Goal: Task Accomplishment & Management: Use online tool/utility

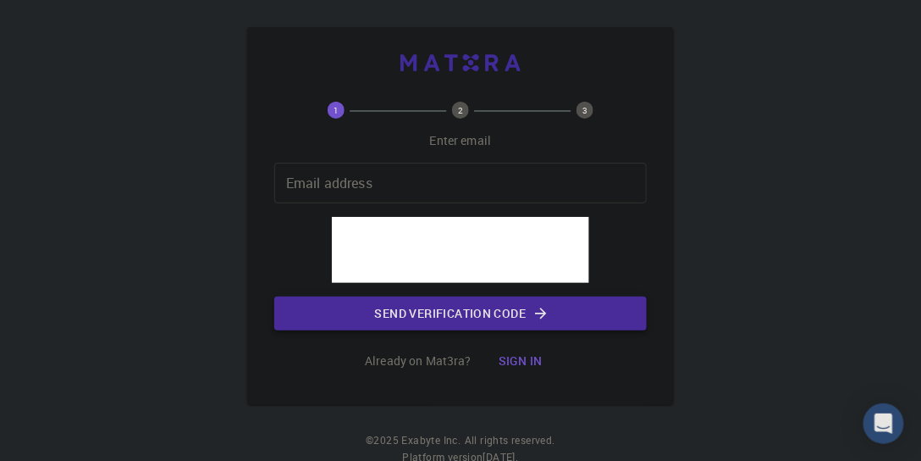
scroll to position [48, 0]
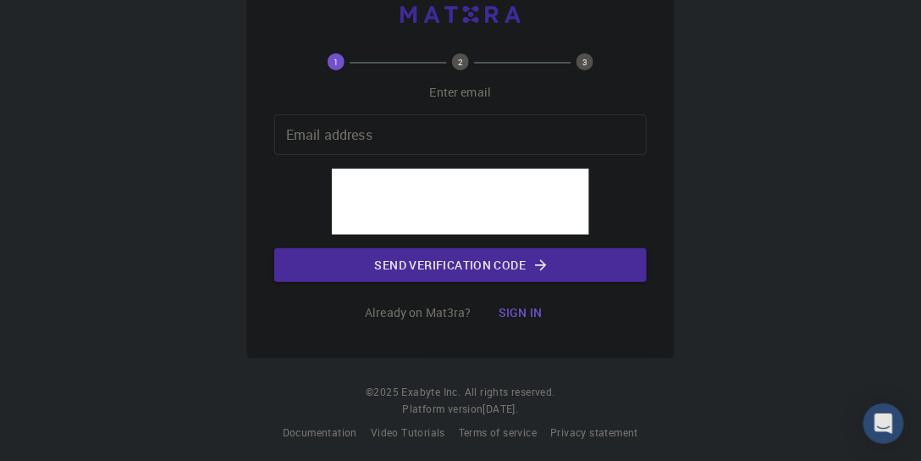
click at [523, 312] on button "Sign in" at bounding box center [520, 313] width 71 height 34
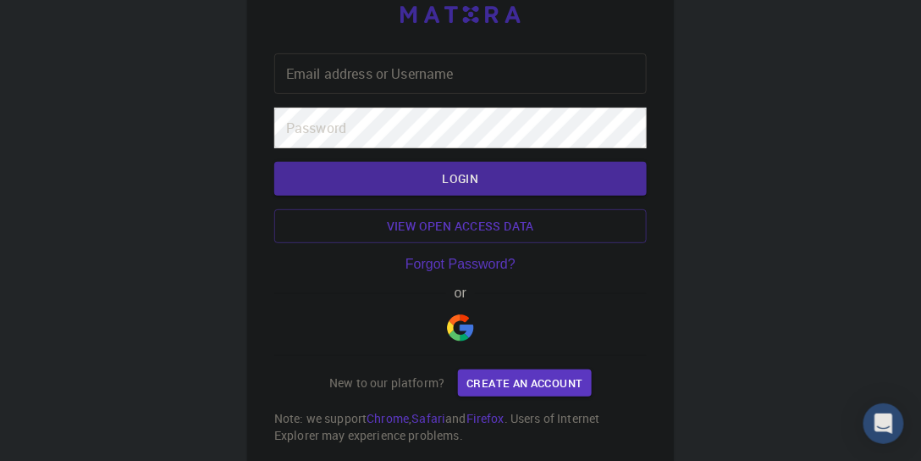
type input "[EMAIL_ADDRESS][DOMAIN_NAME]"
click at [445, 180] on button "LOGIN" at bounding box center [460, 179] width 373 height 34
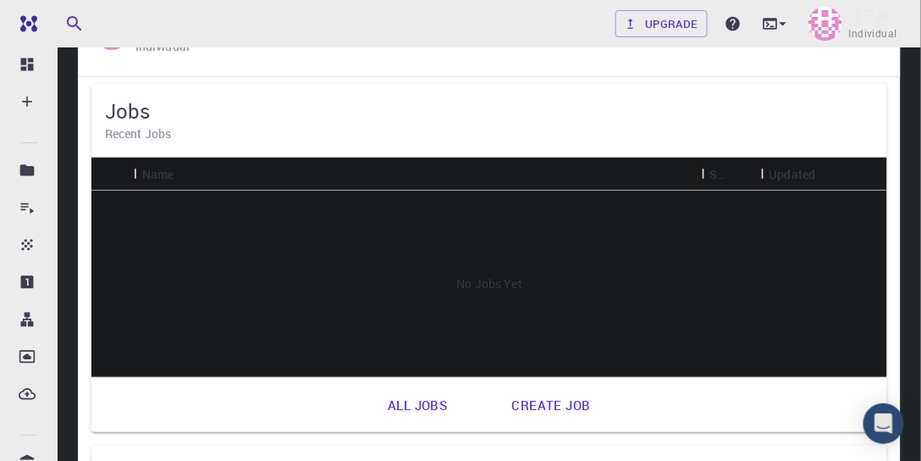
scroll to position [48, 0]
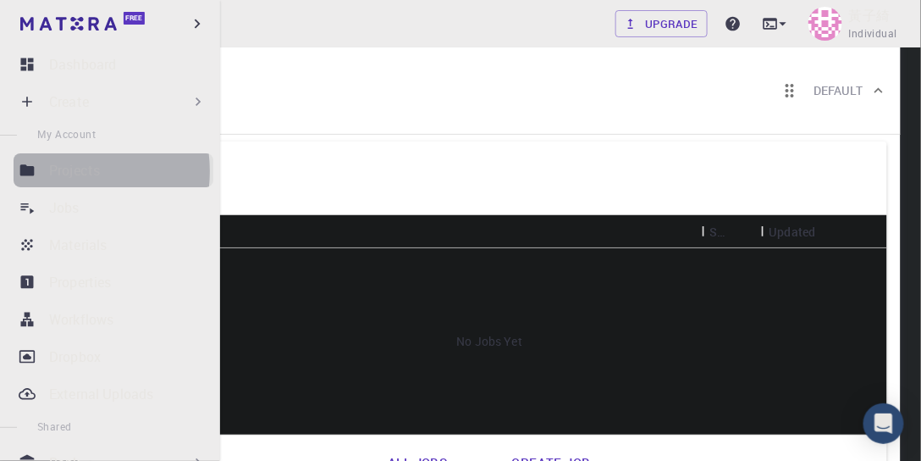
click at [64, 171] on p "Projects" at bounding box center [74, 170] width 51 height 20
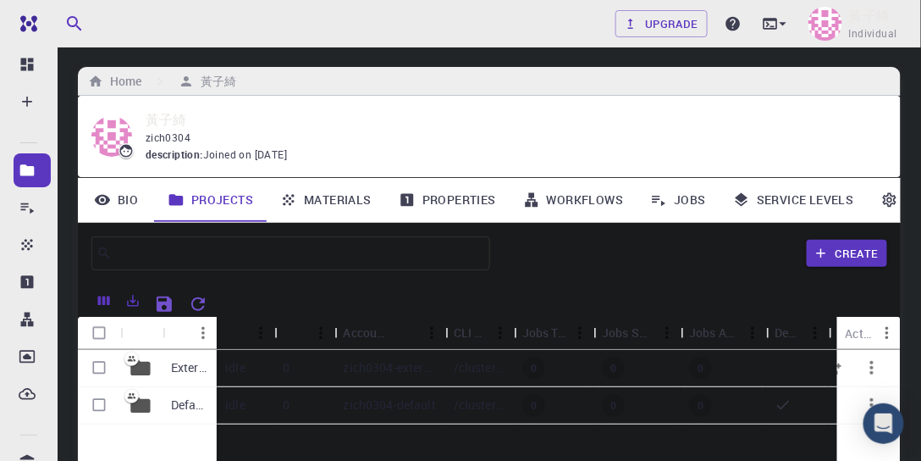
click at [187, 364] on p "External" at bounding box center [189, 367] width 37 height 17
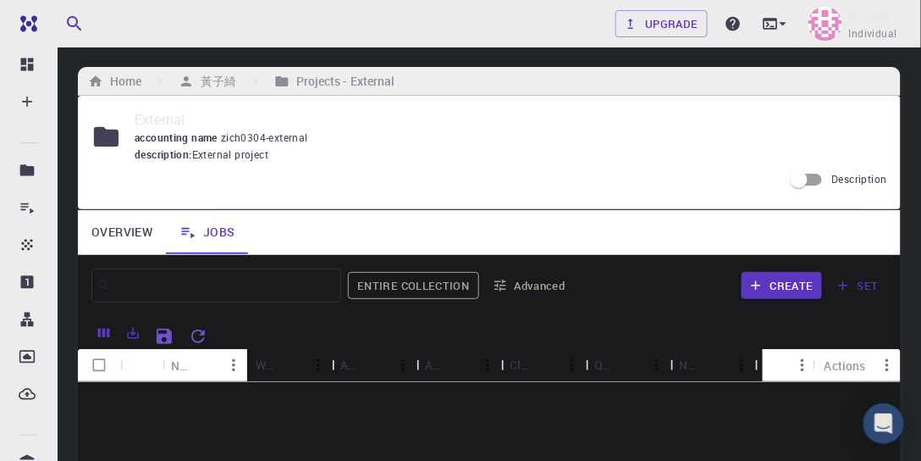
click at [132, 224] on link "Overview" at bounding box center [122, 232] width 88 height 44
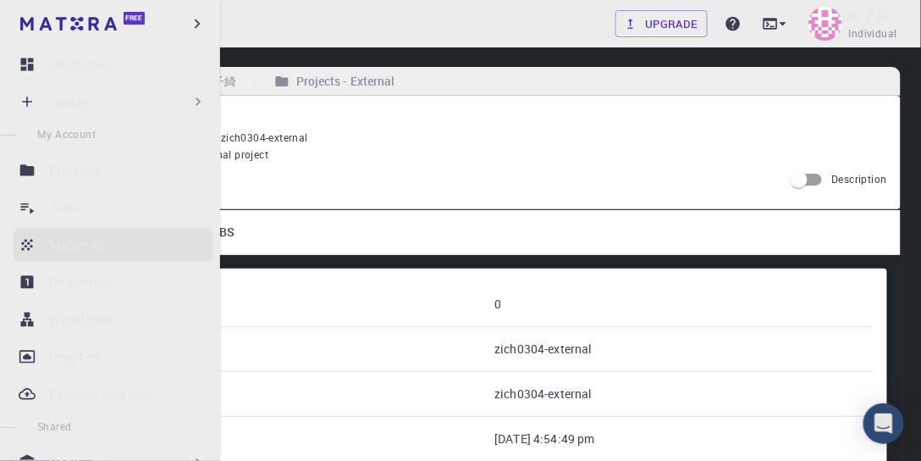
click at [112, 247] on div "Materials" at bounding box center [131, 245] width 164 height 20
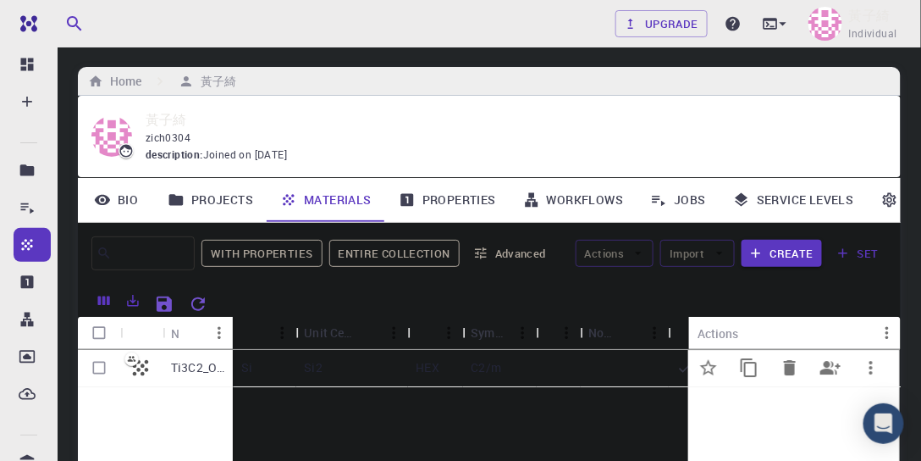
click at [192, 367] on p "Ti3C2_OH" at bounding box center [197, 367] width 53 height 17
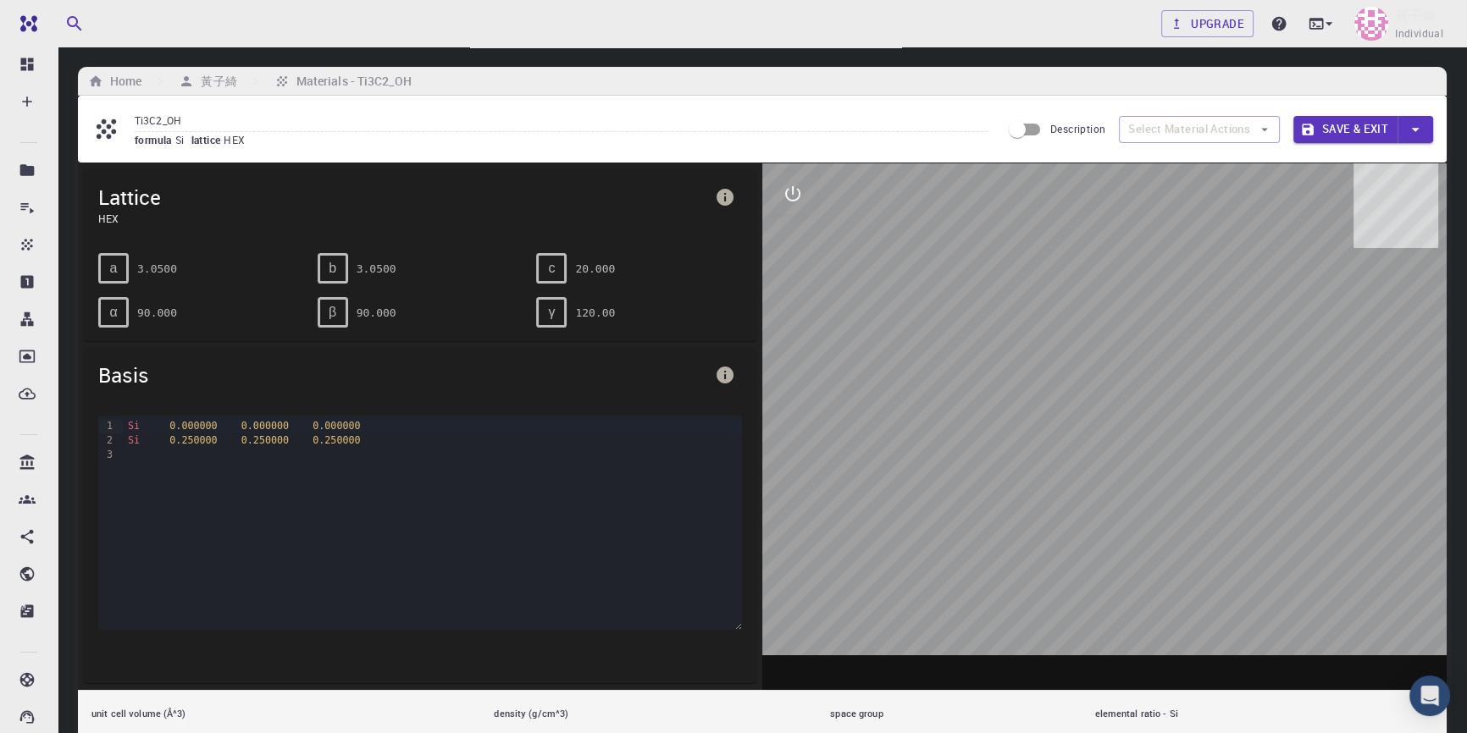
click at [755, 460] on div "9 1 2 3 › Si 0.000000 0.000000 0.000000 Si 0.250000 0.250000 0.250000" at bounding box center [420, 542] width 671 height 281
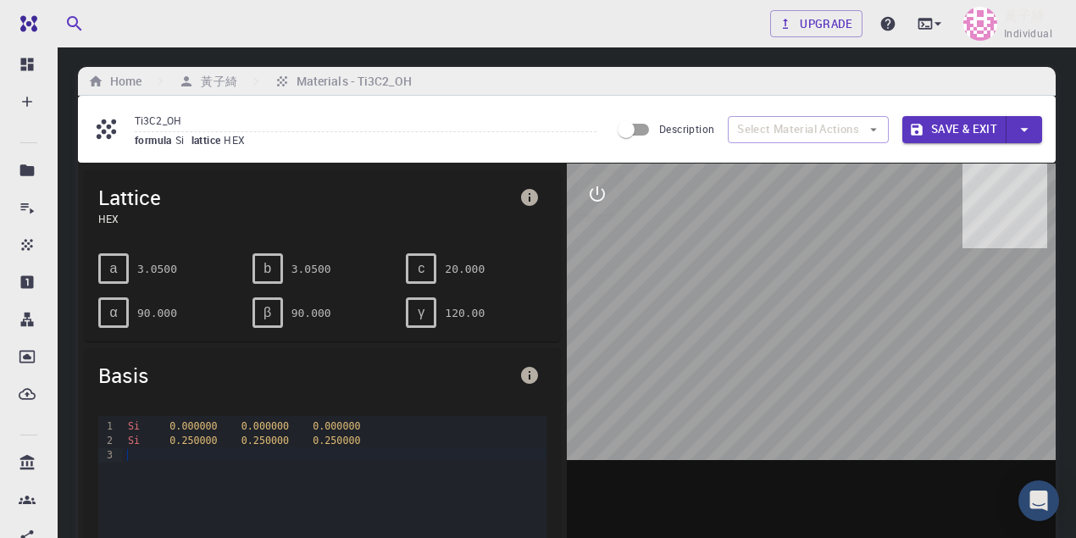
drag, startPoint x: 1454, startPoint y: 0, endPoint x: 635, endPoint y: 260, distance: 859.2
click at [635, 260] on div at bounding box center [811, 426] width 489 height 527
click at [324, 80] on h6 "Materials - Ti3C2_OH" at bounding box center [351, 81] width 122 height 19
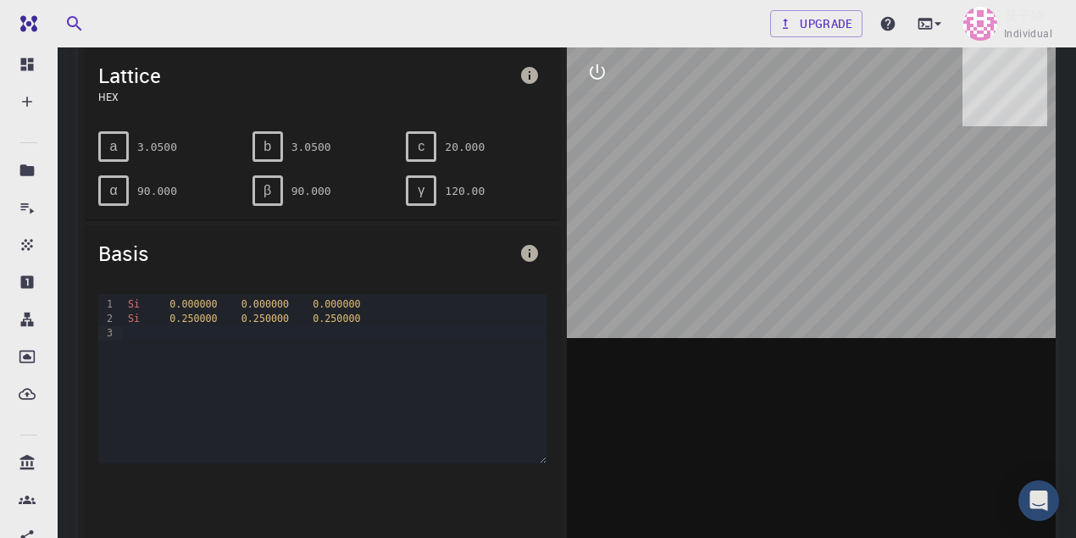
scroll to position [56, 0]
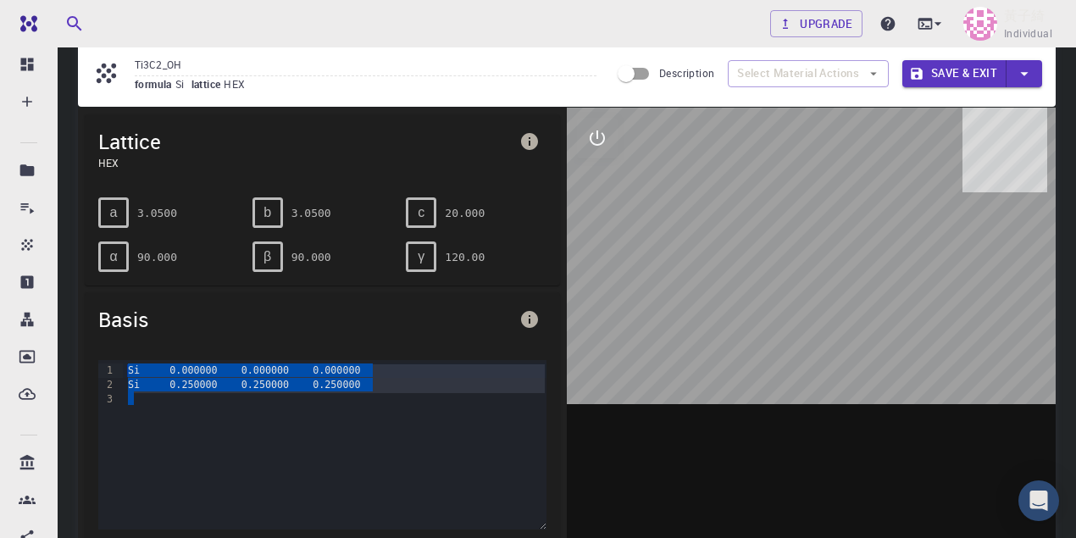
drag, startPoint x: 369, startPoint y: 413, endPoint x: 118, endPoint y: 352, distance: 258.8
click at [120, 352] on div "9 1 2 3 › Si 0.000000 0.000000 0.000000 Si 0.250000 0.250000 0.250000" at bounding box center [322, 486] width 475 height 281
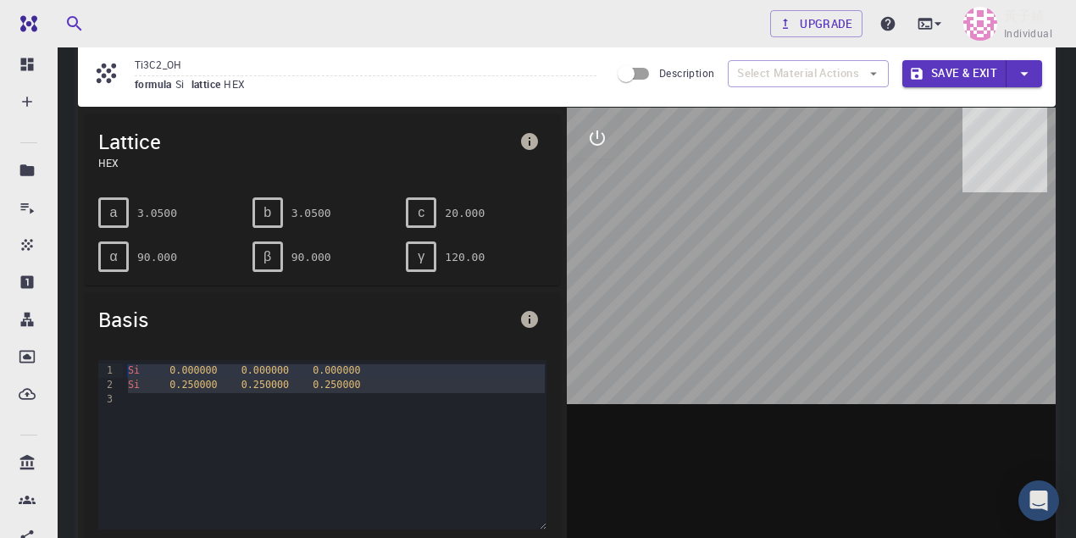
click at [347, 422] on div "Si 0.000000 0.000000 0.000000 Si 0.250000 0.250000 0.250000" at bounding box center [334, 444] width 423 height 169
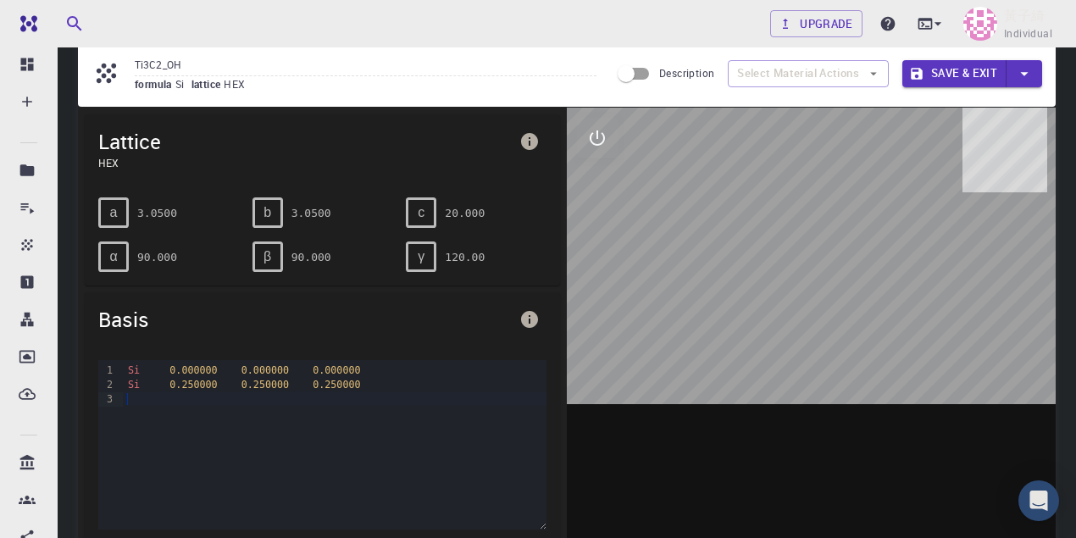
click at [108, 395] on div "3" at bounding box center [106, 399] width 17 height 14
click at [114, 396] on div "3" at bounding box center [106, 399] width 17 height 14
click at [108, 398] on div "3" at bounding box center [106, 399] width 17 height 14
drag, startPoint x: 110, startPoint y: 395, endPoint x: 101, endPoint y: 395, distance: 9.3
click at [101, 395] on div "3" at bounding box center [106, 399] width 17 height 14
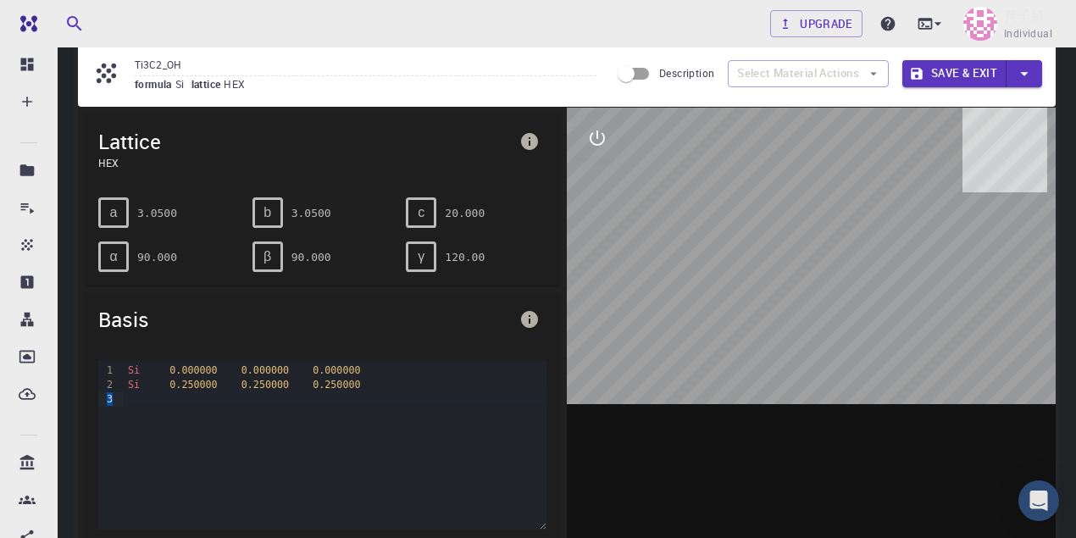
click at [516, 316] on button "info" at bounding box center [529, 319] width 34 height 34
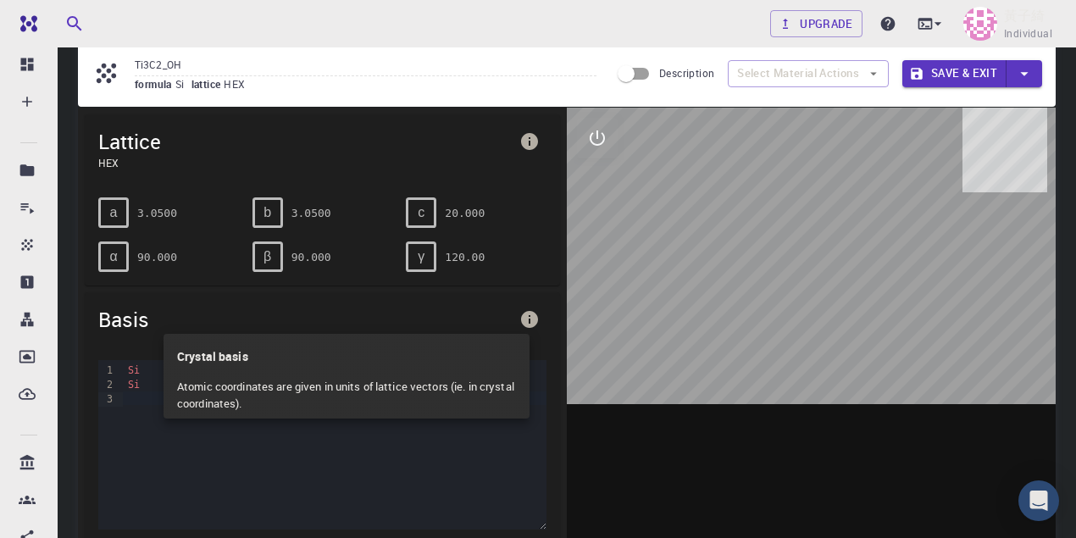
click at [527, 316] on div at bounding box center [538, 269] width 1076 height 538
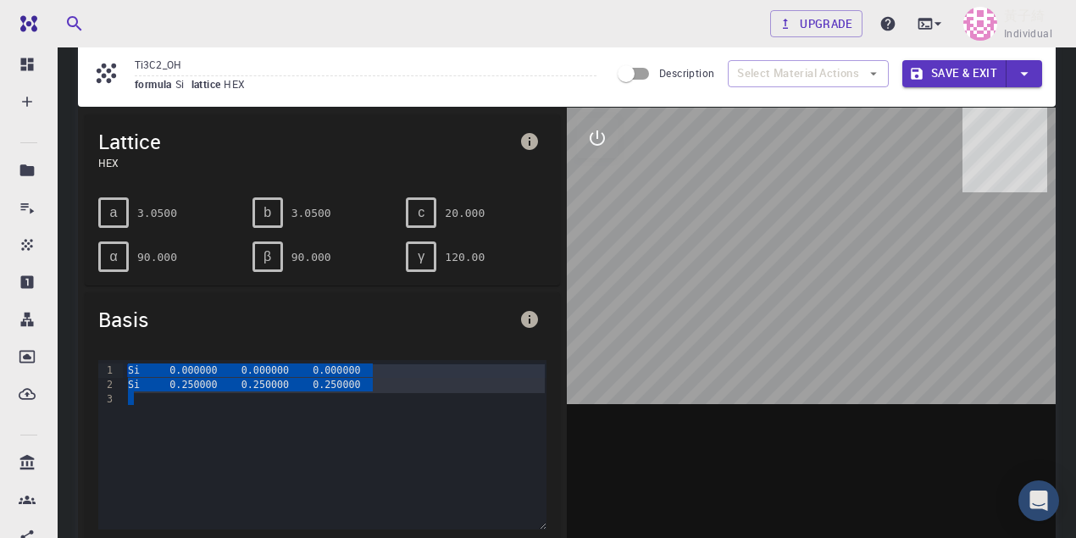
drag, startPoint x: 269, startPoint y: 412, endPoint x: 102, endPoint y: 364, distance: 174.3
click at [102, 364] on div "9 1 2 3 › Si 0.000000 0.000000 0.000000 Si 0.250000 0.250000 0.250000" at bounding box center [322, 444] width 448 height 169
drag, startPoint x: 141, startPoint y: 409, endPoint x: 99, endPoint y: 364, distance: 61.7
click at [99, 364] on div "9 1 2 3 › Si 0.000000 0.000000 0.000000 Si 0.250000 0.250000 0.250000" at bounding box center [322, 444] width 448 height 169
click at [213, 385] on div "Si 0.250000 0.250000 0.250000" at bounding box center [334, 385] width 423 height 14
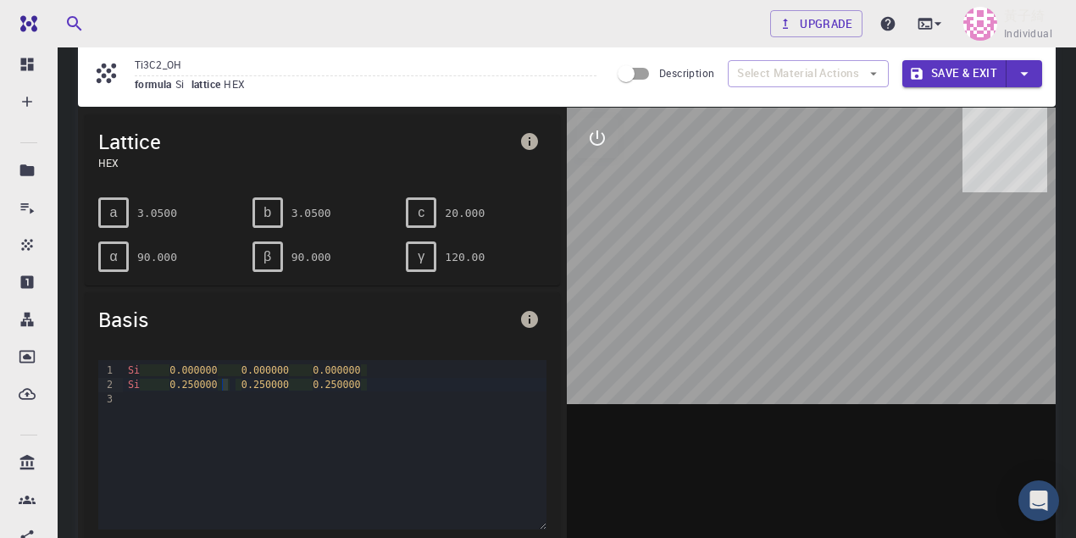
drag, startPoint x: 223, startPoint y: 381, endPoint x: 196, endPoint y: 379, distance: 26.4
click at [196, 379] on div "Si 0.250000 0.250000 0.250000" at bounding box center [334, 385] width 423 height 14
click at [181, 379] on span "0.250000" at bounding box center [192, 385] width 47 height 12
click at [128, 300] on div "Basis" at bounding box center [322, 319] width 475 height 54
click at [135, 318] on span "Basis" at bounding box center [305, 319] width 414 height 27
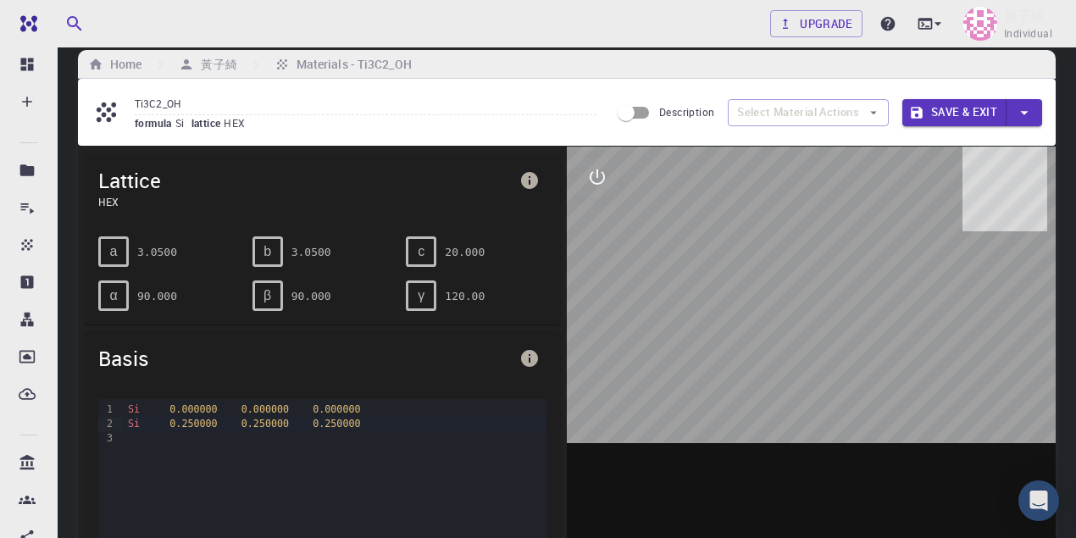
scroll to position [0, 0]
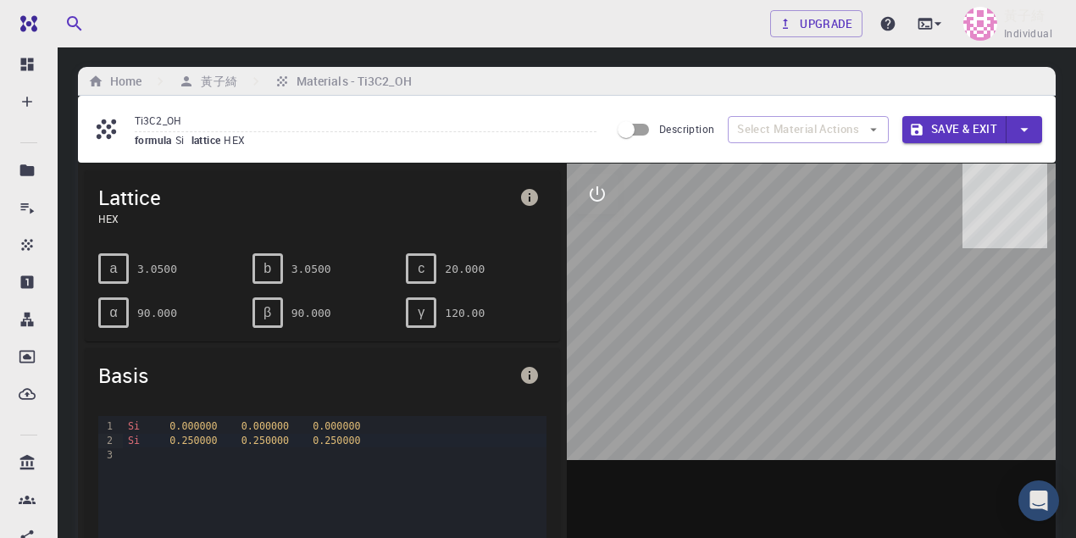
click at [527, 199] on icon "info" at bounding box center [529, 197] width 17 height 17
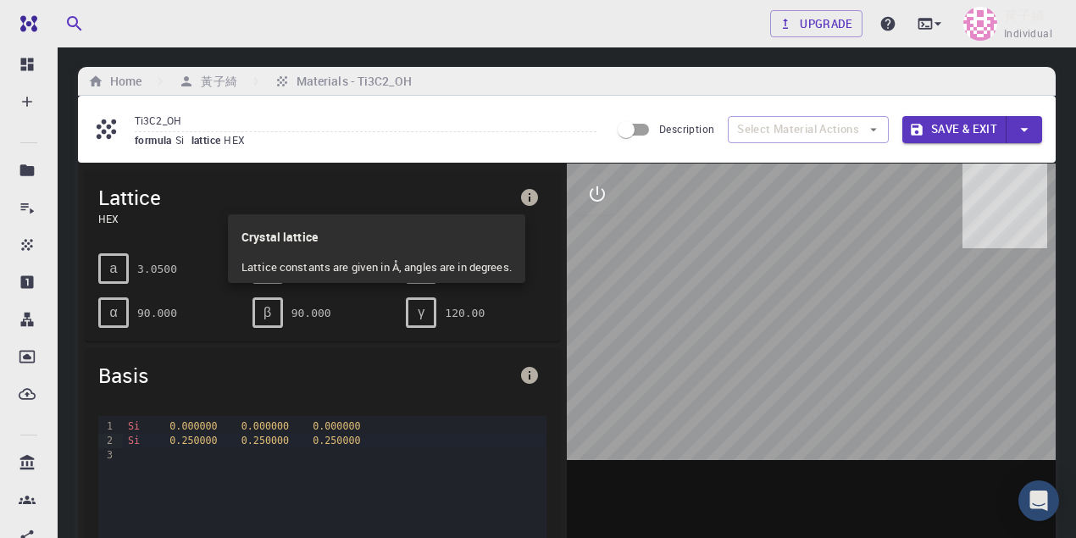
click at [528, 197] on div at bounding box center [538, 269] width 1076 height 538
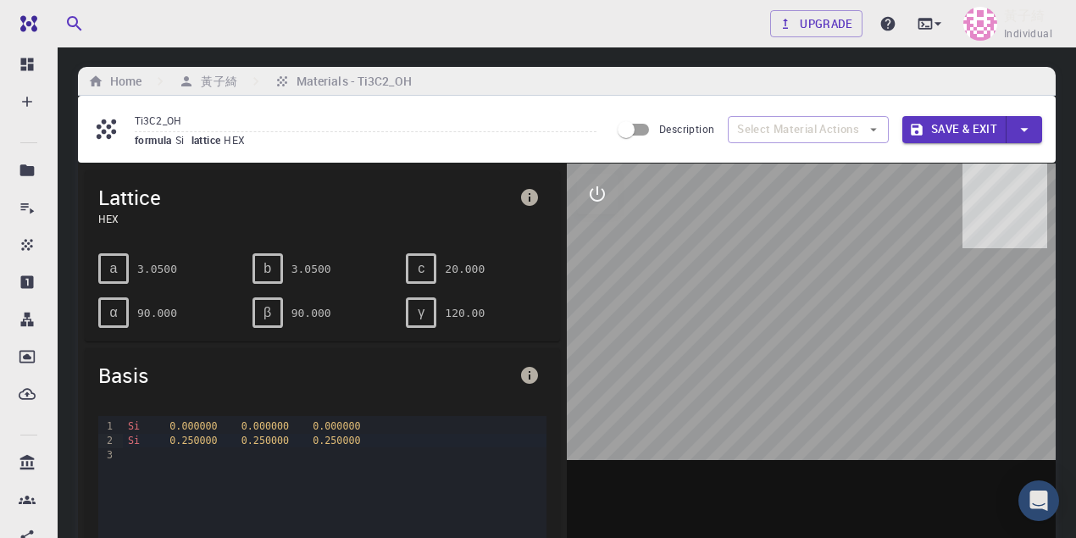
click at [132, 193] on span "Lattice" at bounding box center [305, 197] width 414 height 27
click at [110, 129] on icon at bounding box center [106, 129] width 30 height 30
click at [136, 197] on span "Lattice" at bounding box center [305, 197] width 414 height 27
click at [275, 307] on div "β" at bounding box center [267, 312] width 30 height 30
drag, startPoint x: 298, startPoint y: 310, endPoint x: 315, endPoint y: 313, distance: 17.1
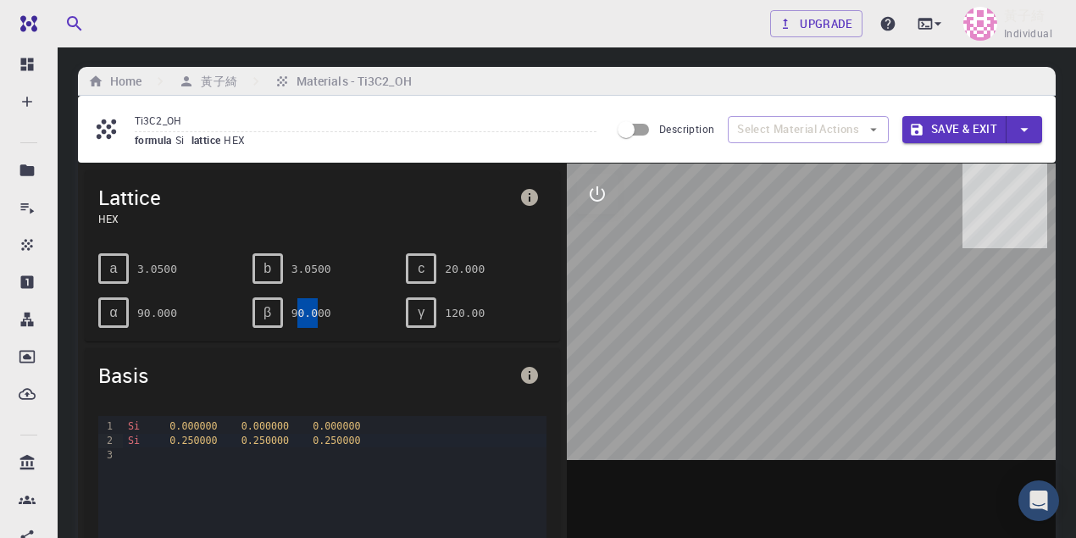
click at [315, 313] on pre "90.000" at bounding box center [311, 313] width 40 height 30
click at [271, 307] on div "β" at bounding box center [267, 312] width 30 height 30
click at [134, 208] on span "Lattice" at bounding box center [305, 197] width 414 height 27
click at [108, 213] on span "HEX" at bounding box center [305, 218] width 414 height 15
click at [459, 187] on span "Lattice" at bounding box center [305, 197] width 414 height 27
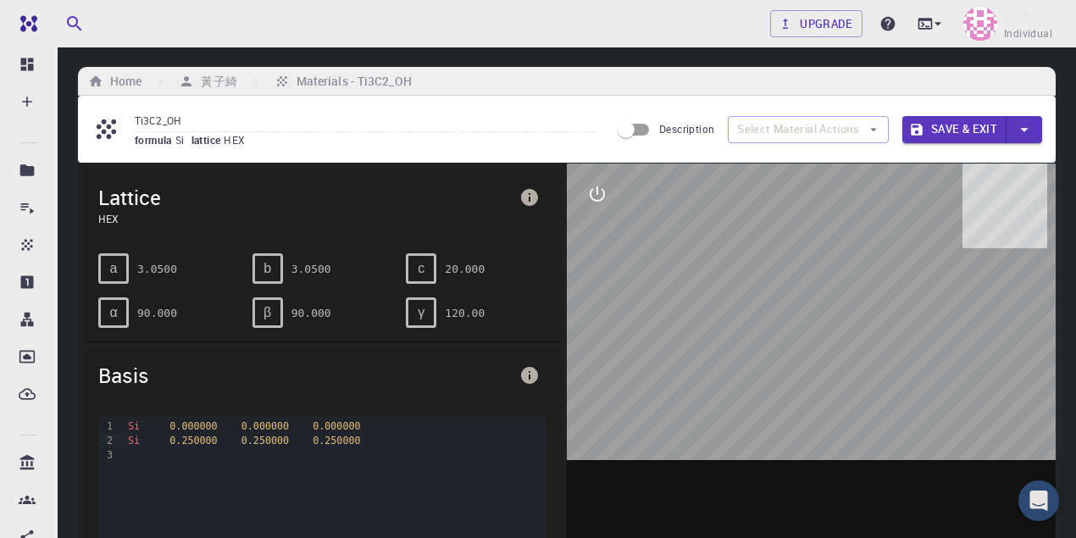
drag, startPoint x: 496, startPoint y: 193, endPoint x: 508, endPoint y: 196, distance: 12.3
click at [499, 195] on span "Lattice" at bounding box center [305, 197] width 414 height 27
click at [520, 199] on icon "info" at bounding box center [529, 197] width 20 height 20
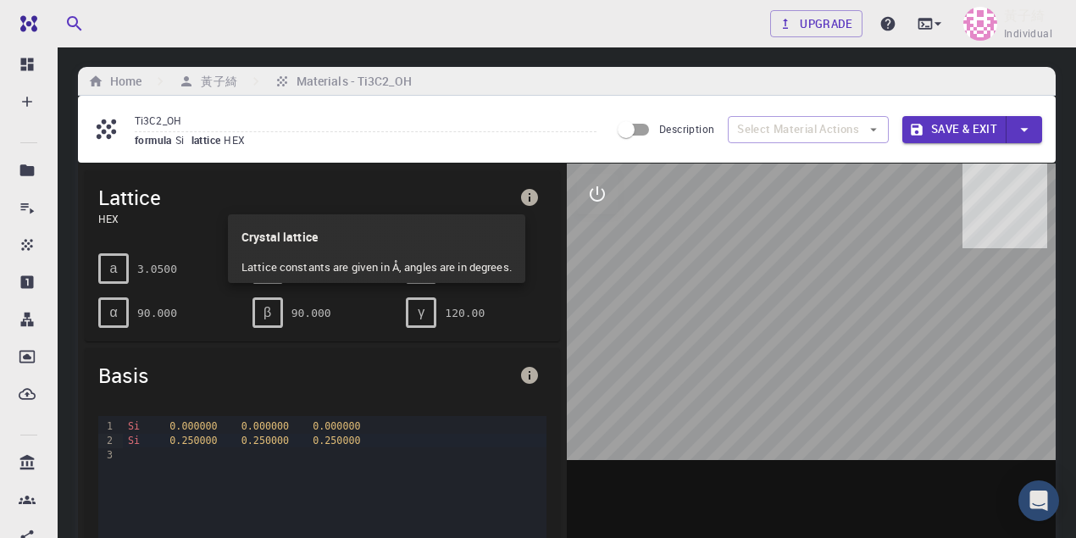
click at [522, 199] on div at bounding box center [538, 269] width 1076 height 538
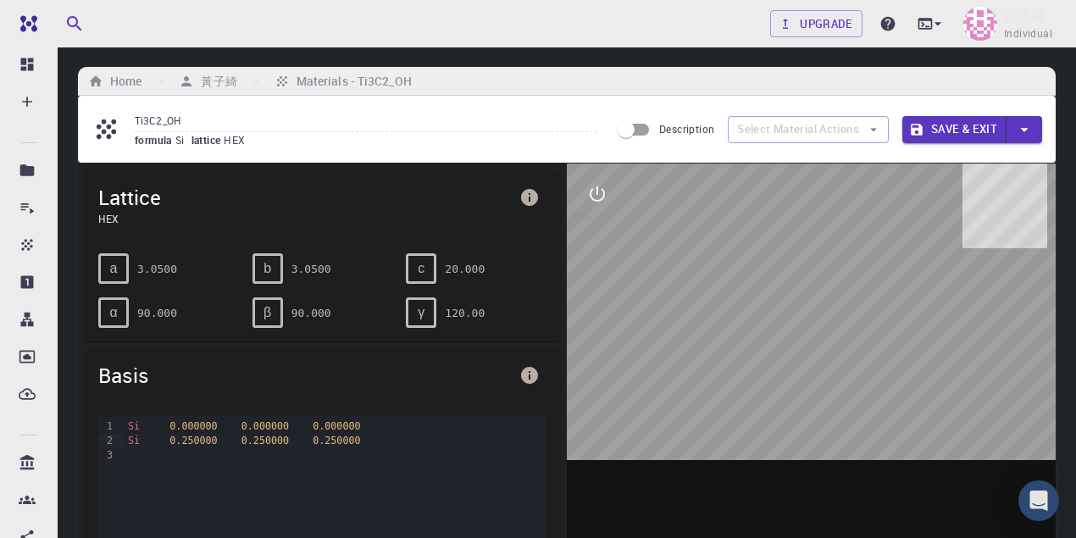
click at [600, 195] on icon "interactive" at bounding box center [597, 194] width 20 height 20
click at [600, 279] on icon "parameters" at bounding box center [597, 276] width 16 height 16
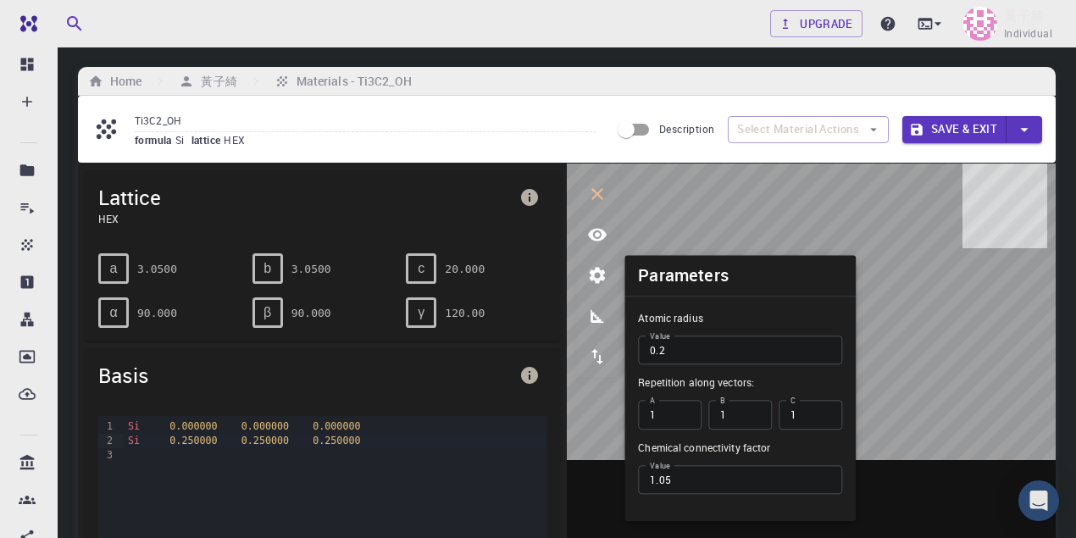
click at [684, 418] on input "1" at bounding box center [670, 415] width 64 height 29
click at [683, 401] on input "1" at bounding box center [670, 415] width 64 height 29
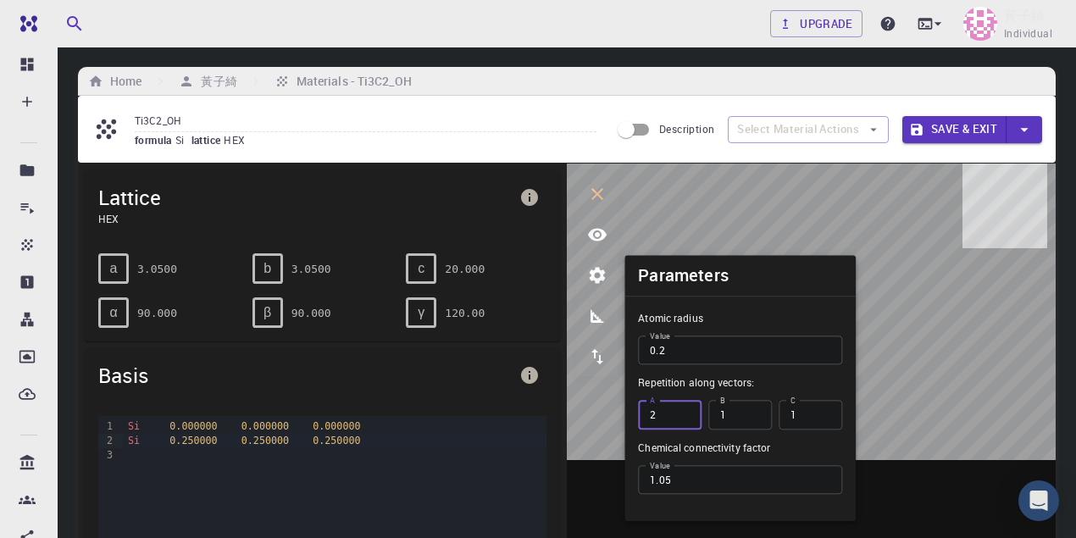
click at [683, 413] on input "2" at bounding box center [670, 415] width 64 height 29
click at [683, 413] on input "3" at bounding box center [670, 415] width 64 height 29
click at [683, 410] on input "4" at bounding box center [670, 415] width 64 height 29
click at [683, 410] on input "5" at bounding box center [670, 415] width 64 height 29
type input "6"
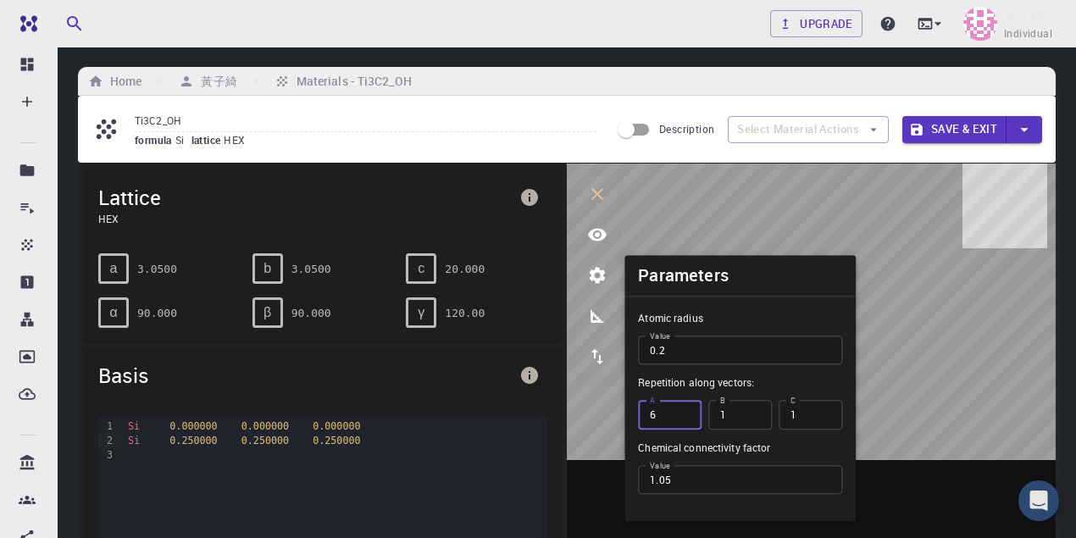
click at [683, 410] on input "6" at bounding box center [670, 415] width 64 height 29
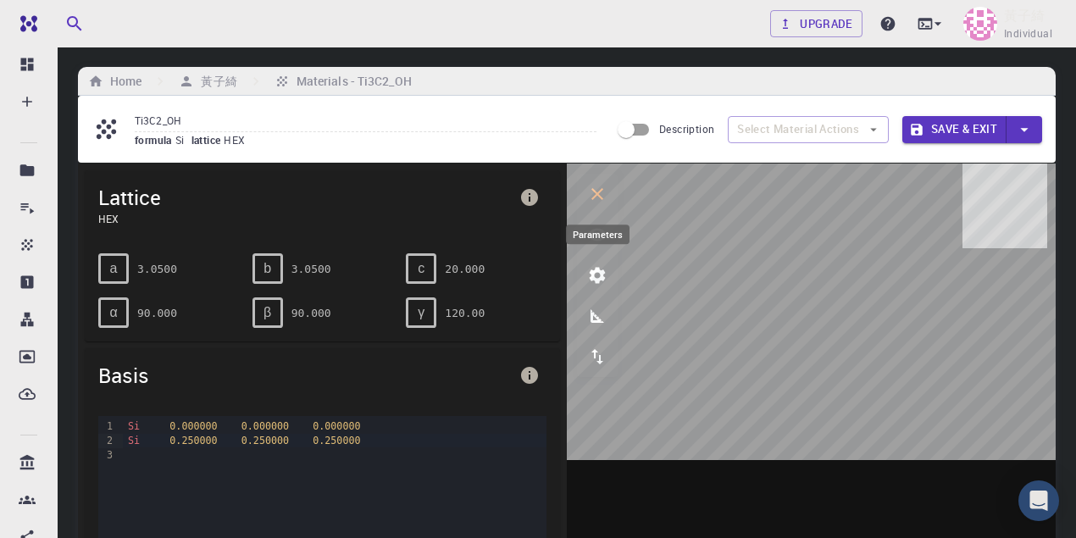
click at [601, 268] on icon "parameters" at bounding box center [597, 275] width 20 height 20
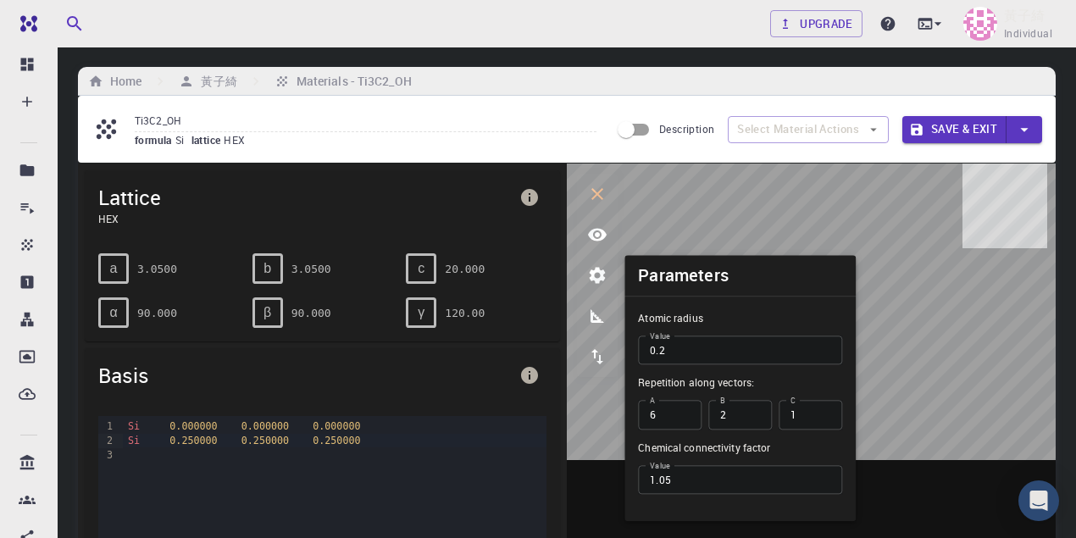
click at [753, 411] on input "2" at bounding box center [740, 415] width 64 height 29
click at [753, 411] on input "3" at bounding box center [740, 415] width 64 height 29
click at [753, 411] on input "4" at bounding box center [740, 415] width 64 height 29
click at [753, 411] on input "5" at bounding box center [740, 415] width 64 height 29
click at [753, 411] on input "6" at bounding box center [740, 415] width 64 height 29
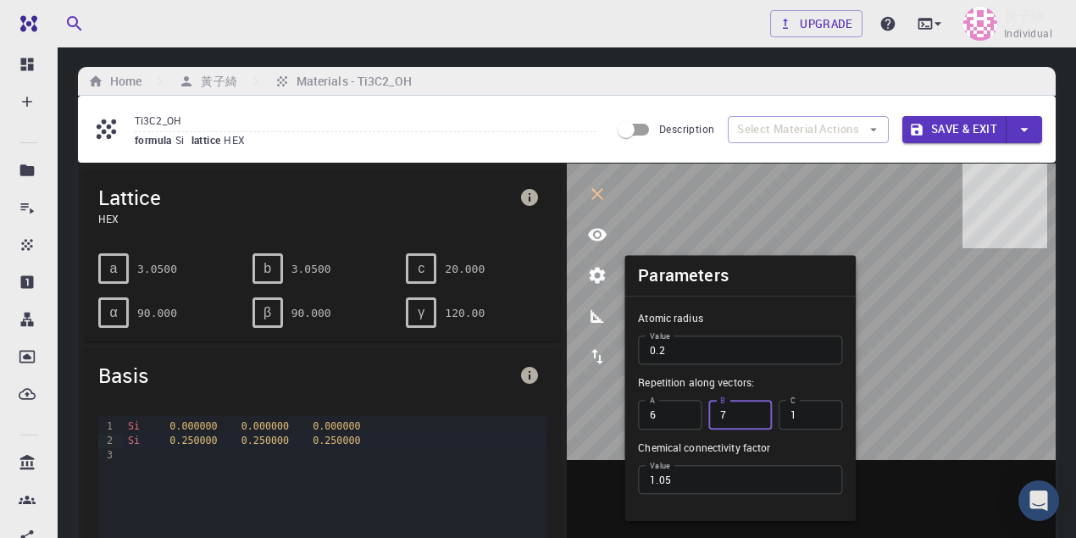
type input "7"
click at [754, 411] on input "7" at bounding box center [740, 415] width 64 height 29
click at [630, 410] on div "Atomic radius Value 0.2 Value Repetition along vectors: A 6 A B [DATE] 1 C Chem…" at bounding box center [739, 415] width 231 height 211
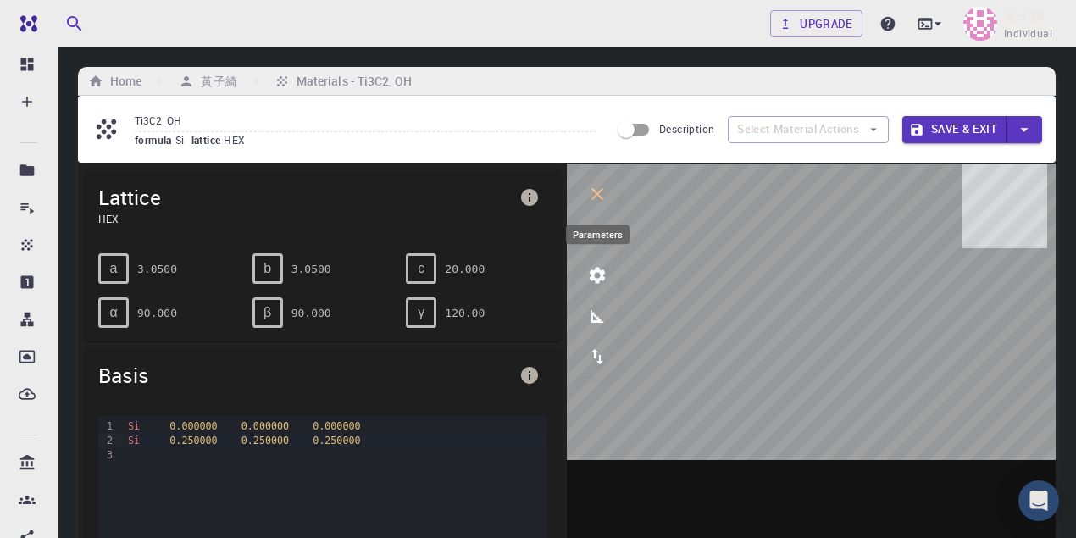
click at [606, 279] on icon "parameters" at bounding box center [597, 275] width 20 height 20
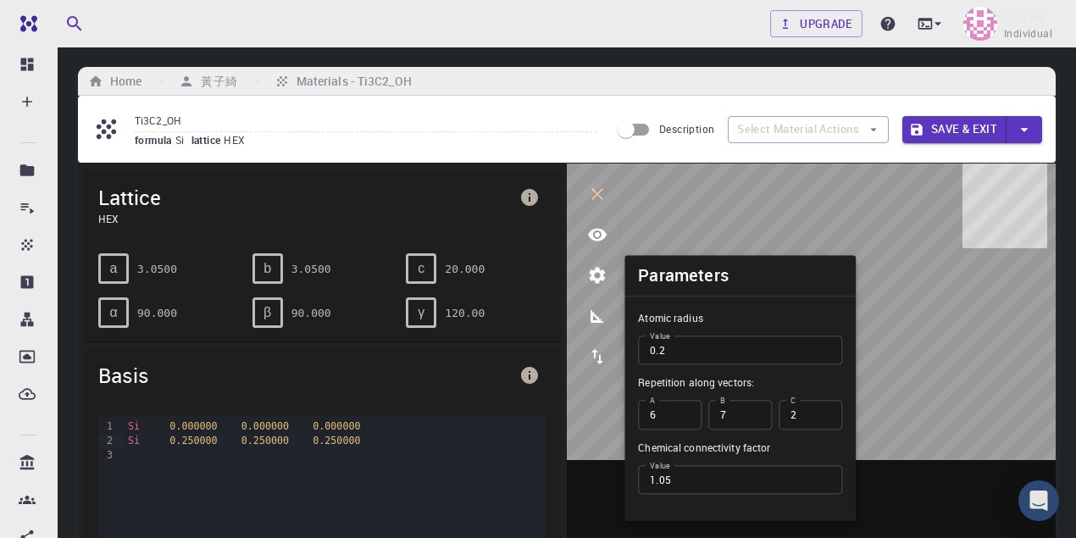
click at [824, 412] on input "2" at bounding box center [810, 415] width 64 height 29
click at [824, 412] on input "3" at bounding box center [810, 415] width 64 height 29
click at [824, 412] on input "4" at bounding box center [810, 415] width 64 height 29
click at [824, 412] on input "5" at bounding box center [810, 415] width 64 height 29
click at [824, 412] on input "6" at bounding box center [810, 415] width 64 height 29
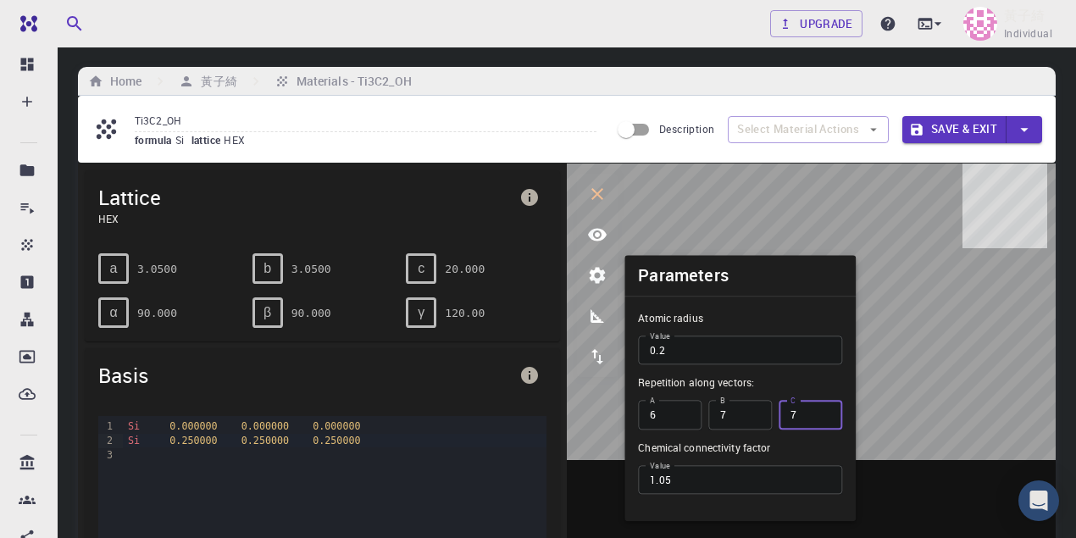
click at [824, 412] on input "7" at bounding box center [810, 415] width 64 height 29
type input "8"
click at [824, 412] on input "8" at bounding box center [810, 415] width 64 height 29
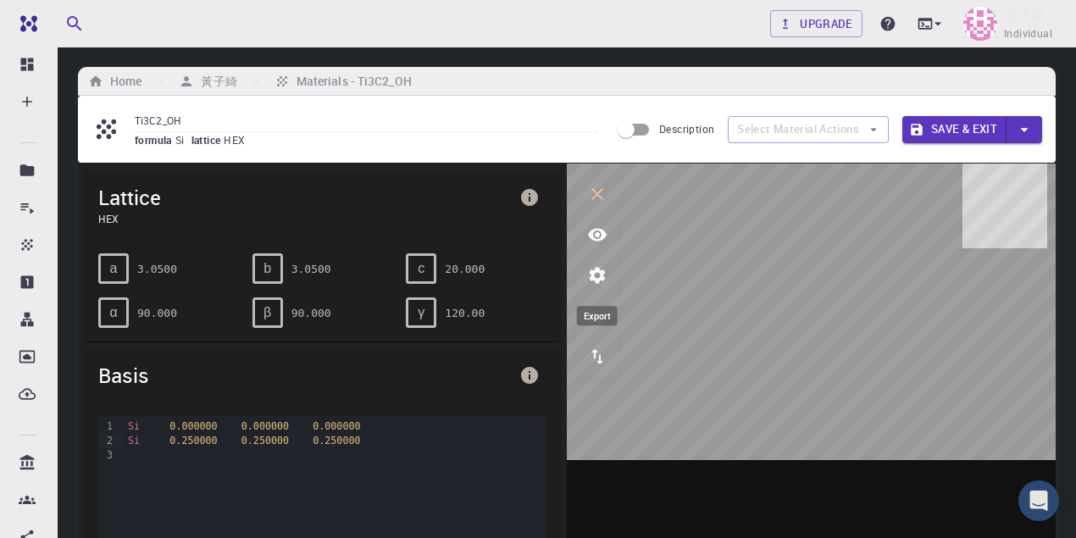
click at [596, 354] on icon "export" at bounding box center [597, 356] width 20 height 20
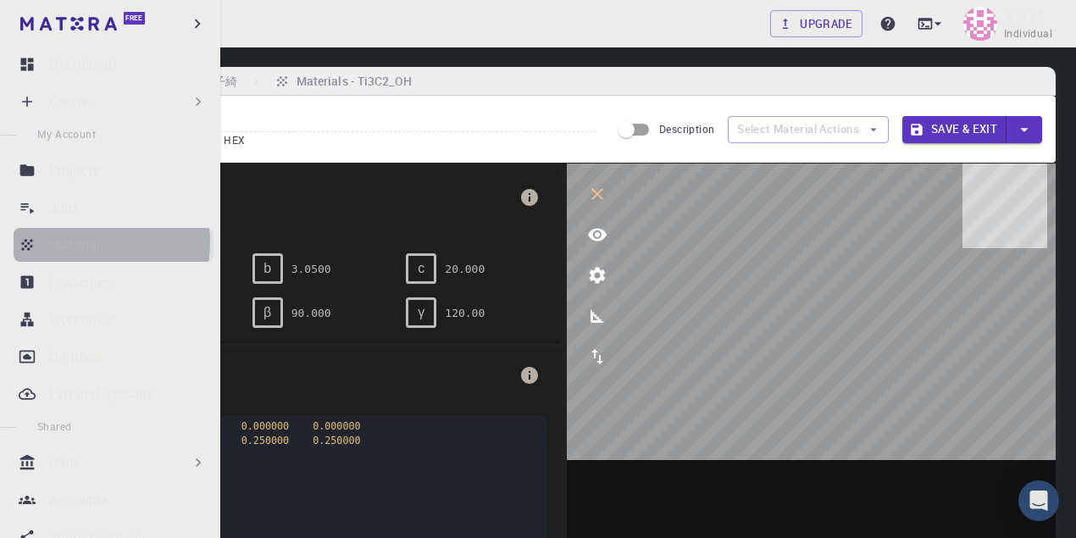
click at [86, 242] on p "Materials" at bounding box center [78, 245] width 58 height 20
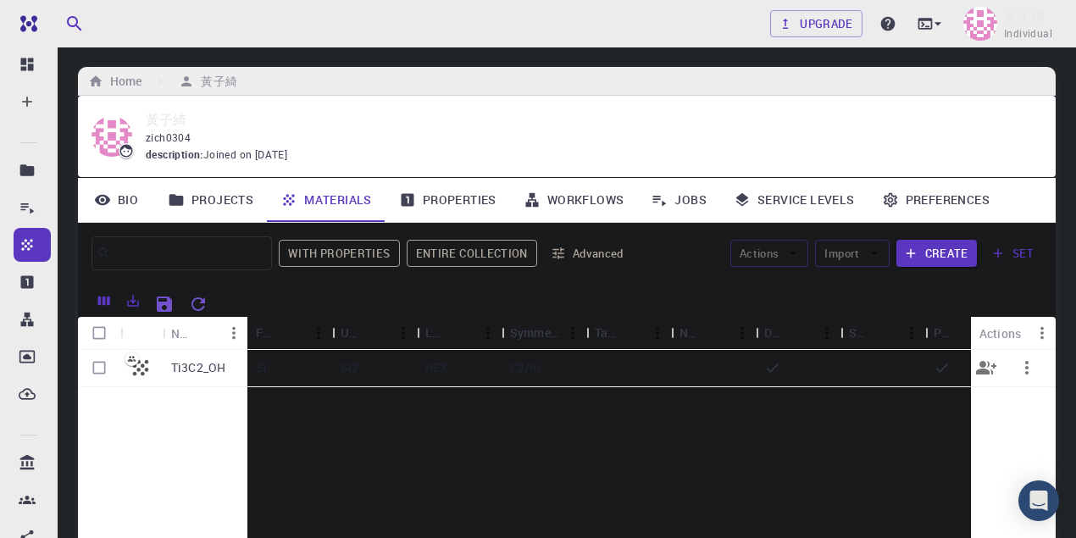
click at [98, 364] on input "Select row" at bounding box center [99, 367] width 32 height 32
checkbox input "true"
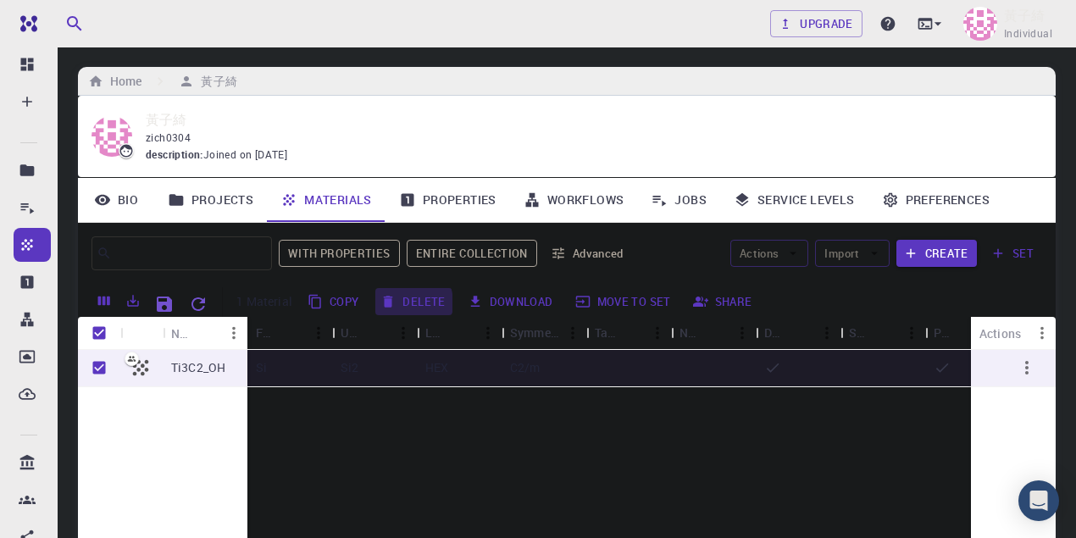
click at [401, 302] on button "Delete" at bounding box center [413, 301] width 76 height 27
checkbox input "false"
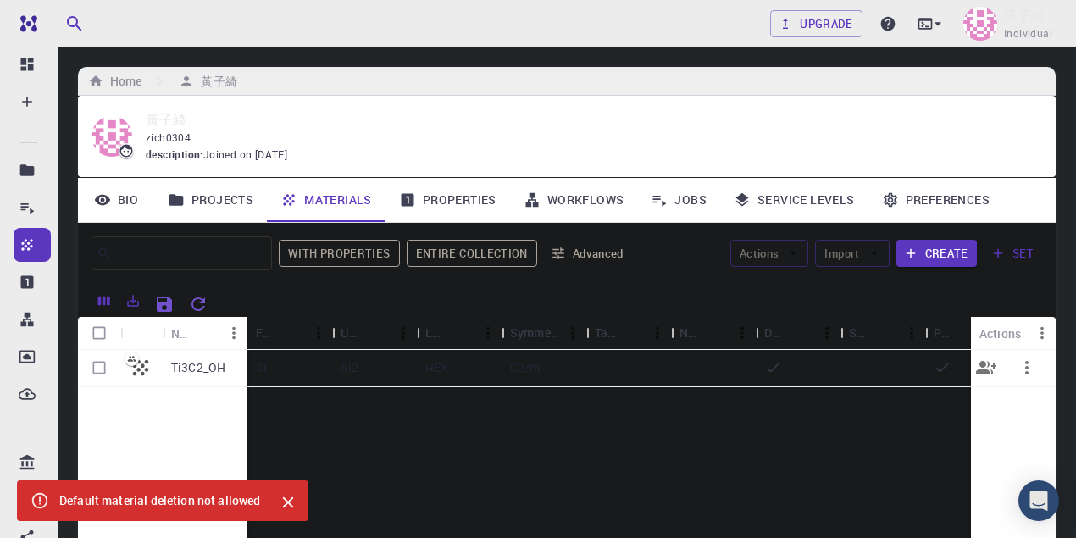
click at [100, 366] on input "Select row" at bounding box center [99, 367] width 32 height 32
checkbox input "true"
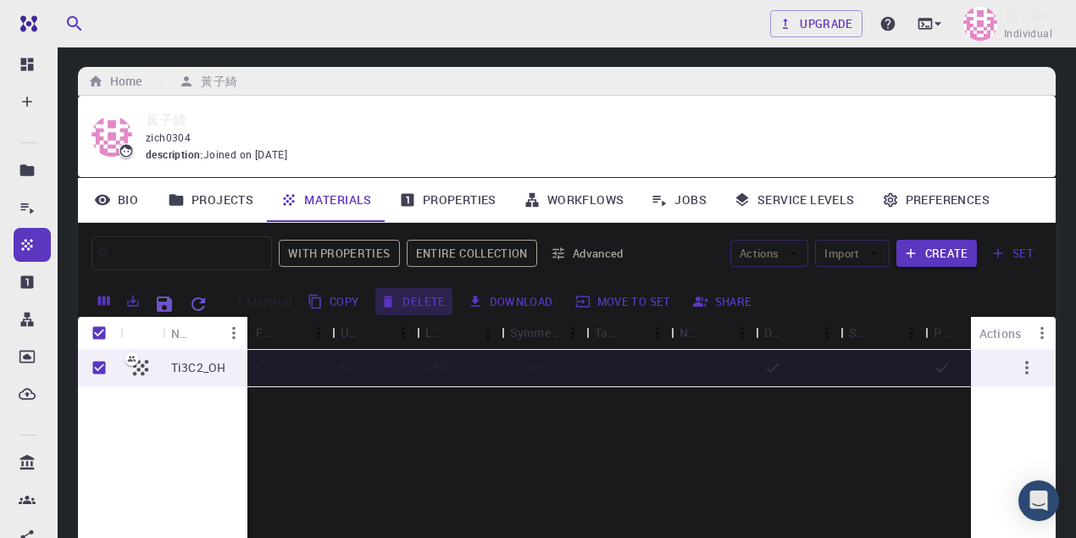
click at [422, 298] on button "Delete" at bounding box center [413, 301] width 76 height 27
checkbox input "false"
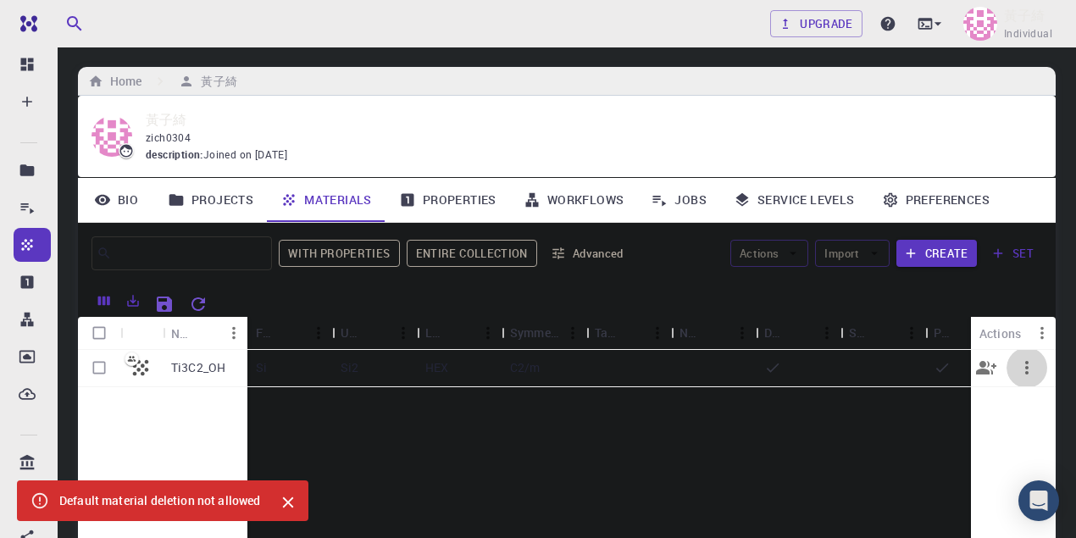
click at [921, 368] on icon "button" at bounding box center [1026, 367] width 20 height 20
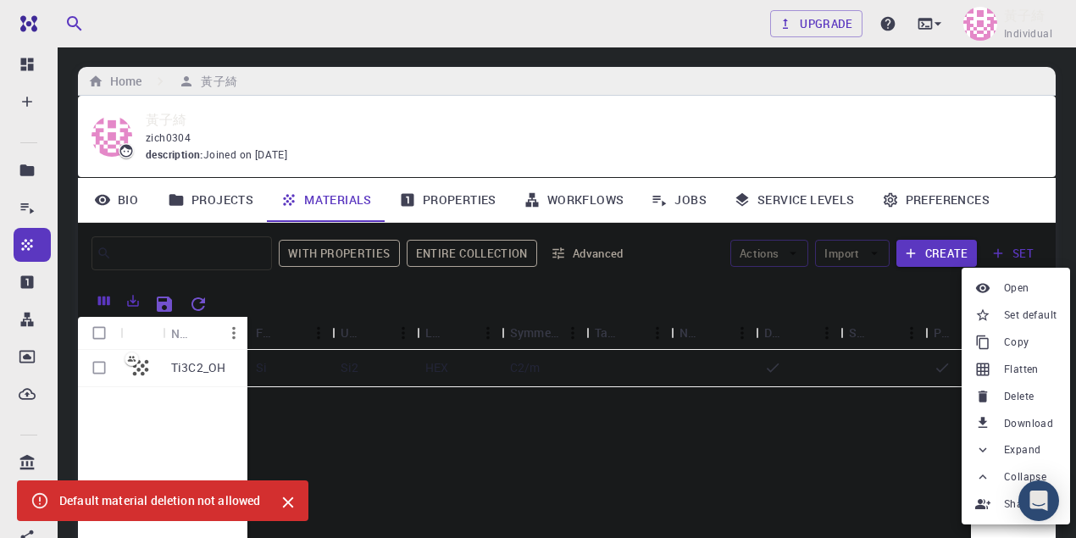
click at [921, 403] on span "Delete" at bounding box center [1019, 396] width 30 height 17
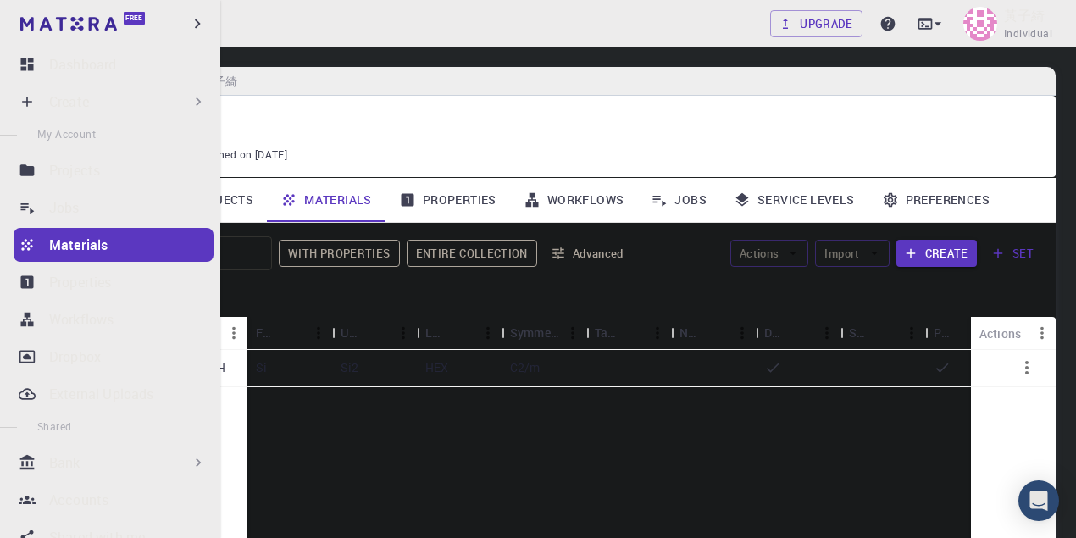
click at [86, 243] on p "Materials" at bounding box center [78, 245] width 58 height 20
click at [137, 92] on div "Create" at bounding box center [128, 101] width 158 height 20
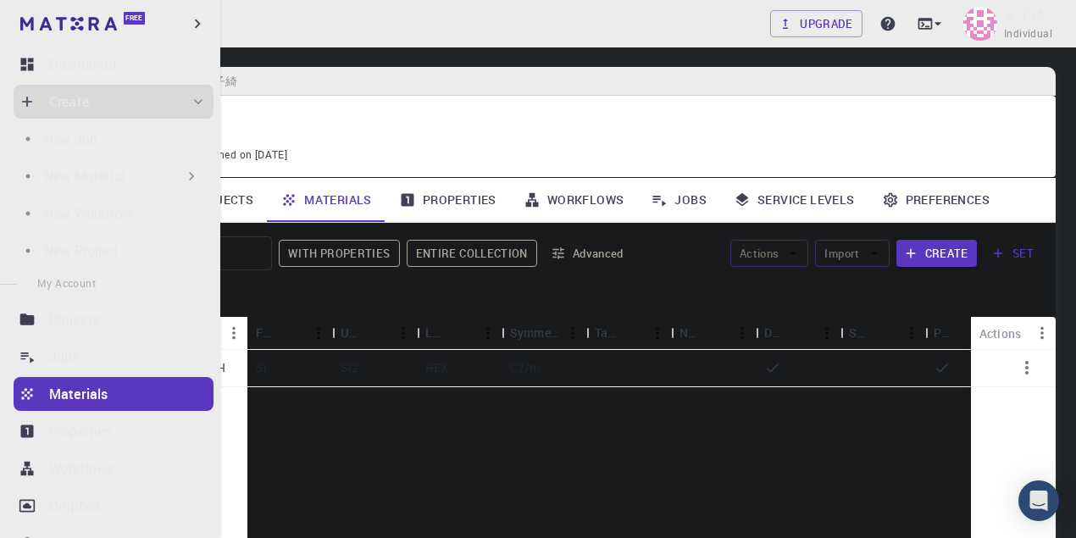
click at [115, 167] on p "New Material" at bounding box center [84, 176] width 81 height 20
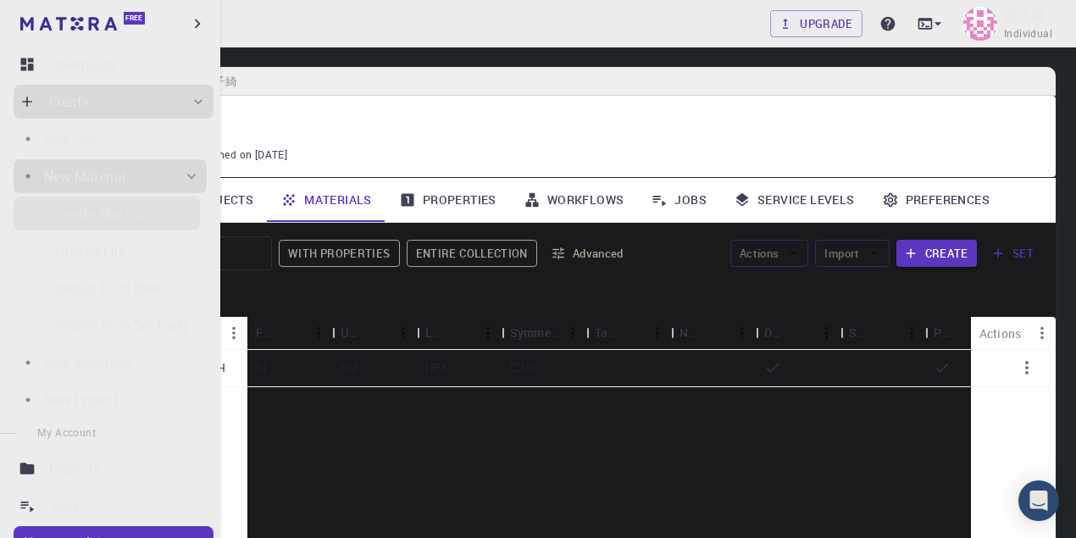
click at [124, 215] on p "Create Material" at bounding box center [103, 213] width 94 height 20
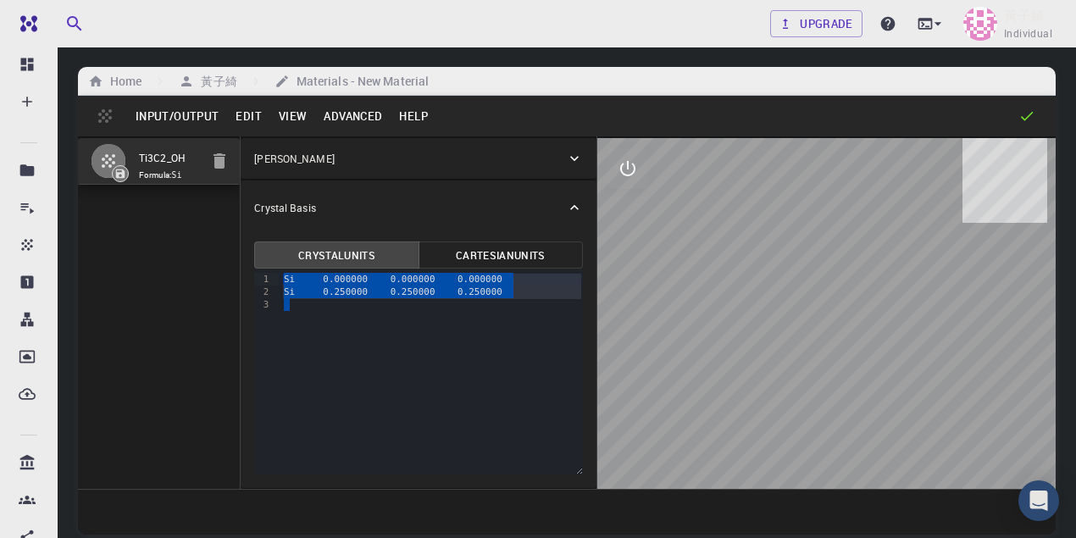
drag, startPoint x: 466, startPoint y: 313, endPoint x: 262, endPoint y: 263, distance: 210.3
click at [262, 263] on div "Crystal Units Cartesian Units 9 1 2 3 › Si 0.000000 0.000000 0.000000 Si 0.2500…" at bounding box center [417, 358] width 329 height 234
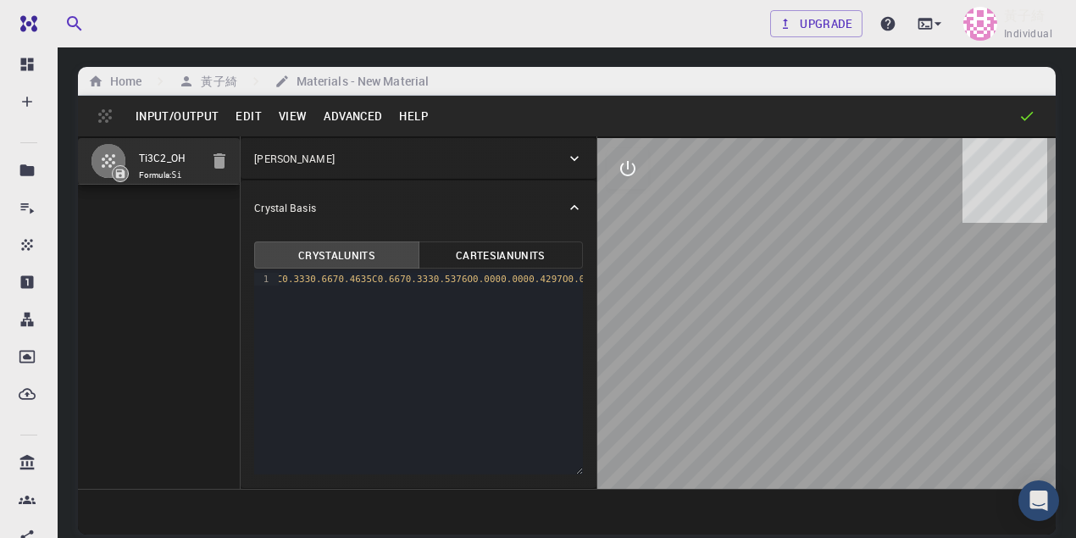
scroll to position [0, 413]
drag, startPoint x: 556, startPoint y: 285, endPoint x: 429, endPoint y: 282, distance: 127.1
click at [429, 282] on div "1Ti0.0000.0000.5002Ti0.3330.6670.4233Ti0.6670.3330.5774C0.3330.6670.4635C0.6670…" at bounding box center [257, 279] width 785 height 13
drag, startPoint x: 537, startPoint y: 279, endPoint x: 361, endPoint y: 273, distance: 176.3
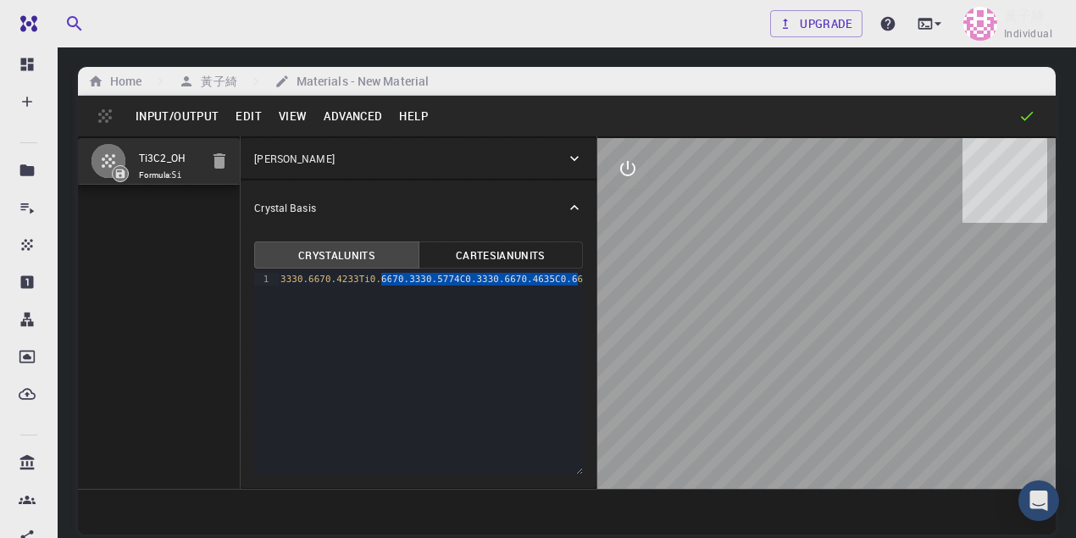
click at [361, 274] on span "1Ti0.0000.0000.5002Ti0.3330.6670.4233Ti0.6670.3330.5774C0.3330.6670.4635C0.6670…" at bounding box center [387, 279] width 470 height 11
drag, startPoint x: 457, startPoint y: 285, endPoint x: 353, endPoint y: 281, distance: 104.2
click at [353, 281] on div "1Ti0.0000.0000.5002Ti0.3330.6670.4233Ti0.6700.395" at bounding box center [431, 279] width 304 height 13
drag, startPoint x: 416, startPoint y: 285, endPoint x: 262, endPoint y: 281, distance: 154.2
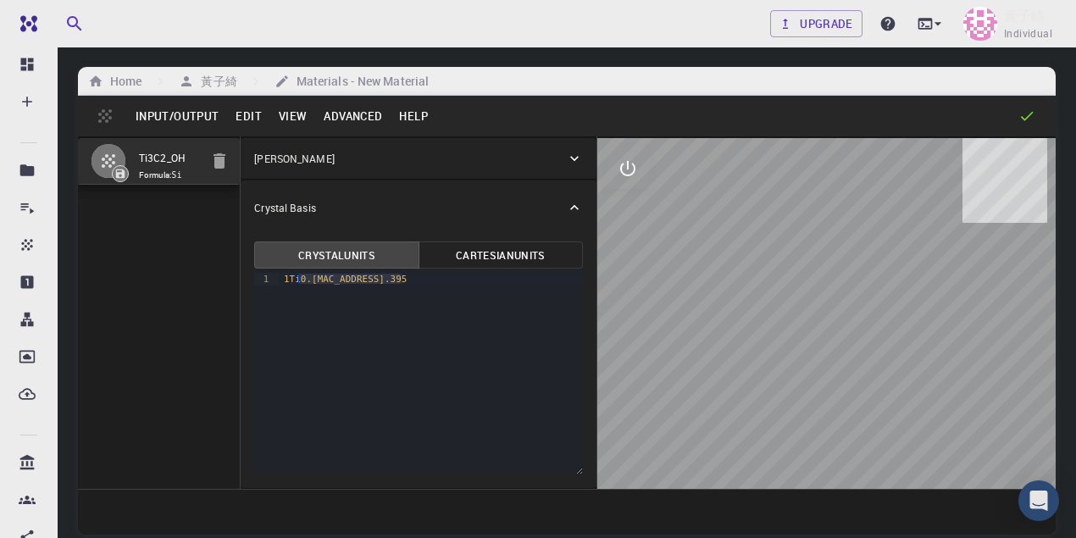
click at [262, 281] on div "9 1 › 1Ti0.[MAC_ADDRESS].395" at bounding box center [418, 371] width 329 height 205
click at [367, 342] on div "9 1 ›" at bounding box center [418, 371] width 329 height 205
click at [296, 293] on div "9 1 ›" at bounding box center [418, 371] width 329 height 205
click at [274, 276] on div at bounding box center [275, 279] width 8 height 13
click at [278, 279] on div at bounding box center [275, 279] width 8 height 13
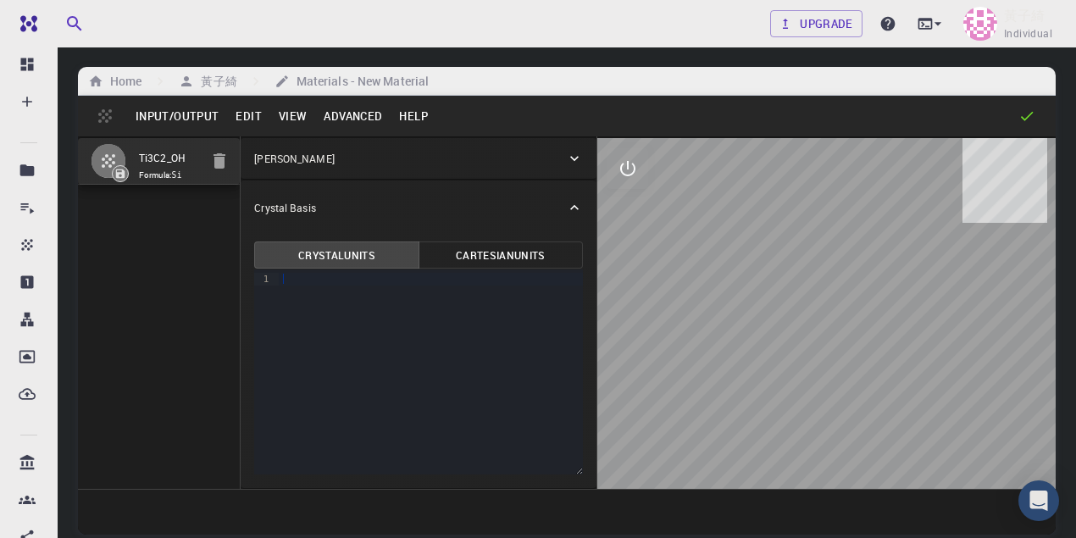
click at [280, 280] on div at bounding box center [431, 279] width 304 height 13
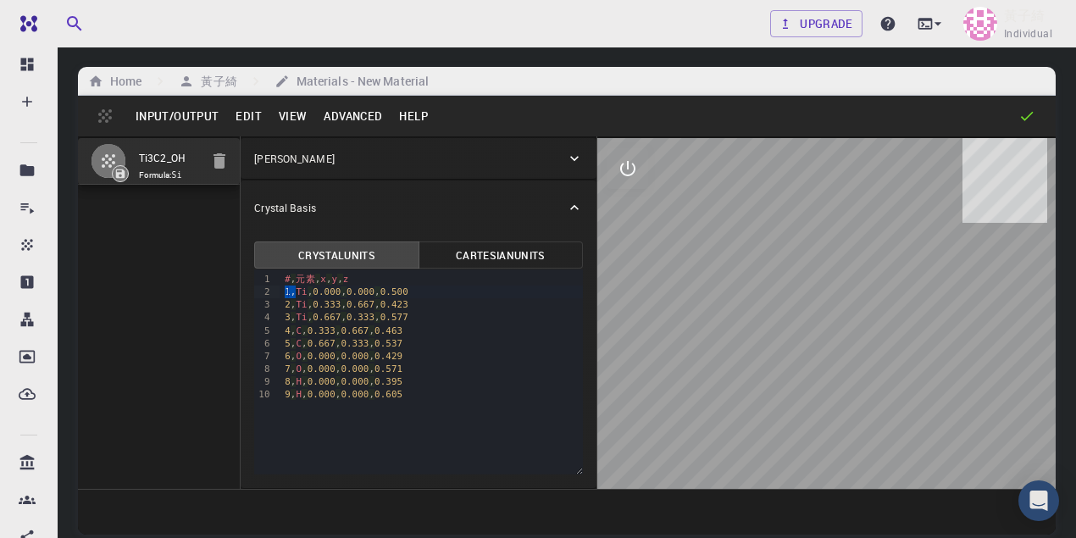
drag, startPoint x: 293, startPoint y: 290, endPoint x: 230, endPoint y: 285, distance: 62.8
click at [232, 285] on div "Ti3C2_OH Formula: Si Crystal Lattice Lattice units angstrom angstrom Lattice un…" at bounding box center [566, 312] width 977 height 352
click at [290, 290] on div "2 , Ti , 0.333 , 0.667 , 0.423" at bounding box center [431, 291] width 304 height 13
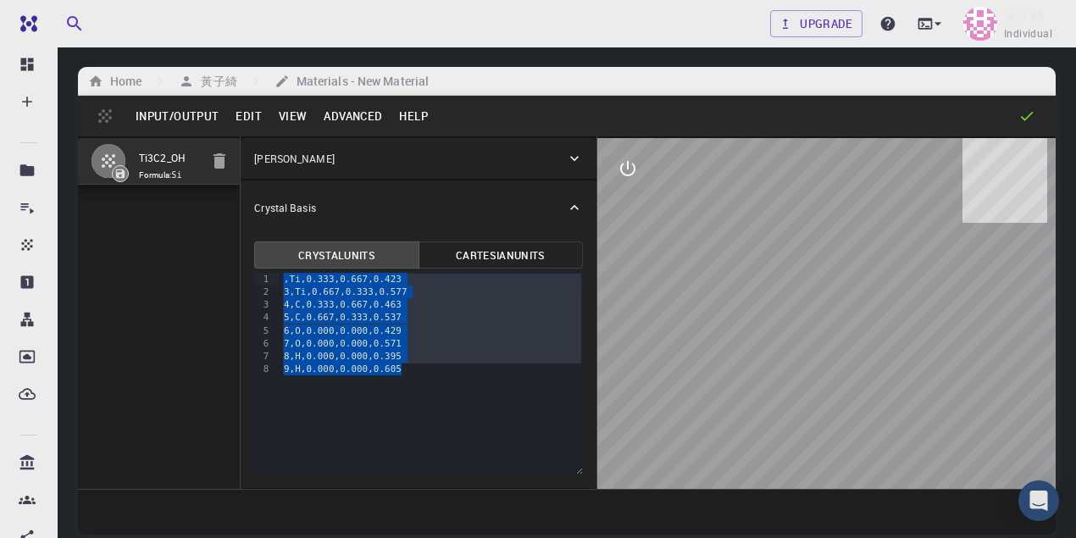
drag, startPoint x: 419, startPoint y: 368, endPoint x: 274, endPoint y: 278, distance: 170.4
click at [274, 278] on div "9 1 2 3 4 5 6 7 8 › , Ti , 0.333 , 0.667 , 0.423 3 , Ti , 0.667 , 0.333 , 0.577…" at bounding box center [418, 371] width 329 height 205
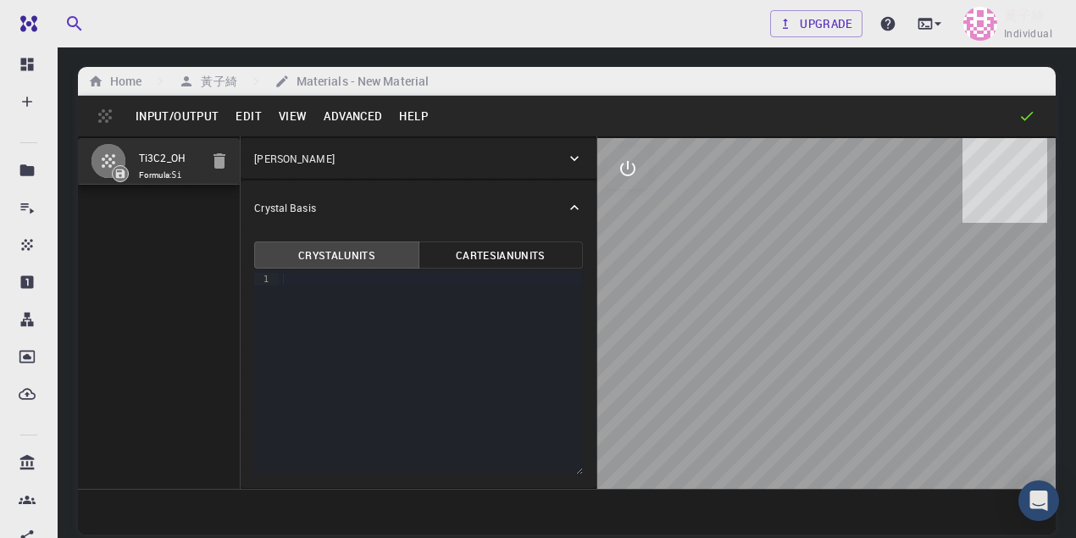
click at [339, 322] on div "9 1 ›" at bounding box center [418, 371] width 329 height 205
click at [303, 293] on div "9 1 ›" at bounding box center [418, 371] width 329 height 205
click at [291, 284] on div at bounding box center [431, 279] width 304 height 13
drag, startPoint x: 537, startPoint y: 279, endPoint x: 332, endPoint y: 281, distance: 205.0
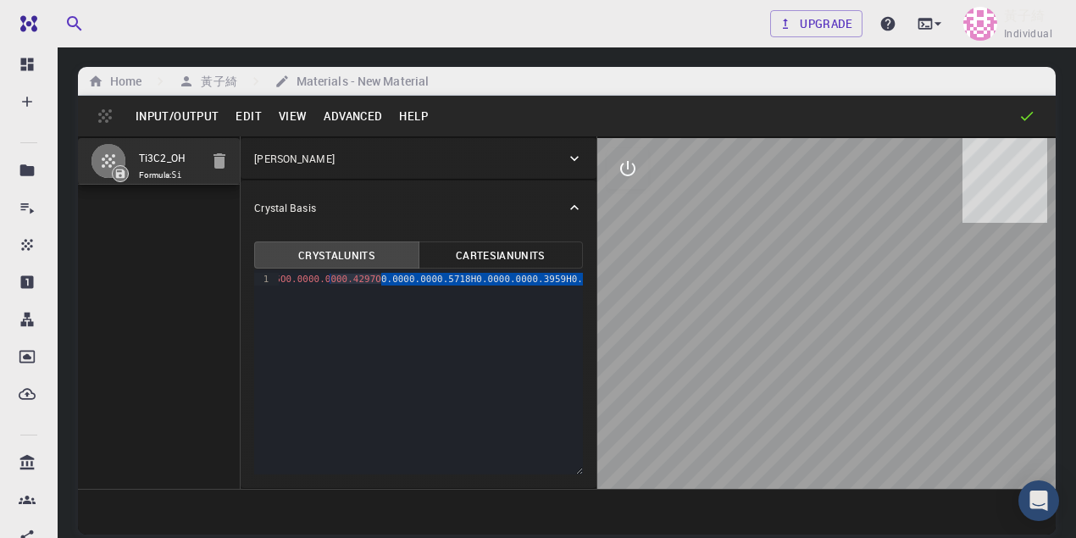
click at [332, 281] on span "Ti0.0000.0000.5002Ti0.3330.6670.4233Ti0.6670.3330.5774C0.3330.6670.4635C0.6670.…" at bounding box center [221, 279] width 868 height 11
drag, startPoint x: 307, startPoint y: 279, endPoint x: 512, endPoint y: 283, distance: 204.1
click at [511, 283] on span "Ti0.0000.0000.5002Ti0.3330.6670.4233Ti0.6670.3330.5774C0.3330.6670.4635C0.6670.…" at bounding box center [314, 279] width 644 height 11
drag, startPoint x: 513, startPoint y: 282, endPoint x: 339, endPoint y: 282, distance: 174.5
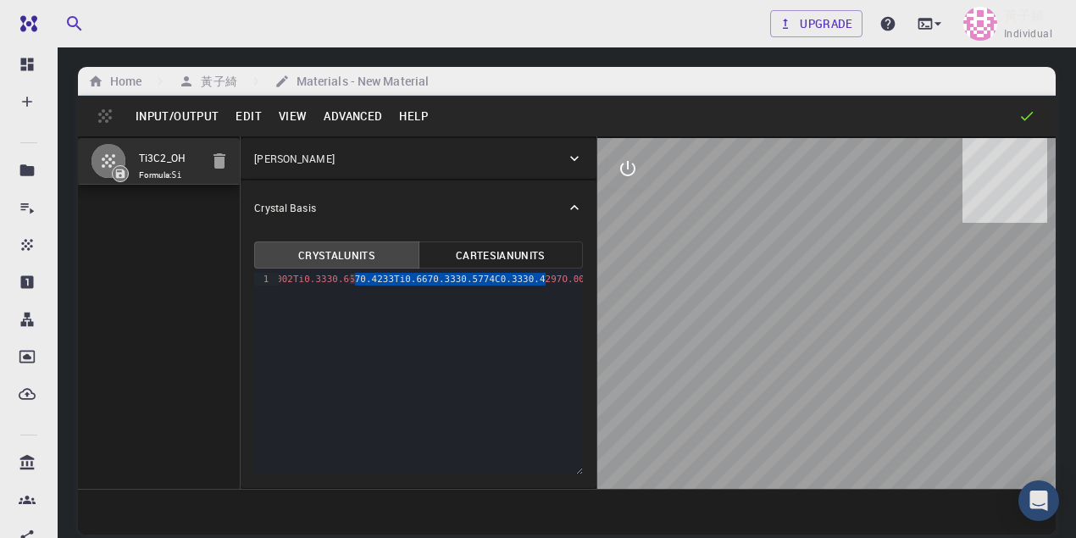
click at [340, 282] on span "Ti0.0000.0000.5002Ti0.3330.6670.4233Ti0.6670.3330.5774C0.3330.4297O.0000.605" at bounding box center [405, 279] width 426 height 11
drag, startPoint x: 328, startPoint y: 282, endPoint x: 466, endPoint y: 281, distance: 138.0
click at [295, 281] on span "Ti" at bounding box center [289, 279] width 11 height 11
drag, startPoint x: 441, startPoint y: 283, endPoint x: 281, endPoint y: 281, distance: 160.1
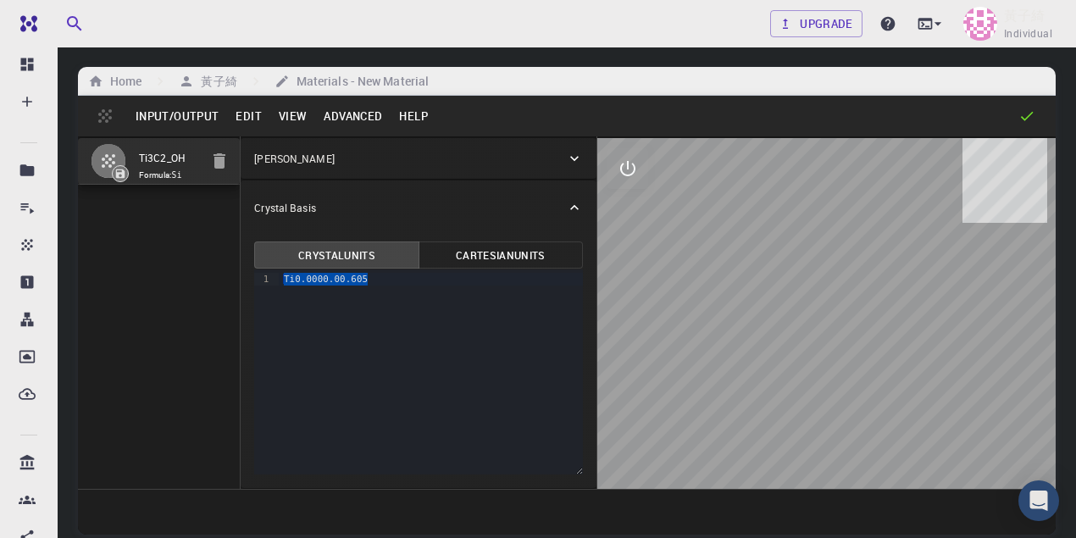
click at [281, 281] on div "Ti0.0000.00.605" at bounding box center [431, 279] width 304 height 13
click at [326, 285] on div at bounding box center [431, 279] width 304 height 13
click at [293, 285] on div at bounding box center [431, 279] width 304 height 13
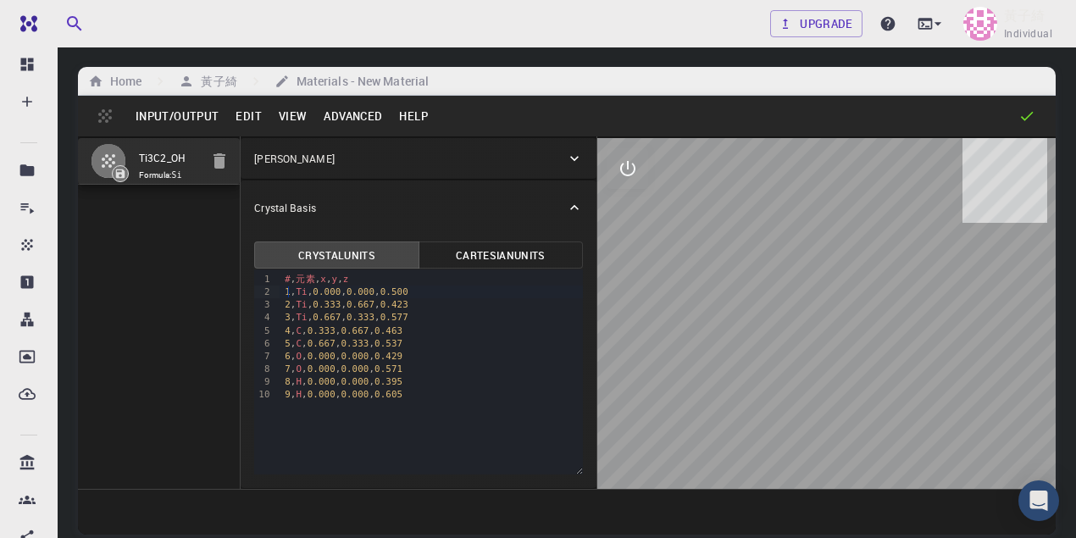
click at [290, 294] on div "1 , Ti , 0.000 , 0.000 , 0.500" at bounding box center [430, 291] width 303 height 13
click at [292, 293] on div "1 , Ti , 0.000 , 0.000 , 0.500" at bounding box center [430, 291] width 303 height 13
click at [296, 295] on span "Ti" at bounding box center [301, 291] width 11 height 11
click at [291, 296] on div "1 , Ti , 0.000 , 0.000 , 0.500" at bounding box center [430, 291] width 303 height 13
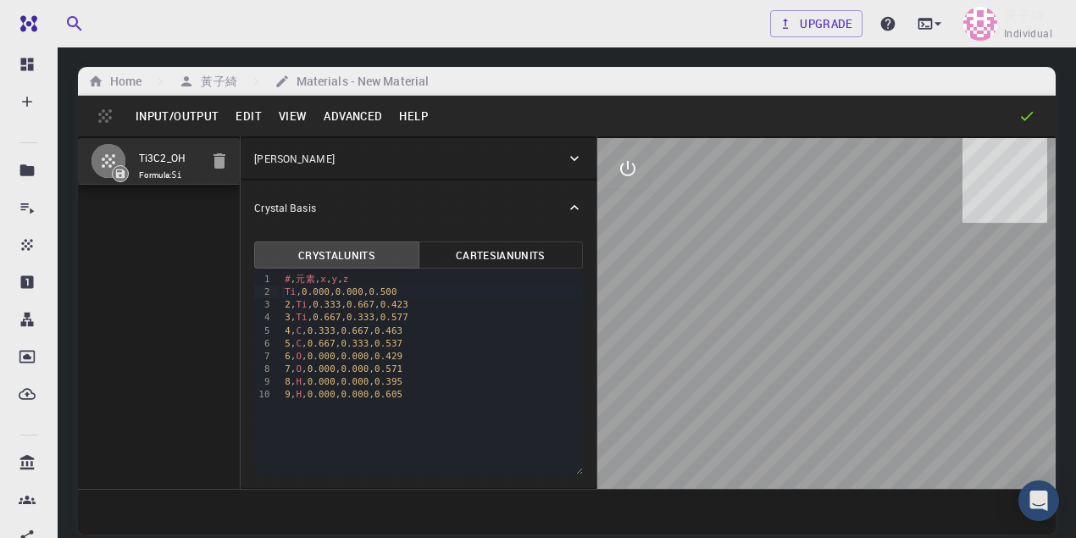
click at [288, 303] on div "2 , Ti , 0.333 , 0.667 , 0.423" at bounding box center [430, 304] width 303 height 13
click at [296, 306] on span "Ti" at bounding box center [301, 304] width 11 height 11
drag, startPoint x: 344, startPoint y: 279, endPoint x: 285, endPoint y: 276, distance: 59.4
click at [285, 276] on div "# , 元素 , x , y , z" at bounding box center [430, 279] width 303 height 13
click at [285, 290] on span "Ti" at bounding box center [290, 291] width 11 height 11
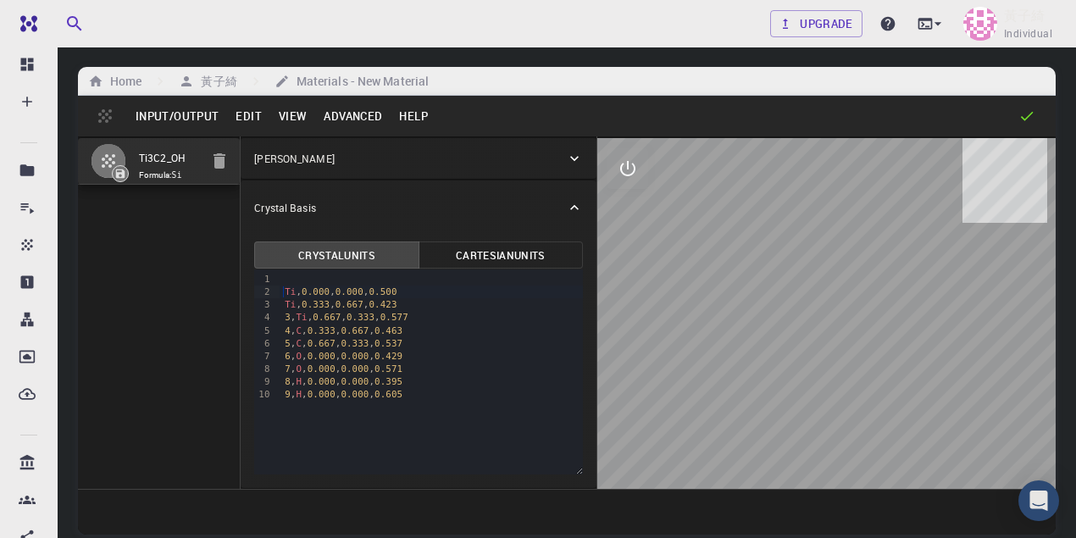
click at [296, 316] on span "Ti" at bounding box center [301, 317] width 11 height 11
click at [296, 329] on span "C" at bounding box center [299, 330] width 6 height 11
click at [290, 343] on div "5 , C , 0.667 , 0.333 , 0.537" at bounding box center [430, 343] width 303 height 13
click at [295, 342] on span "O" at bounding box center [298, 343] width 6 height 11
click at [295, 351] on span "O" at bounding box center [298, 356] width 6 height 11
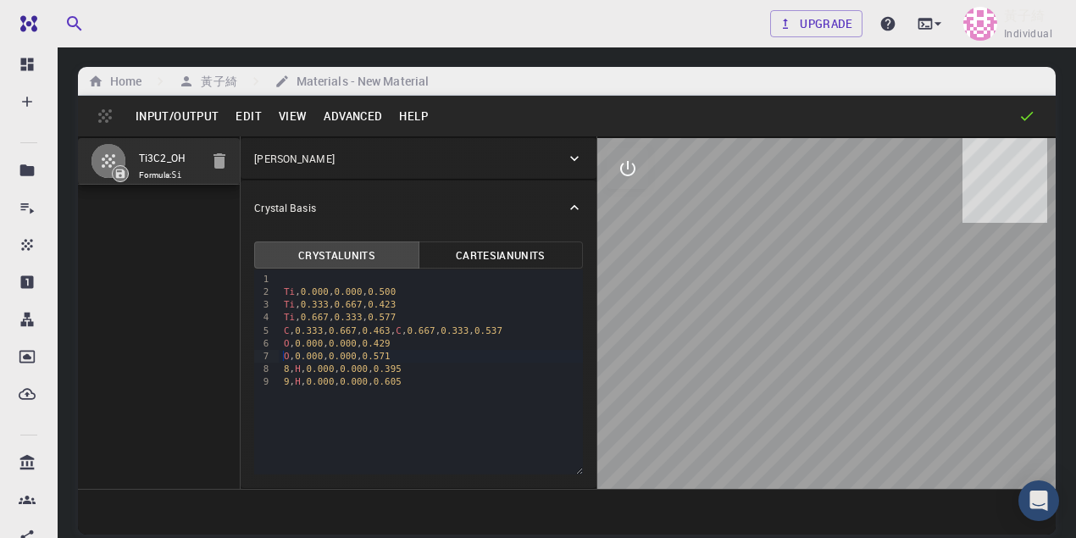
click at [290, 368] on div "8 , H , 0.000 , 0.000 , 0.395" at bounding box center [431, 368] width 304 height 13
click at [295, 371] on span "H" at bounding box center [298, 368] width 6 height 11
click at [329, 395] on div "9 1 2 3 4 5 6 7 8 › Ti , 0.000 , 0.000 , 0.500 Ti , 0.333 , 0.667 , 0.423 Ti , …" at bounding box center [418, 371] width 329 height 205
click at [347, 342] on span "0.000" at bounding box center [343, 343] width 28 height 11
click at [573, 207] on icon at bounding box center [574, 207] width 8 height 5
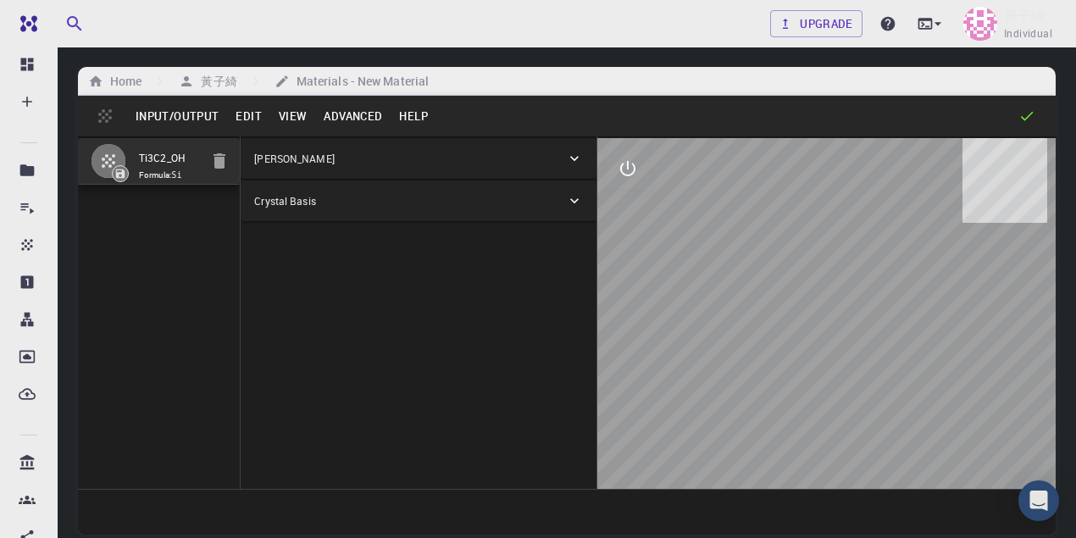
click at [570, 201] on icon at bounding box center [574, 200] width 17 height 17
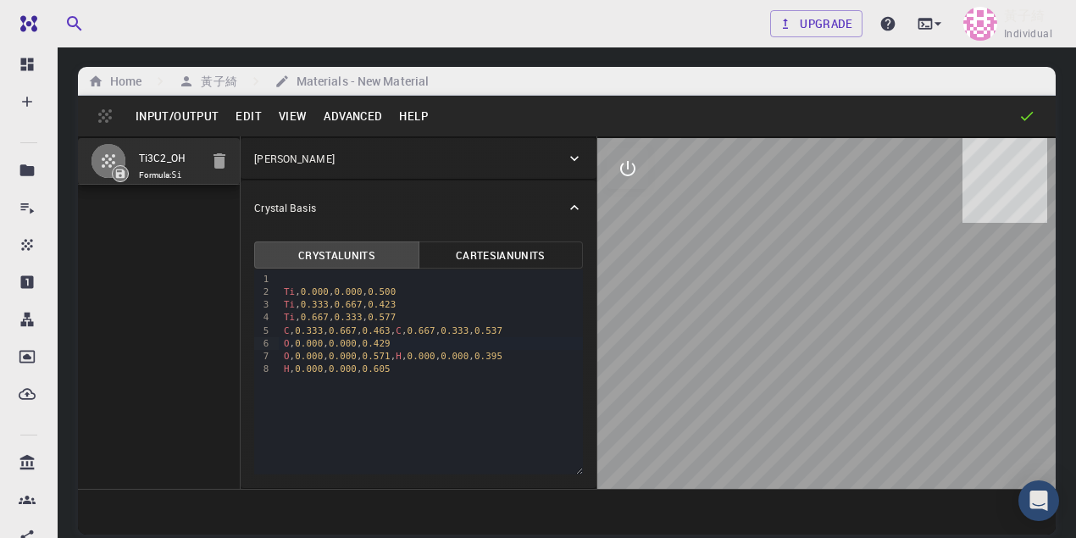
click at [577, 163] on icon at bounding box center [574, 158] width 17 height 17
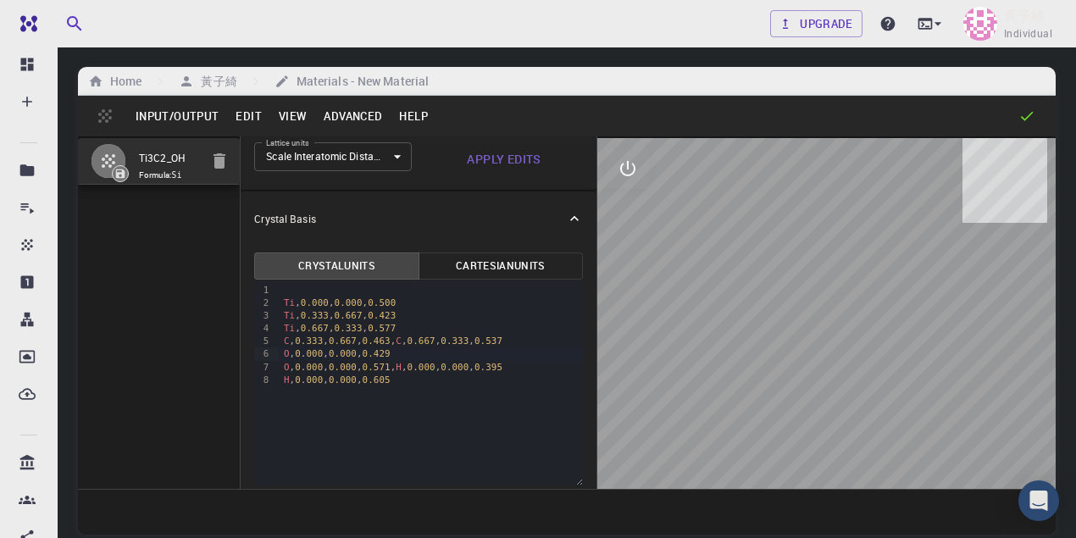
scroll to position [194, 0]
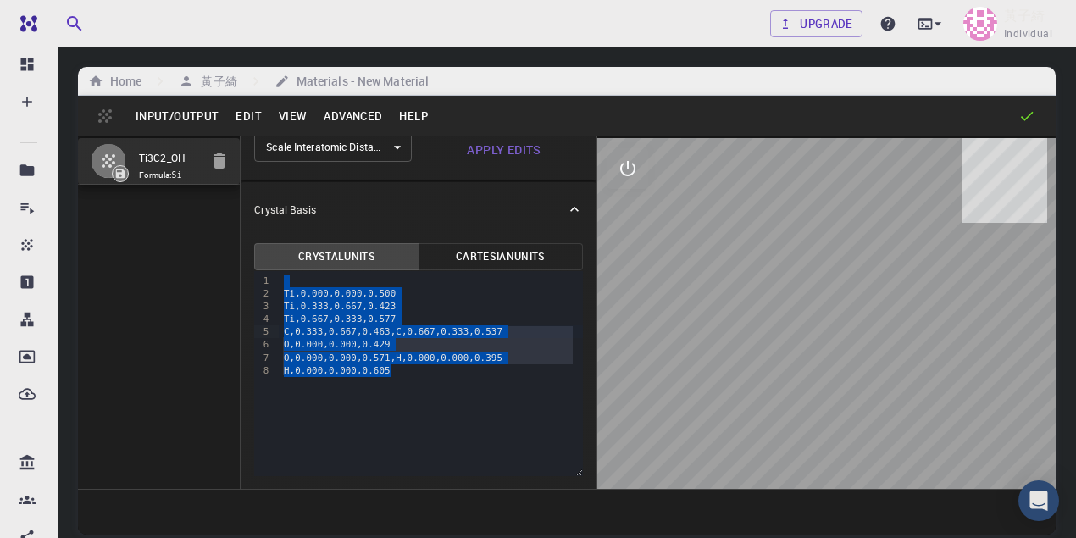
drag, startPoint x: 362, startPoint y: 352, endPoint x: 237, endPoint y: 272, distance: 148.9
click at [237, 272] on div "Ti3C2_OH Formula: Si Crystal Lattice Lattice units angstrom angstrom Lattice un…" at bounding box center [566, 312] width 977 height 352
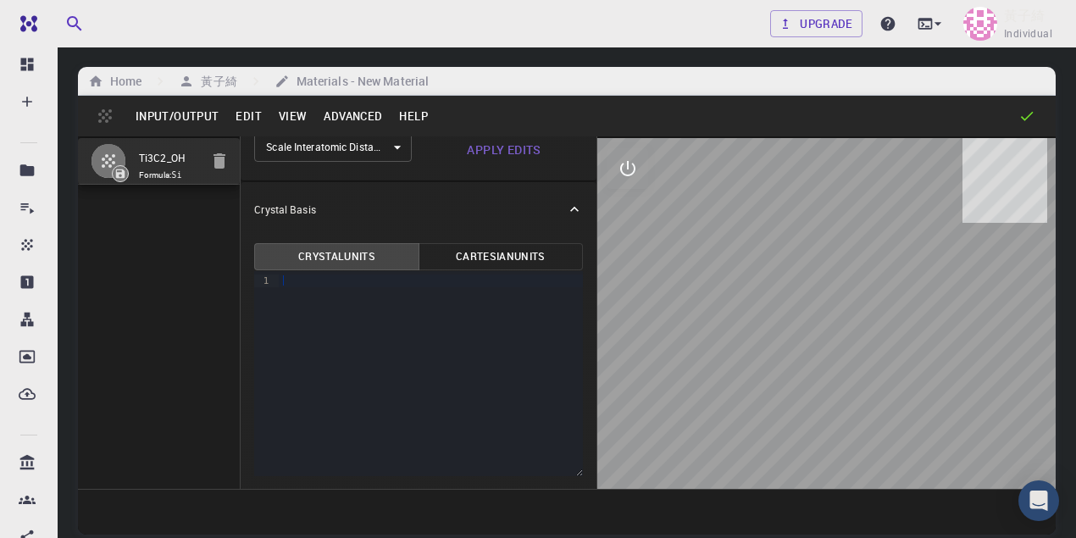
click at [288, 286] on div at bounding box center [431, 280] width 304 height 13
click at [306, 285] on div at bounding box center [431, 280] width 304 height 13
click at [291, 278] on span "Ti0.0000.0000.500" at bounding box center [331, 280] width 95 height 11
click at [401, 280] on span "0.0000.0000.500" at bounding box center [426, 280] width 84 height 11
click at [444, 281] on span "0.0000.500" at bounding box center [457, 280] width 56 height 11
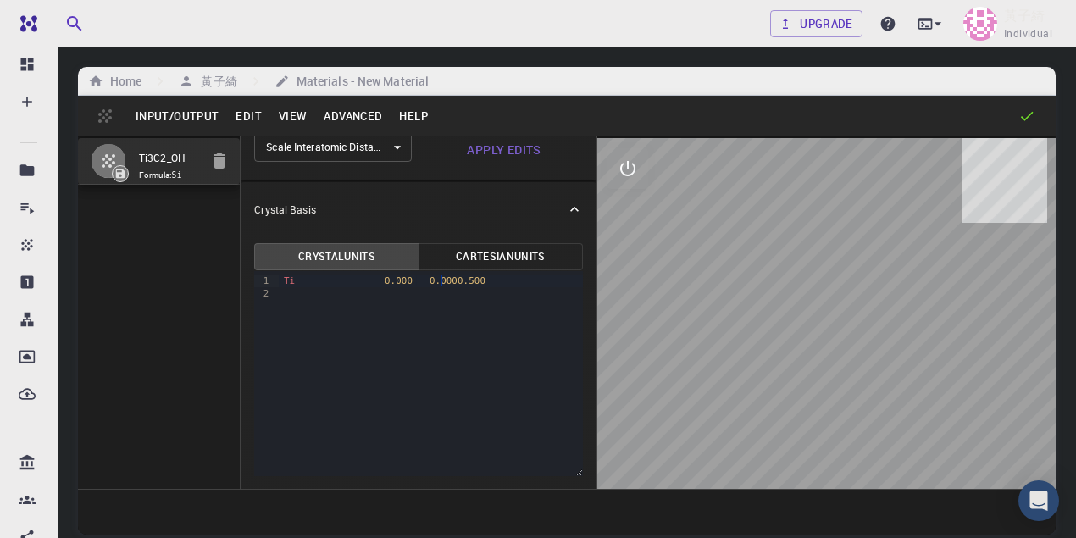
click at [440, 280] on span "0.0000.500" at bounding box center [457, 280] width 56 height 11
click at [441, 281] on span "0.0000.500" at bounding box center [457, 280] width 56 height 11
click at [293, 294] on div at bounding box center [431, 293] width 304 height 13
click at [294, 293] on span "Ti0.3330.6670.423" at bounding box center [331, 293] width 95 height 11
click at [379, 293] on span "0.3330.6670.423" at bounding box center [404, 293] width 84 height 11
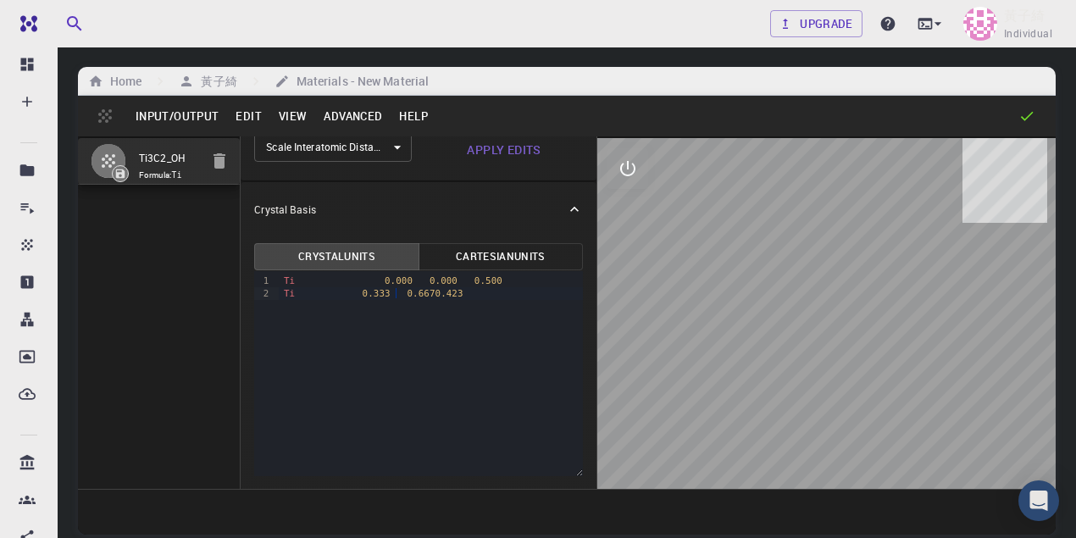
click at [420, 293] on span "0.6670.423" at bounding box center [435, 293] width 56 height 11
click at [471, 295] on div "Ti 0.333 0.667 0.423" at bounding box center [431, 293] width 304 height 13
click at [290, 308] on div at bounding box center [431, 306] width 304 height 13
click at [294, 305] on span "Ti0.6670.3330.577" at bounding box center [331, 306] width 95 height 11
click at [335, 308] on span "0.6670.3330.577" at bounding box center [354, 306] width 84 height 11
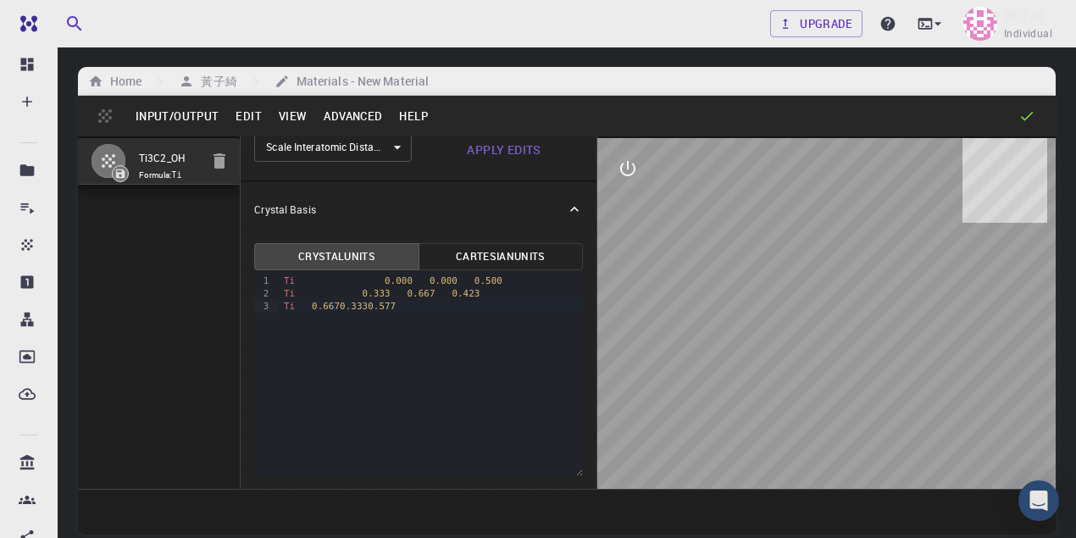
click at [334, 306] on span "0.6670.3330.577" at bounding box center [354, 306] width 84 height 11
click at [363, 308] on span "0.3330.577" at bounding box center [374, 306] width 56 height 11
click at [411, 305] on div "Ti 0.667 0.333 0.577" at bounding box center [431, 306] width 304 height 13
click at [290, 320] on div at bounding box center [431, 319] width 304 height 13
click at [289, 320] on span "C0.3330.6670.463" at bounding box center [329, 318] width 90 height 11
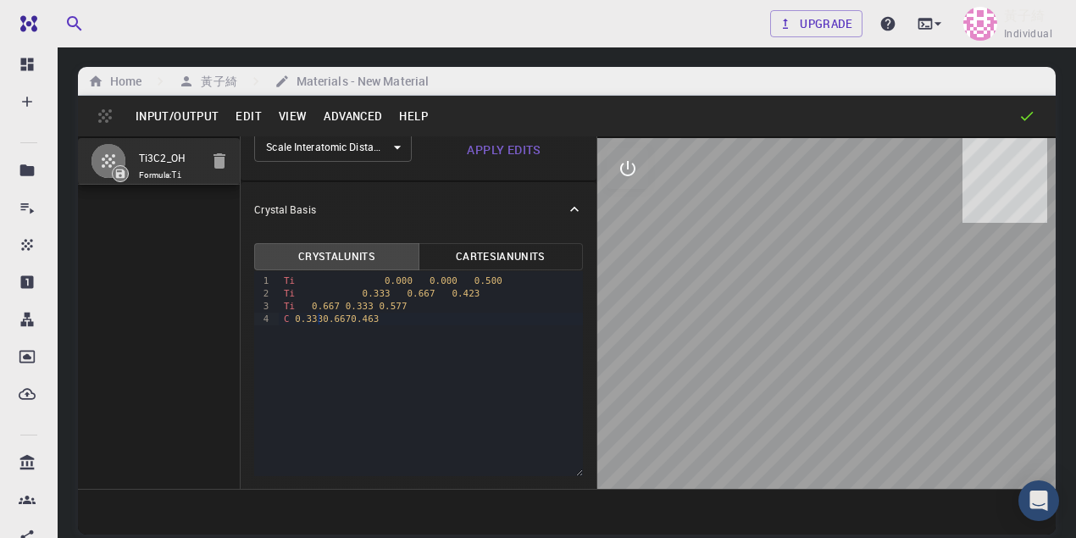
click at [318, 323] on span "0.3330.6670.463" at bounding box center [337, 318] width 84 height 11
click at [349, 322] on span "0.6670.463" at bounding box center [357, 318] width 56 height 11
click at [384, 324] on div "C 0.333 0.667 0.463" at bounding box center [431, 319] width 304 height 13
click at [283, 330] on div at bounding box center [431, 331] width 304 height 13
click at [293, 336] on div at bounding box center [431, 331] width 304 height 13
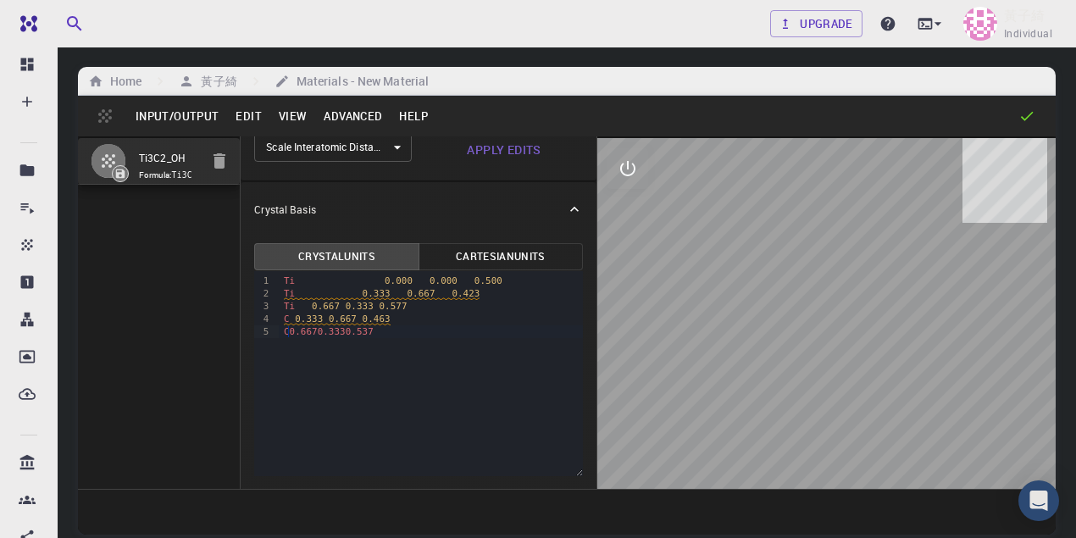
click at [289, 330] on span "C0.6670.3330.537" at bounding box center [329, 331] width 90 height 11
click at [318, 335] on span "0.6670.3330.537" at bounding box center [337, 331] width 84 height 11
click at [350, 333] on span "0.3330.537" at bounding box center [357, 331] width 56 height 11
click at [383, 335] on div "C 0.667 0.333 0.537" at bounding box center [431, 331] width 304 height 13
click at [295, 348] on div at bounding box center [431, 344] width 304 height 13
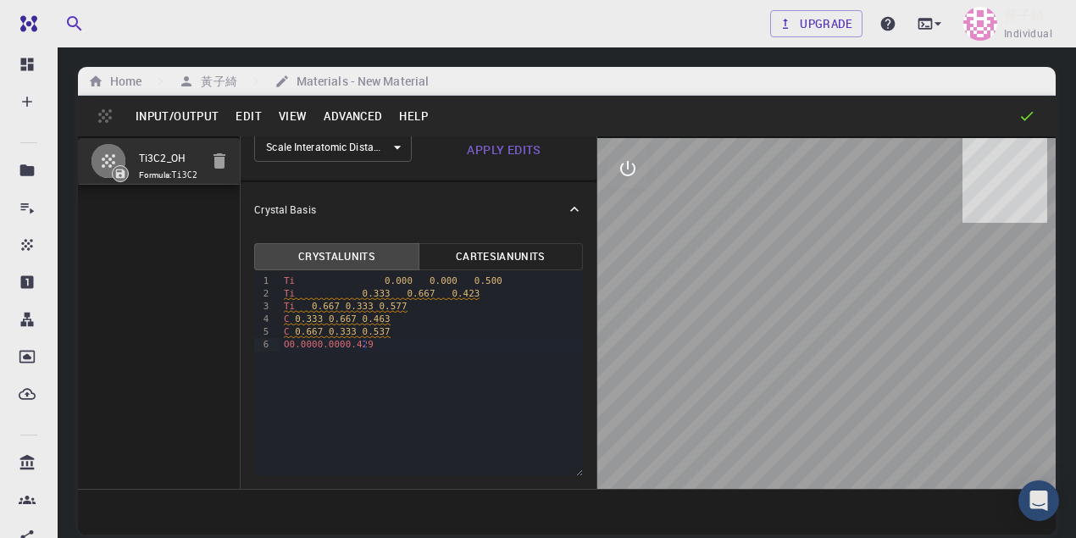
click at [287, 346] on span "O0.0000.0000.429" at bounding box center [329, 344] width 90 height 11
click at [317, 346] on span "0.0000.0000.429" at bounding box center [337, 344] width 84 height 11
click at [348, 346] on span "0.0000.429" at bounding box center [357, 344] width 56 height 11
click at [383, 346] on div "O 0.000 0.000 0.429" at bounding box center [431, 344] width 304 height 13
click at [285, 361] on div at bounding box center [431, 357] width 304 height 13
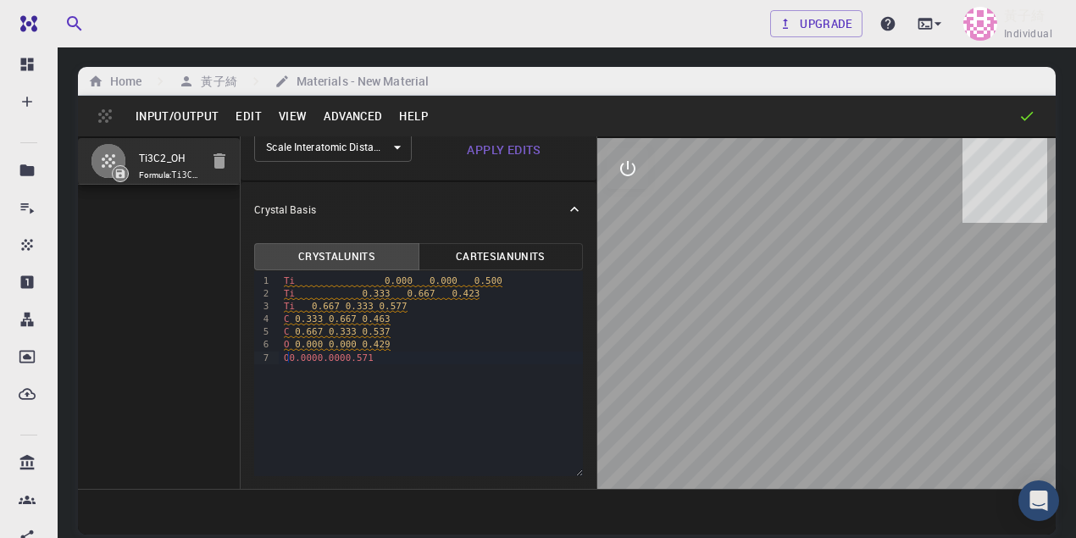
click at [288, 357] on span "O0.0000.0000.571" at bounding box center [329, 357] width 90 height 11
click at [318, 357] on span "0.0000.0000.571" at bounding box center [337, 357] width 84 height 11
click at [349, 359] on span "0.0000.571" at bounding box center [357, 357] width 56 height 11
click at [384, 360] on div "O 0.000 0.000 0.571" at bounding box center [431, 357] width 304 height 13
click at [301, 376] on div at bounding box center [431, 370] width 304 height 13
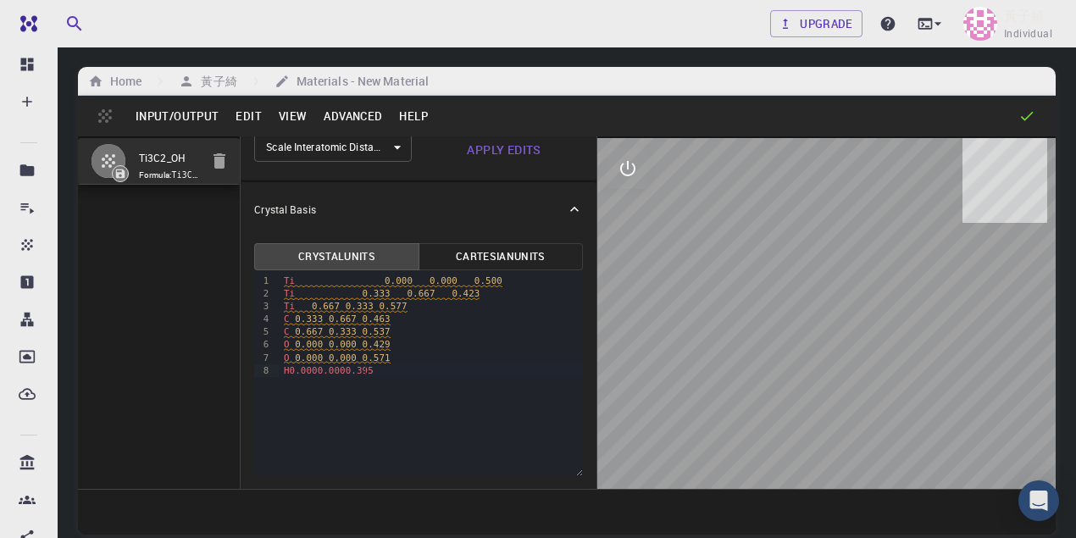
click at [289, 373] on span "H0.0000.0000.395" at bounding box center [329, 370] width 90 height 11
click at [318, 374] on span "0.0000.0000.395" at bounding box center [337, 370] width 84 height 11
click at [350, 373] on span "0.0000.395" at bounding box center [357, 370] width 56 height 11
click at [391, 372] on div "H 0.000 0.000 0.395" at bounding box center [431, 370] width 304 height 13
click at [305, 383] on div at bounding box center [431, 383] width 304 height 13
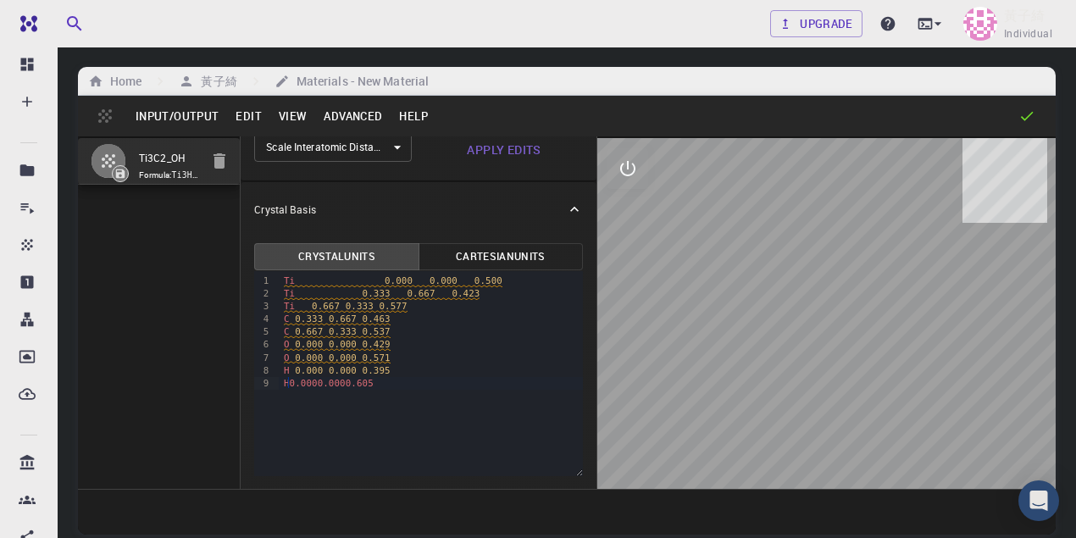
click at [286, 380] on span "H0.0000.0000.605" at bounding box center [329, 383] width 90 height 11
click at [318, 383] on span "0.0000.0000.605" at bounding box center [337, 383] width 84 height 11
click at [351, 384] on span "0.0000.605" at bounding box center [357, 383] width 56 height 11
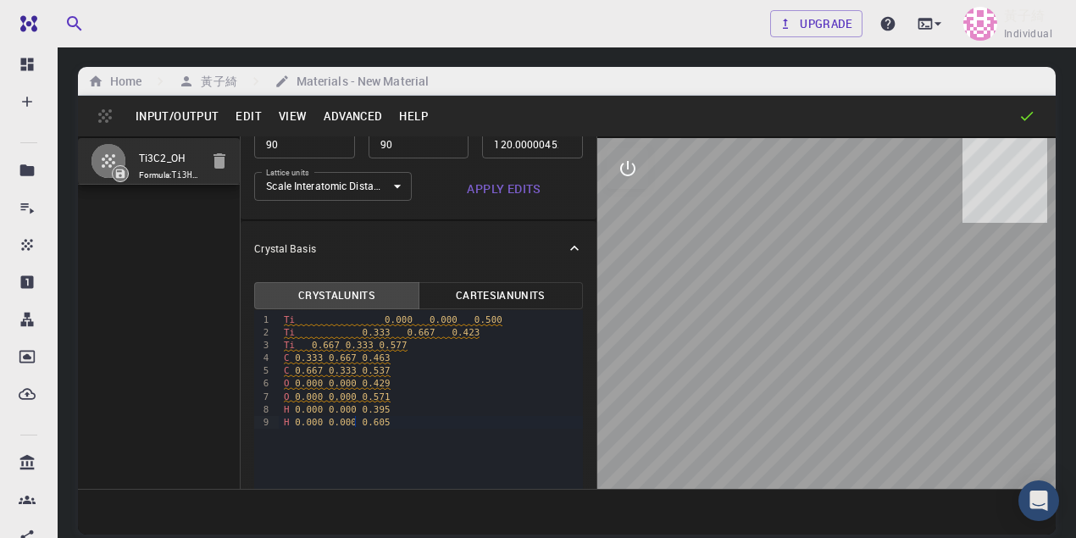
scroll to position [137, 0]
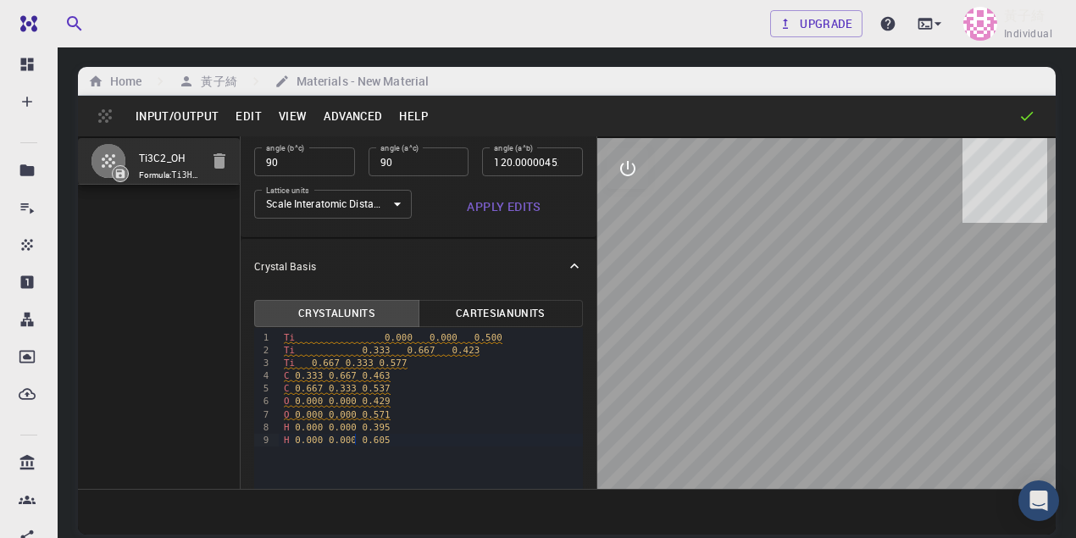
click at [569, 267] on icon at bounding box center [574, 265] width 17 height 17
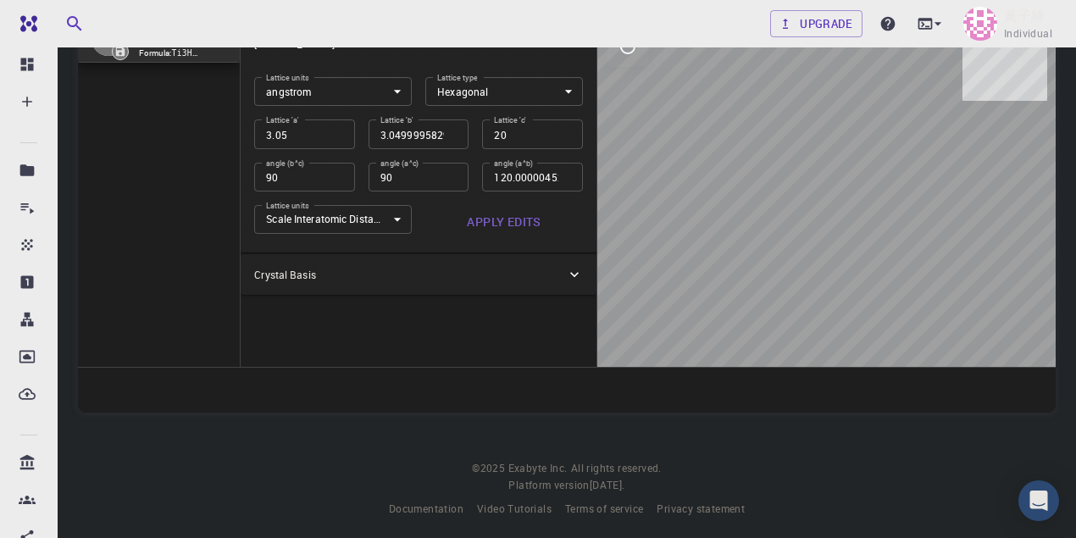
scroll to position [130, 0]
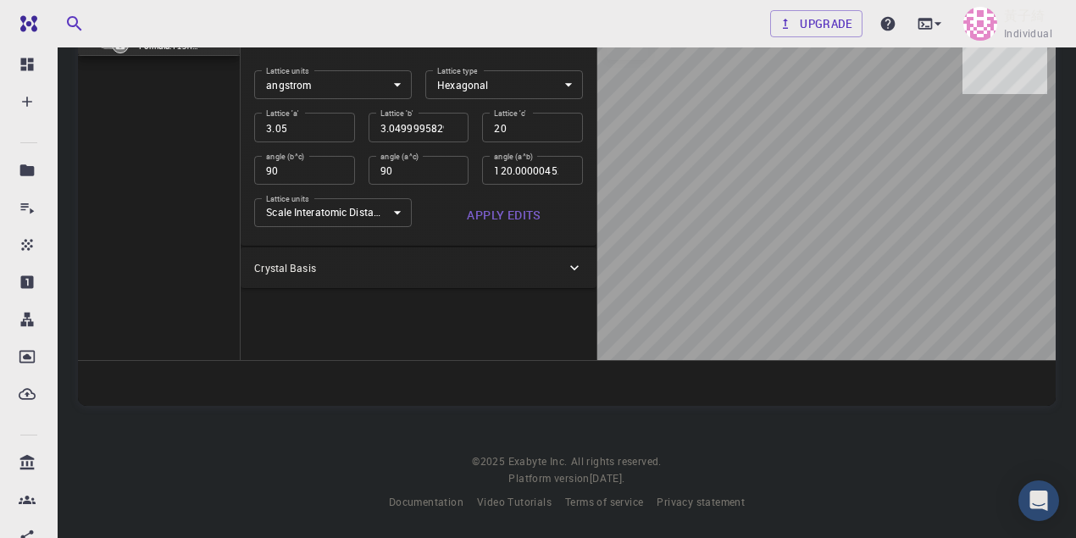
click at [569, 270] on icon at bounding box center [574, 267] width 17 height 17
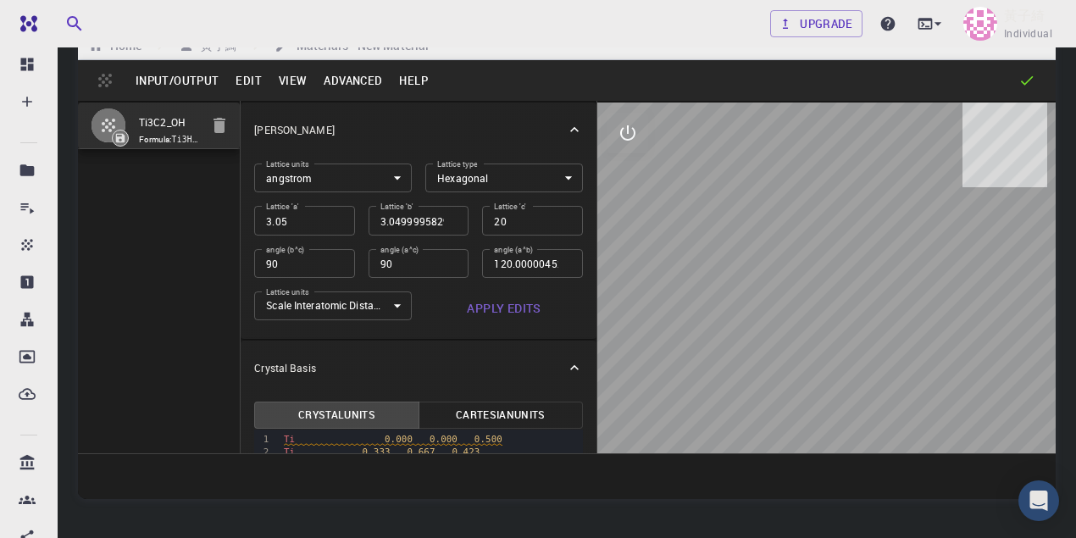
scroll to position [0, 0]
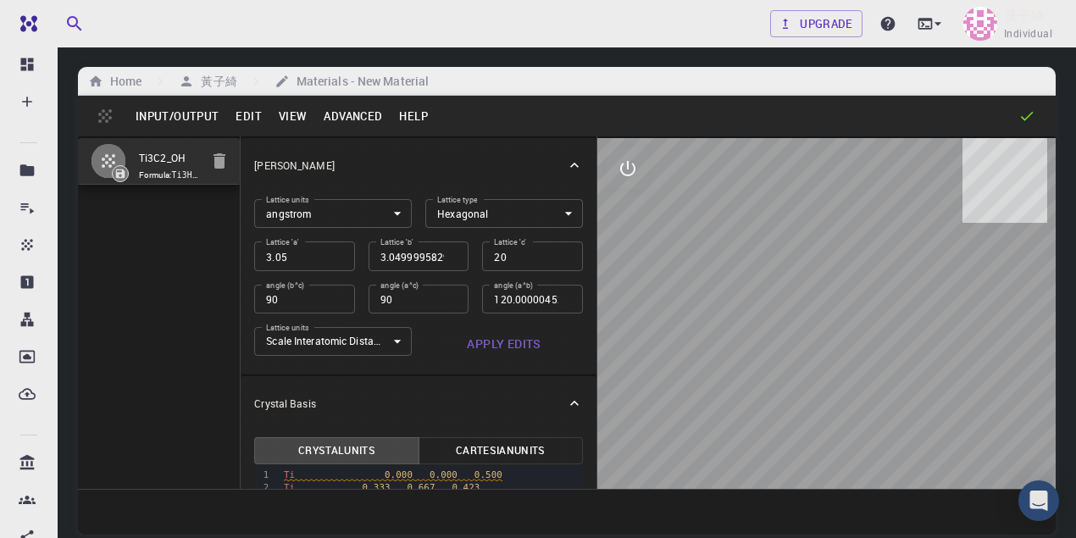
click at [241, 110] on button "Edit" at bounding box center [248, 115] width 43 height 27
click at [243, 115] on div at bounding box center [538, 269] width 1076 height 538
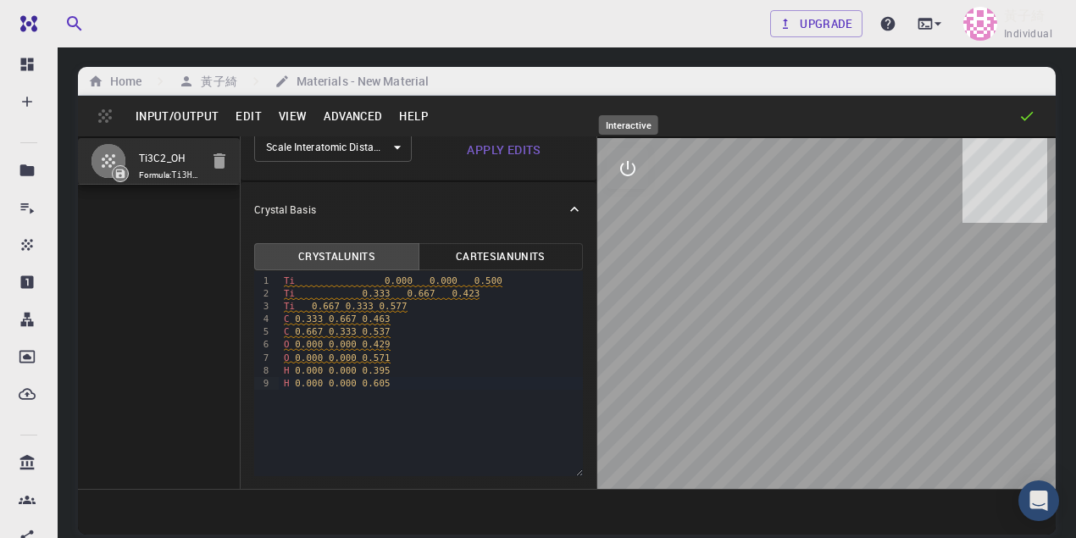
click at [623, 169] on icon "interactive" at bounding box center [627, 168] width 20 height 20
click at [547, 108] on div at bounding box center [735, 116] width 599 height 17
click at [921, 117] on icon at bounding box center [1026, 116] width 17 height 17
click at [566, 213] on icon at bounding box center [574, 209] width 17 height 17
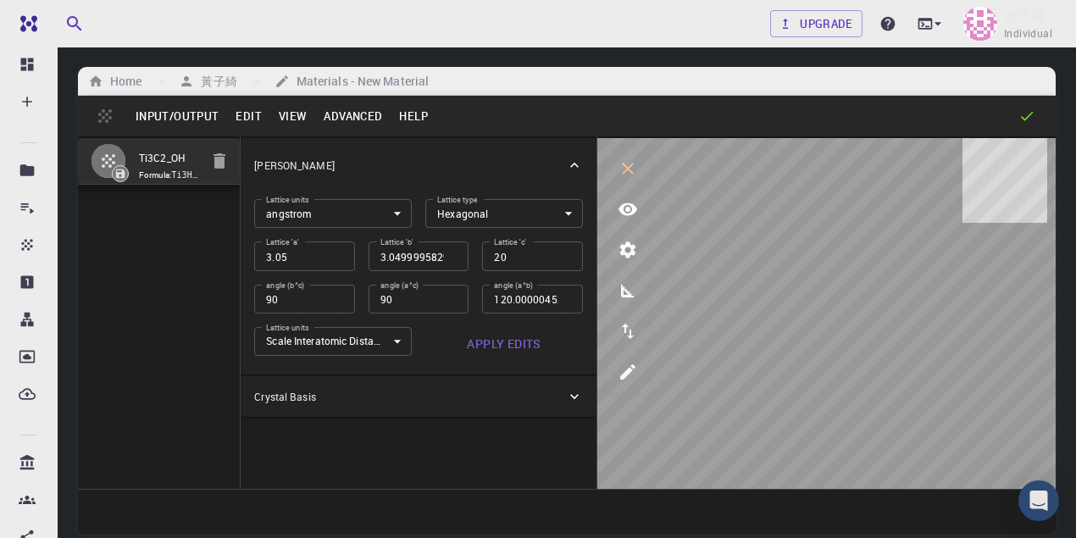
click at [362, 110] on button "Advanced" at bounding box center [352, 115] width 75 height 27
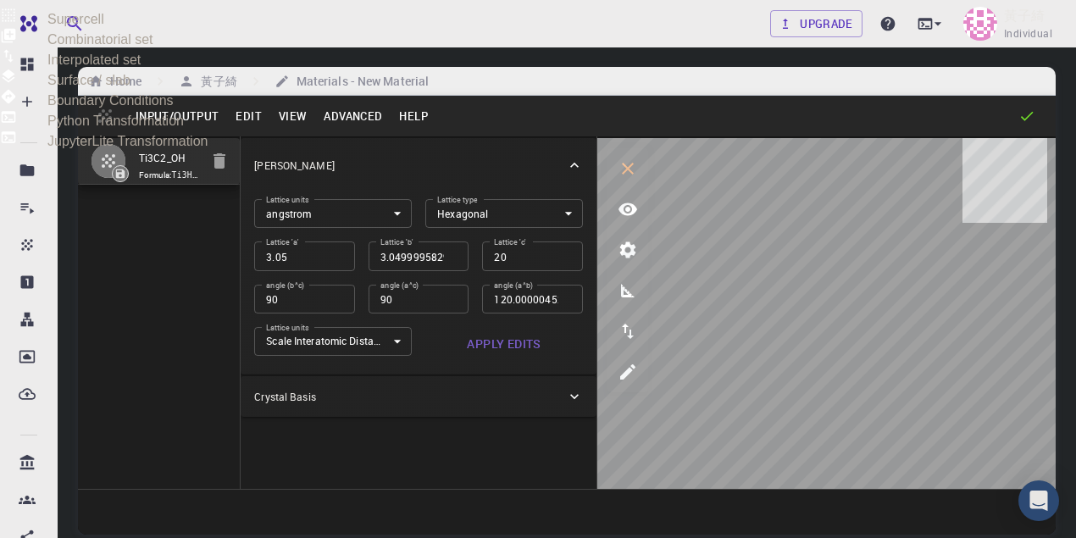
click at [361, 110] on div at bounding box center [538, 269] width 1076 height 538
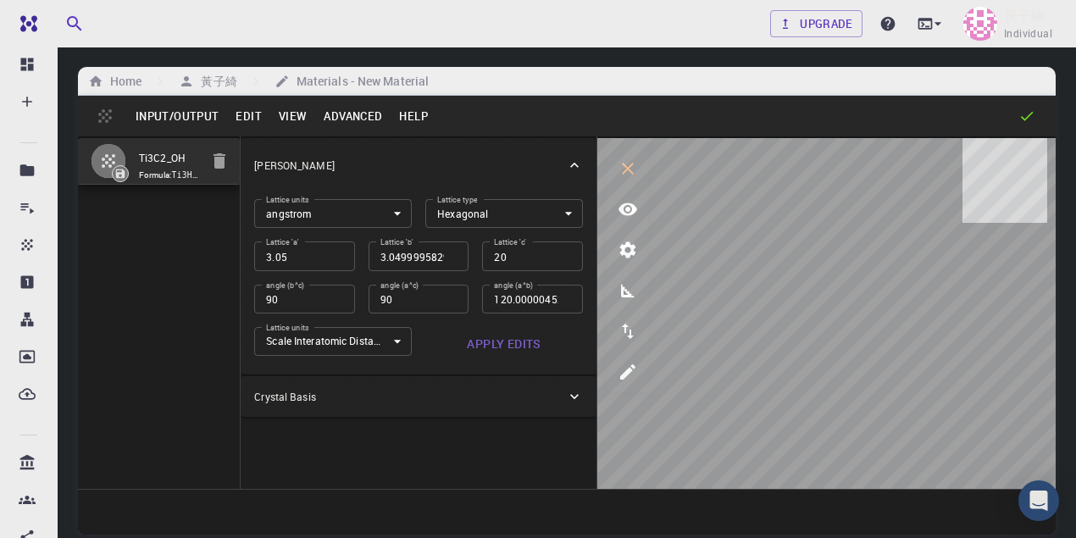
click at [251, 115] on button "Edit" at bounding box center [248, 115] width 43 height 27
click at [251, 115] on div at bounding box center [538, 269] width 1076 height 538
click at [207, 113] on button "Input/Output" at bounding box center [177, 115] width 100 height 27
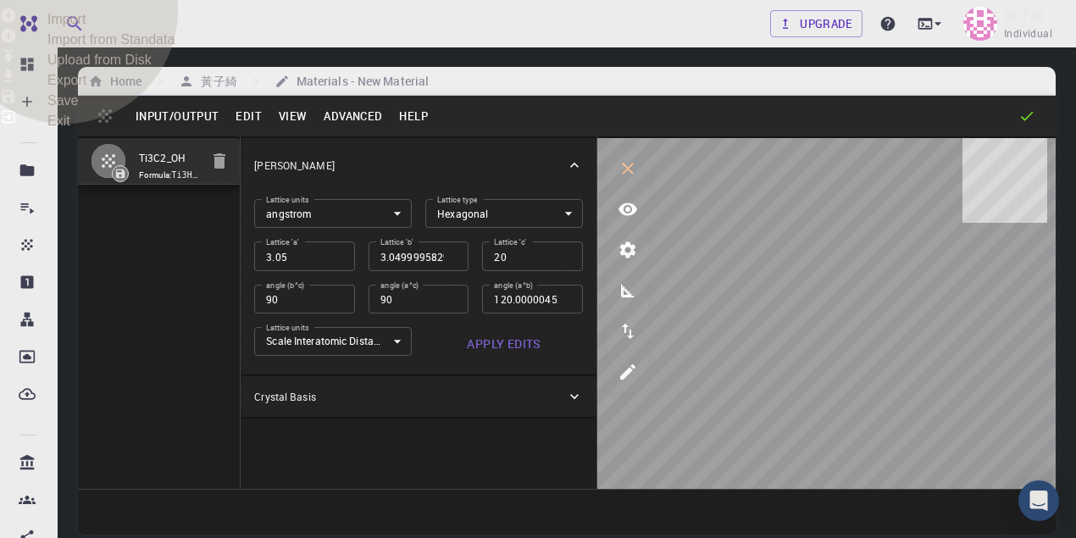
click at [191, 108] on li "Save" at bounding box center [538, 98] width 1076 height 20
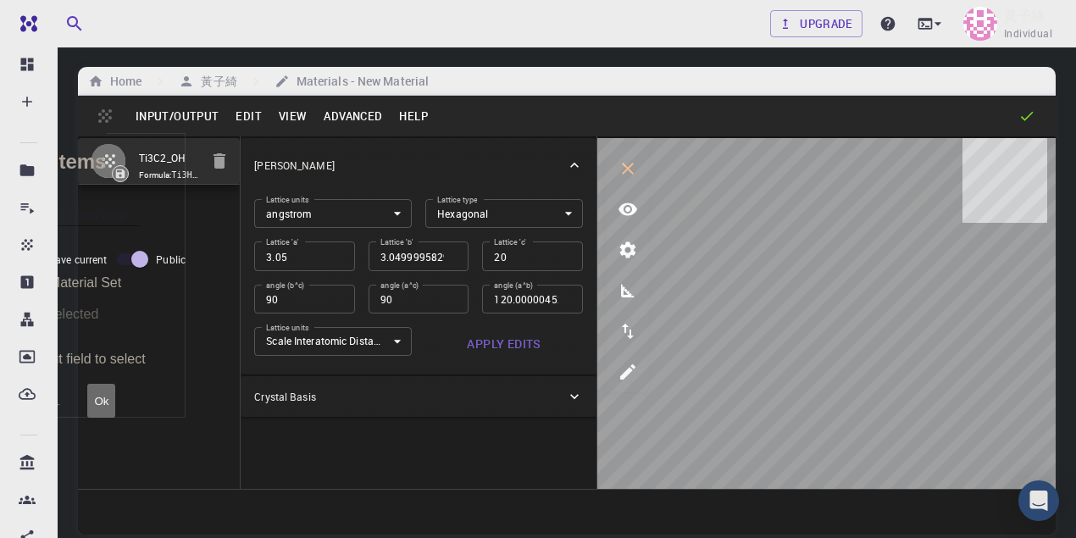
click at [115, 384] on button "Ok" at bounding box center [101, 401] width 28 height 34
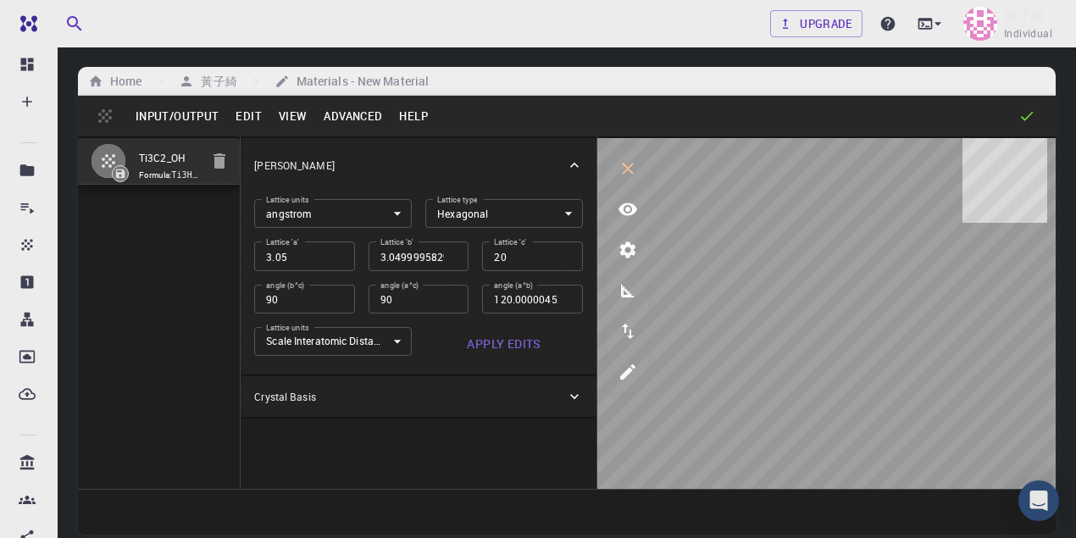
click at [180, 180] on code "Ti3H2C2O2" at bounding box center [195, 174] width 47 height 11
drag, startPoint x: 180, startPoint y: 190, endPoint x: 158, endPoint y: 188, distance: 22.1
click at [172, 180] on code "Ti3H2C2O2" at bounding box center [195, 174] width 47 height 11
click at [191, 115] on button "Input/Output" at bounding box center [177, 115] width 100 height 27
click at [112, 246] on div at bounding box center [538, 269] width 1076 height 538
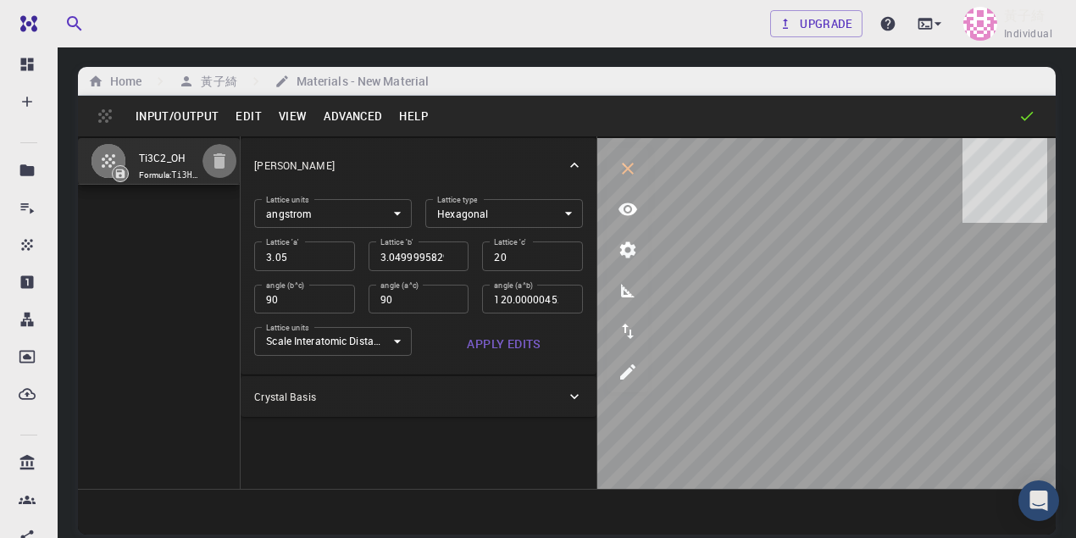
click at [215, 161] on icon "button" at bounding box center [219, 161] width 20 height 20
click at [172, 180] on code "Ti3H2C2O2" at bounding box center [195, 174] width 47 height 11
click at [176, 267] on div "Ti3C2_OH Formula: Ti3H2C2O2" at bounding box center [159, 312] width 163 height 352
click at [159, 111] on button "Input/Output" at bounding box center [177, 115] width 100 height 27
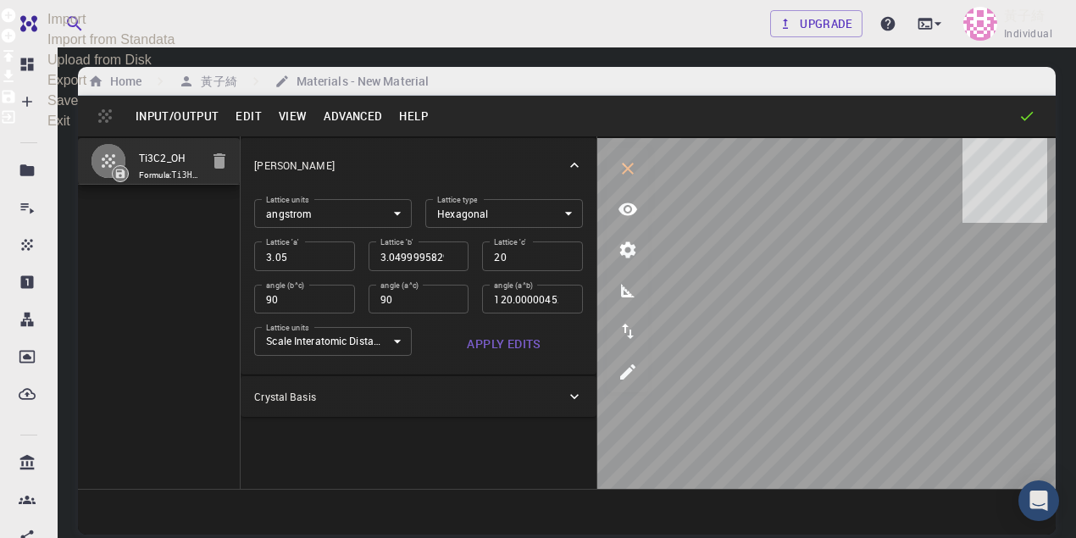
click at [191, 129] on li "Exit" at bounding box center [538, 118] width 1076 height 20
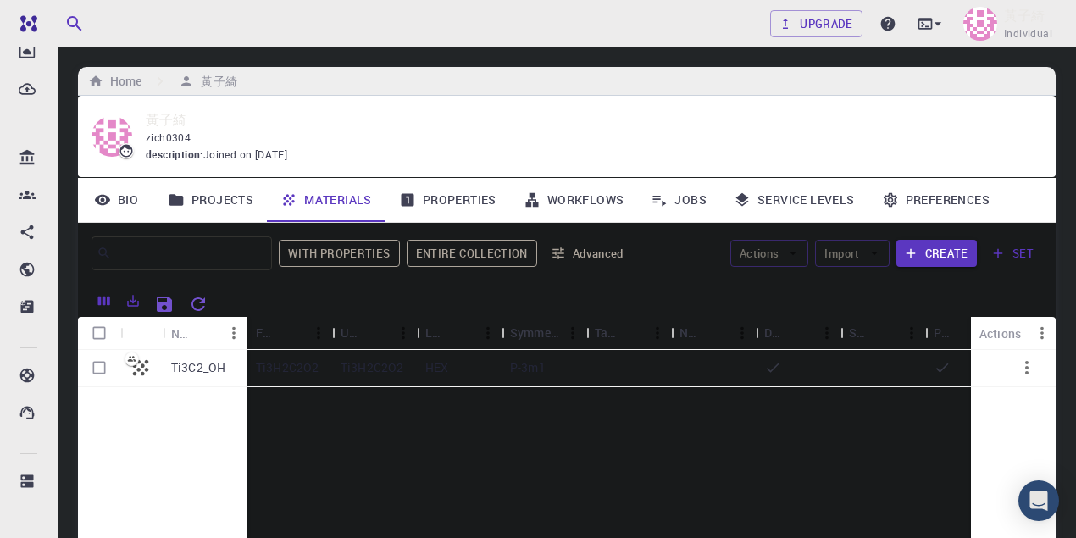
scroll to position [304, 0]
click at [567, 441] on div "Ti3C2_OH Ti3H2C2O2 Ti3H2C2O2 HEX P-3m1" at bounding box center [671, 476] width 1186 height 252
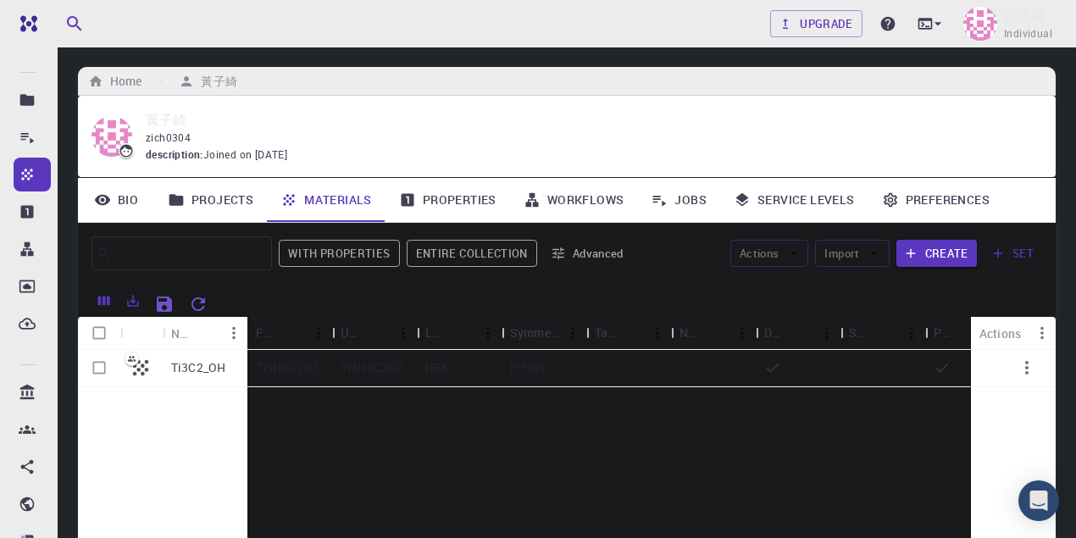
scroll to position [0, 0]
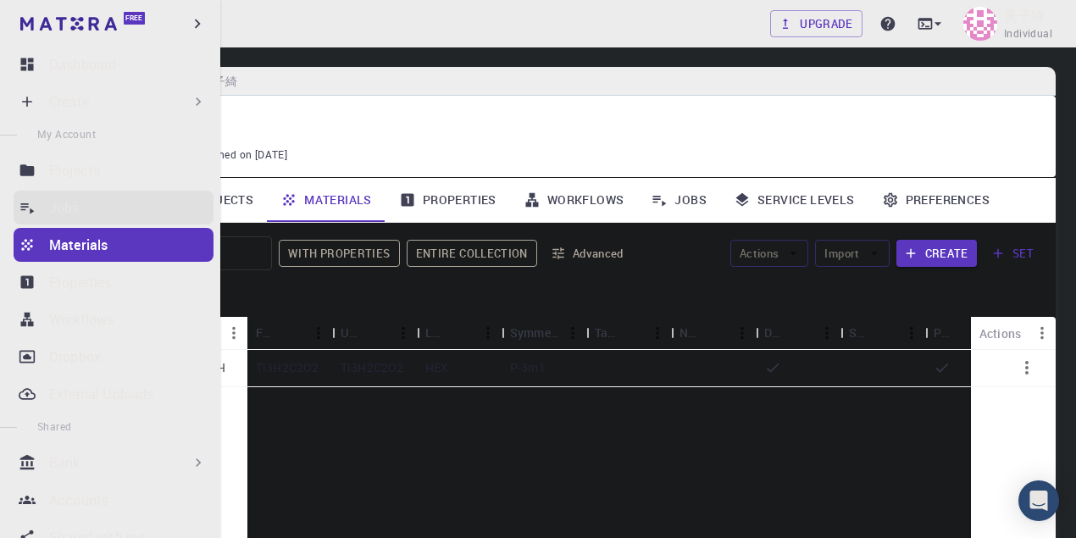
click at [97, 206] on div "Jobs" at bounding box center [131, 207] width 164 height 20
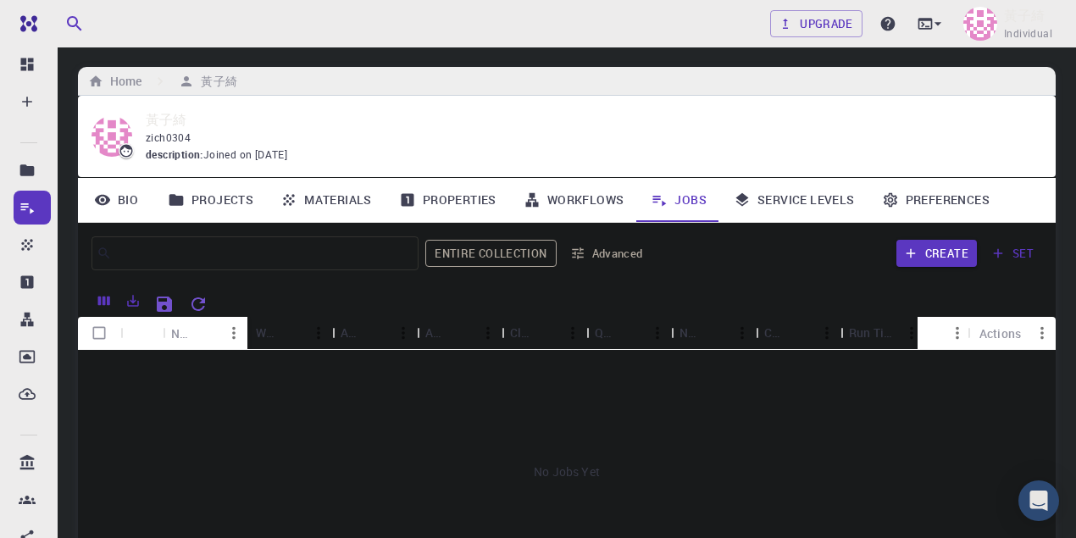
click at [224, 207] on link "Projects" at bounding box center [210, 200] width 113 height 44
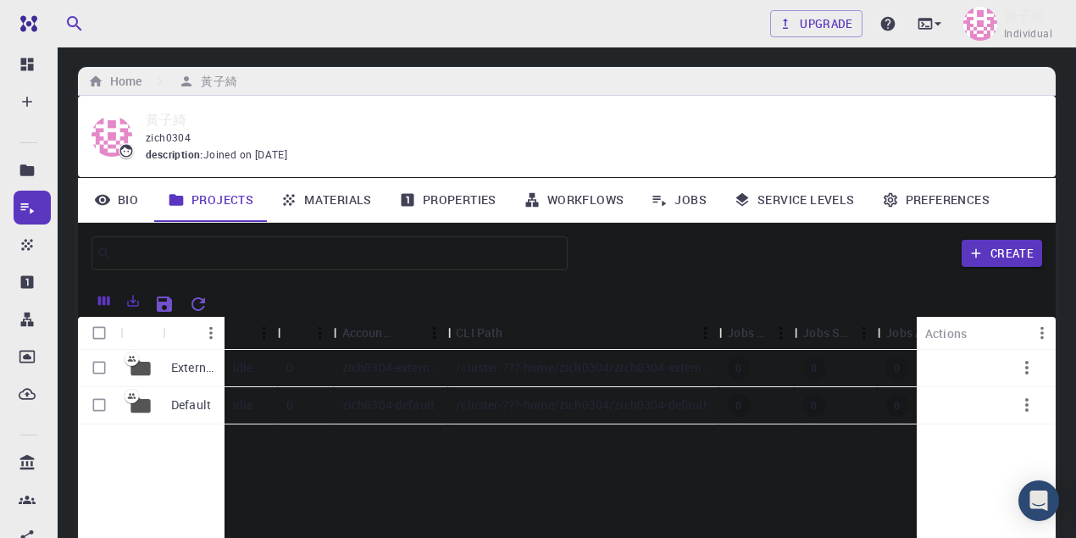
click at [323, 198] on link "Materials" at bounding box center [326, 200] width 119 height 44
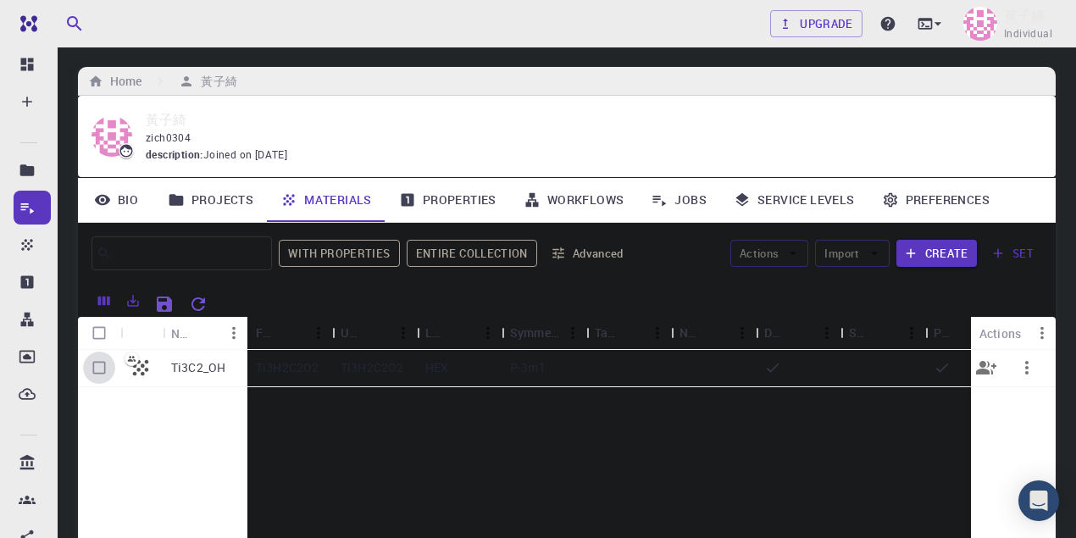
click at [103, 368] on input "Select row" at bounding box center [99, 367] width 32 height 32
checkbox input "true"
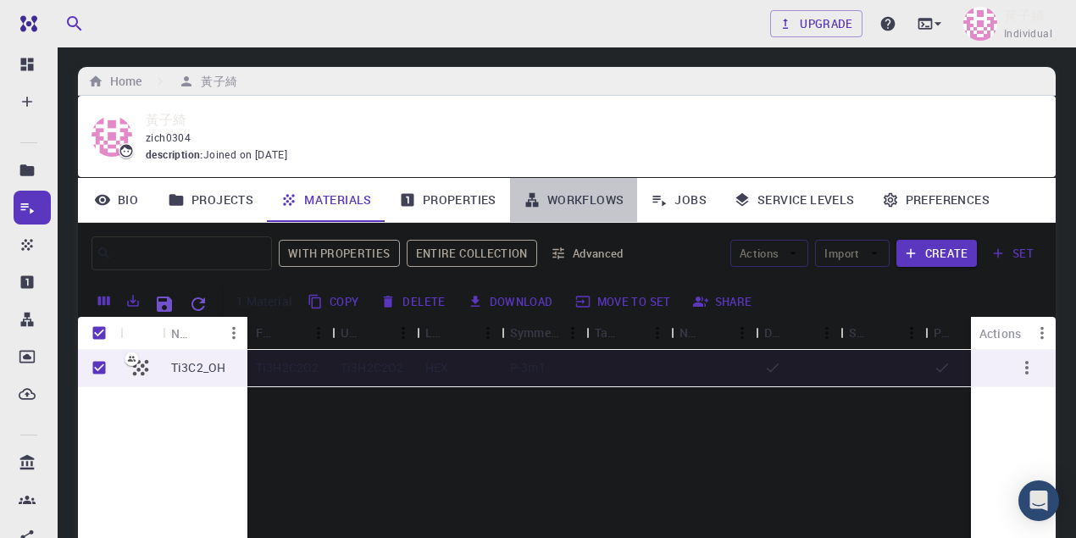
click at [568, 199] on link "Workflows" at bounding box center [574, 200] width 128 height 44
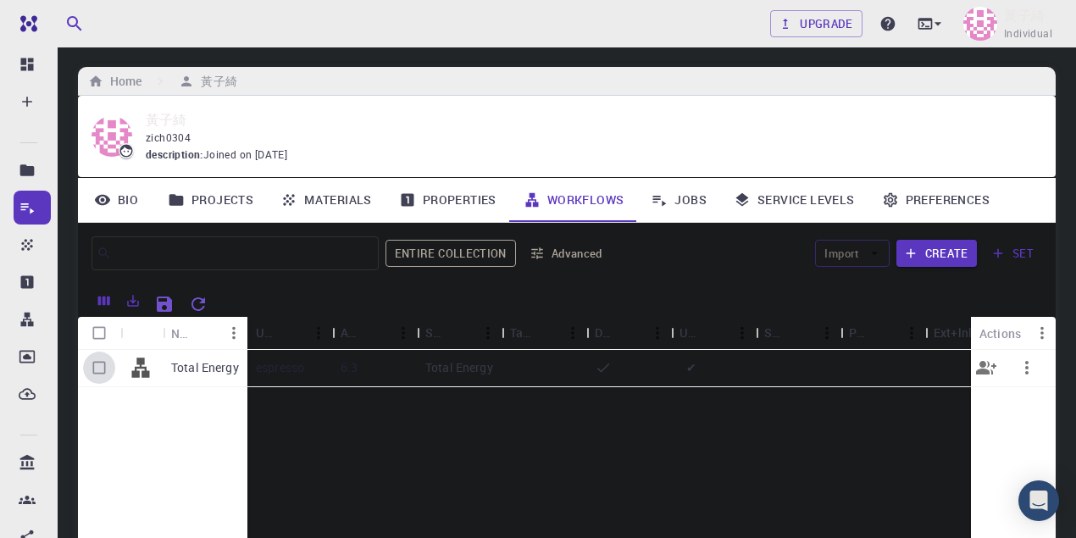
click at [108, 366] on input "Select row" at bounding box center [99, 367] width 32 height 32
checkbox input "true"
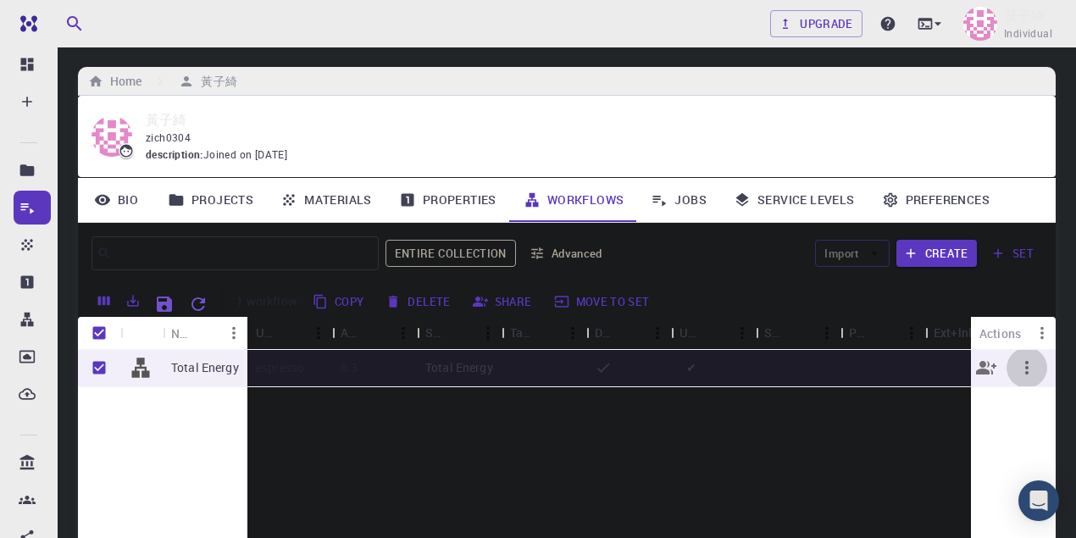
click at [921, 367] on button "button" at bounding box center [1026, 367] width 41 height 41
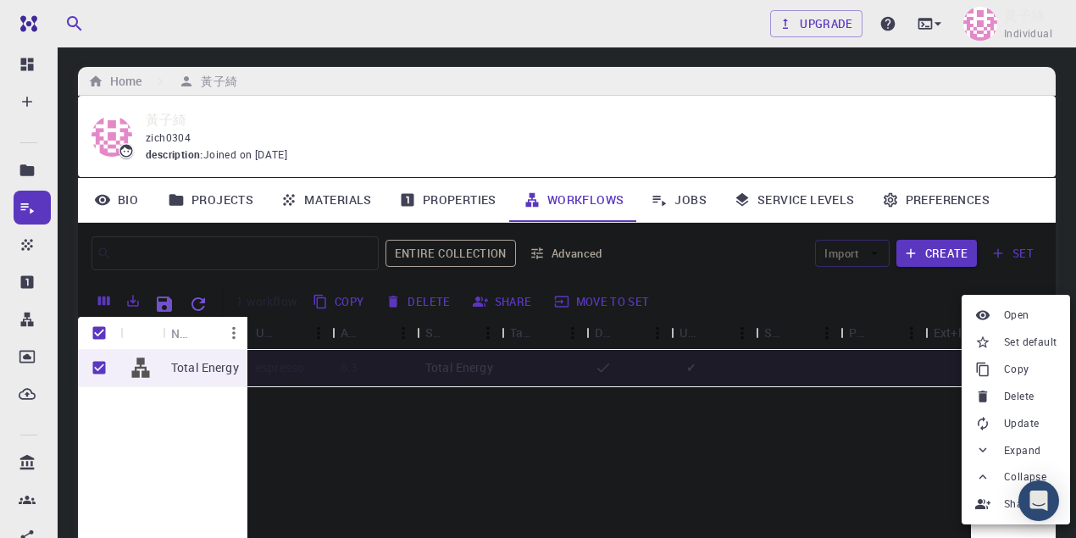
click at [828, 459] on div at bounding box center [538, 269] width 1076 height 538
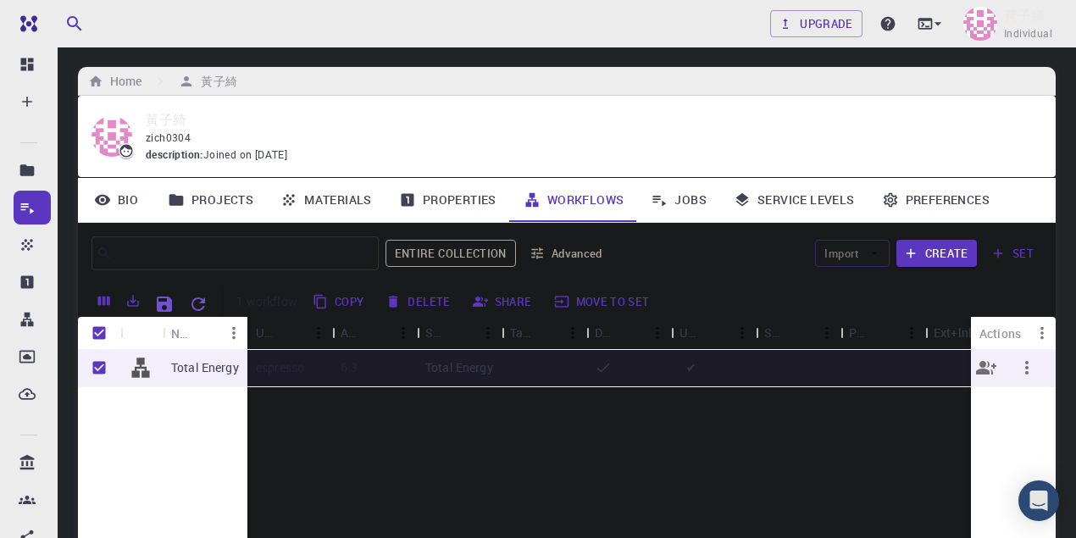
click at [283, 366] on p "espresso" at bounding box center [280, 367] width 48 height 17
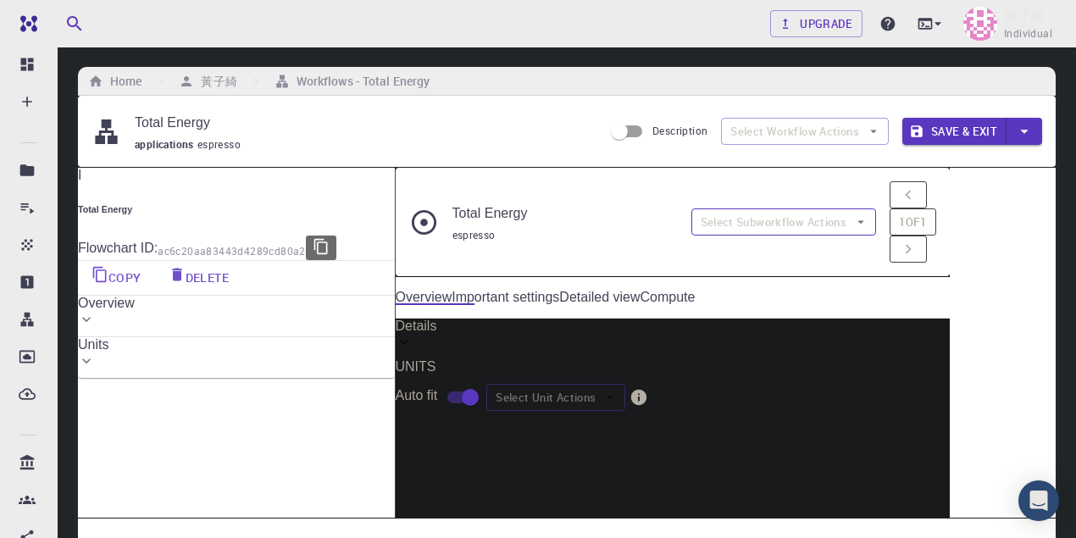
click at [871, 208] on button "Select Subworkflow Actions" at bounding box center [783, 221] width 185 height 27
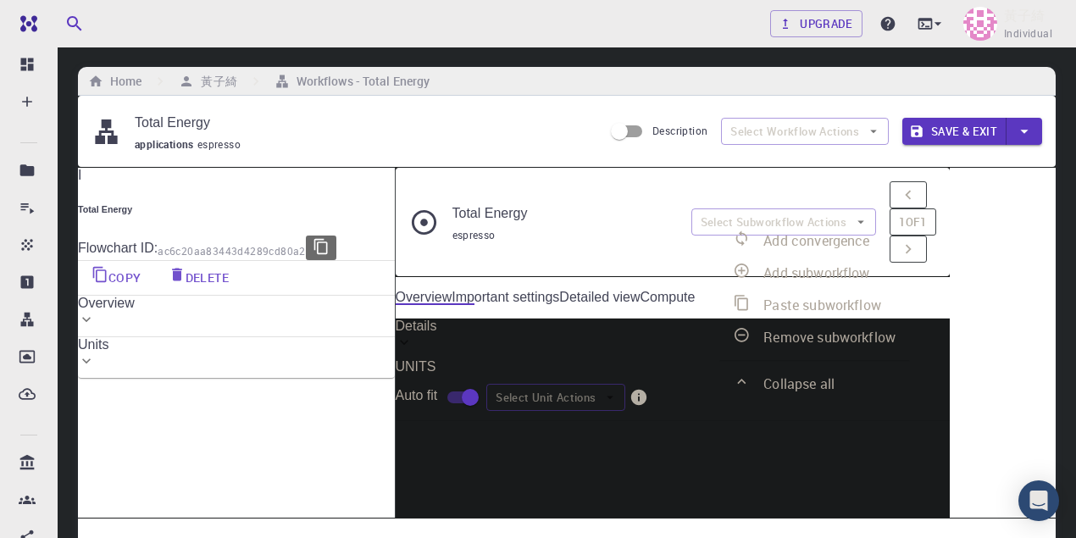
click at [279, 378] on div "I Total Energy Flowchart ID: ac6c20aa83443d4289cd80a2 Copy Delete Overview Prop…" at bounding box center [236, 273] width 317 height 210
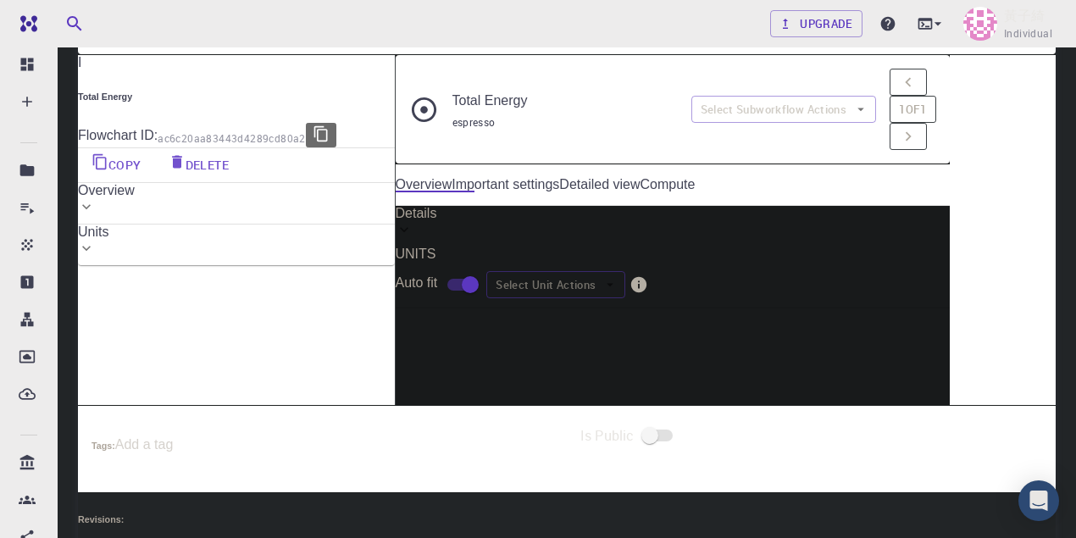
scroll to position [282, 0]
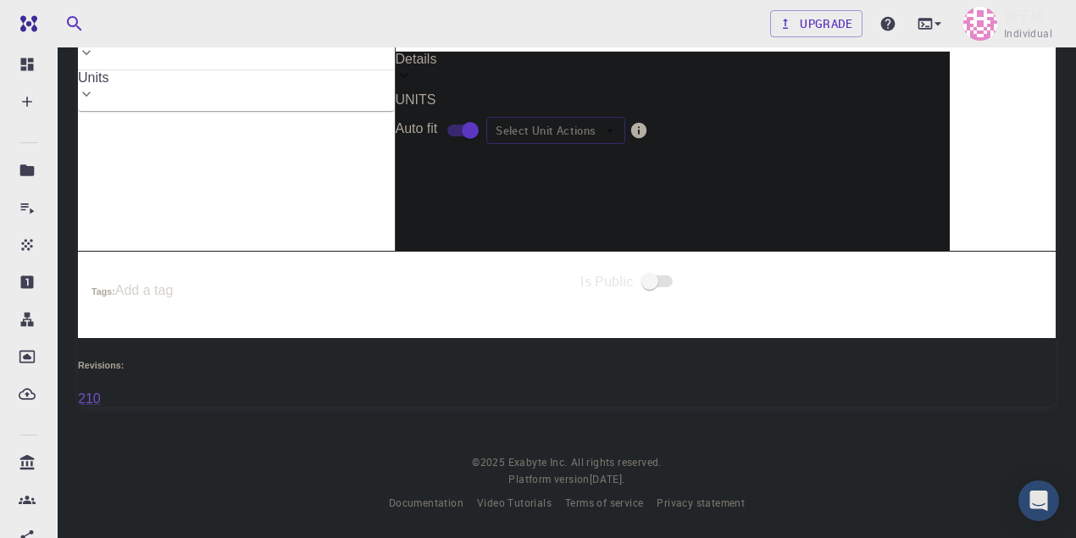
click at [705, 195] on div "Start" at bounding box center [685, 186] width 37 height 19
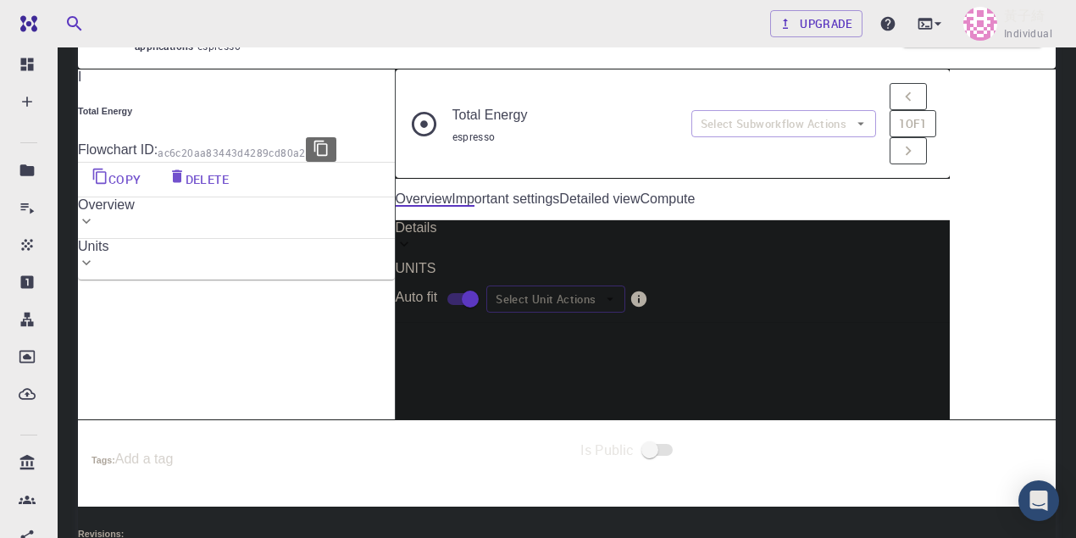
scroll to position [0, 0]
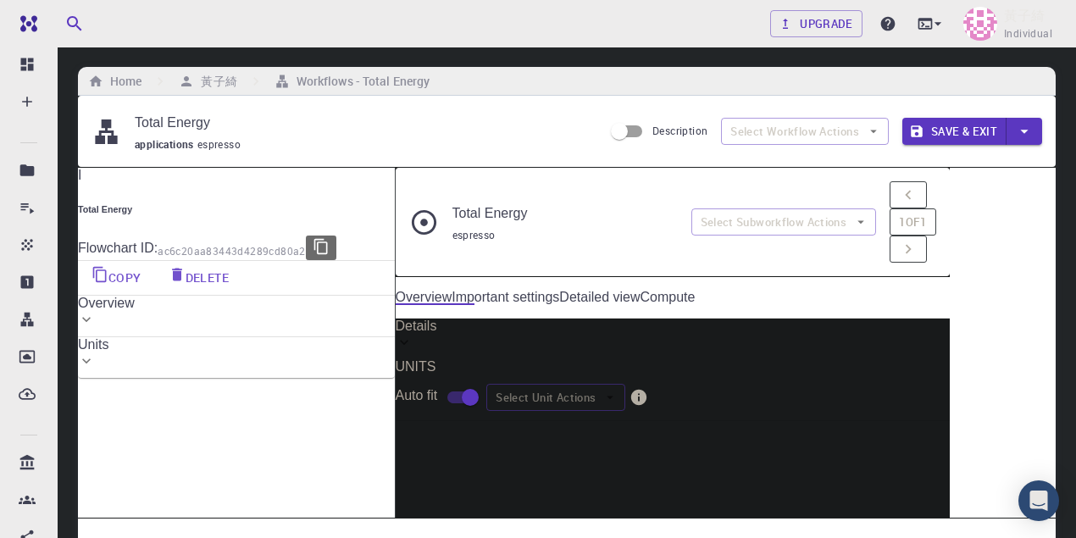
click at [321, 311] on div "Overview" at bounding box center [236, 303] width 317 height 15
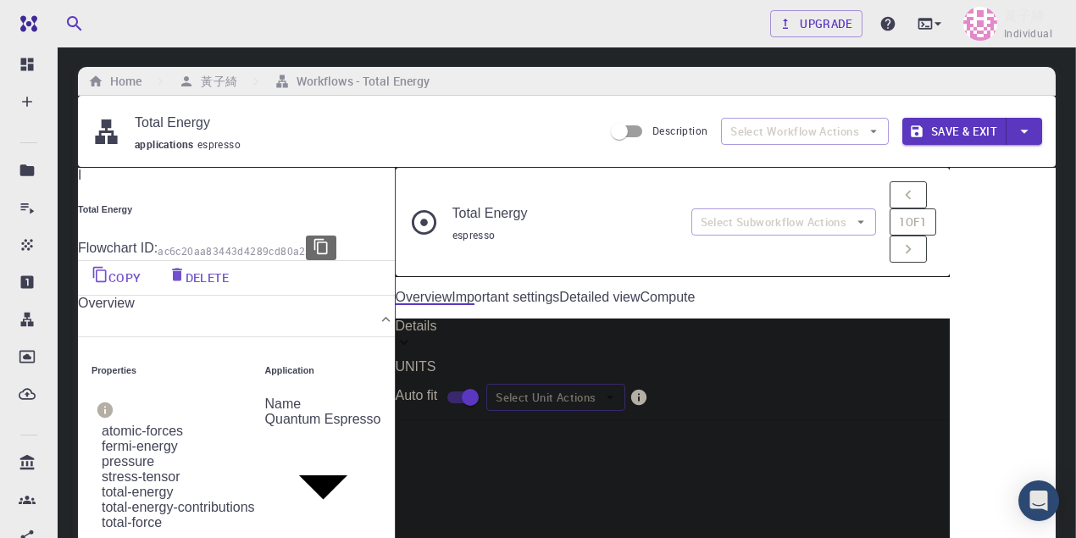
click at [349, 311] on div "Overview" at bounding box center [236, 303] width 317 height 15
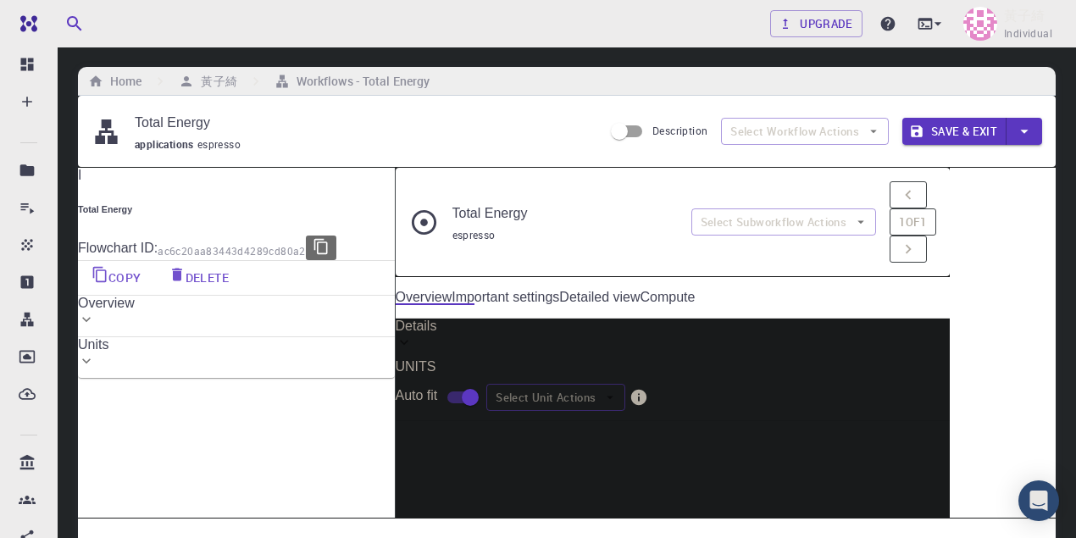
click at [95, 355] on icon at bounding box center [86, 360] width 17 height 17
click at [275, 415] on h6 "pw_scf" at bounding box center [205, 420] width 241 height 10
click at [273, 455] on span "c913147d-760d-496d-93a7-dc0771034d54" at bounding box center [190, 462] width 210 height 14
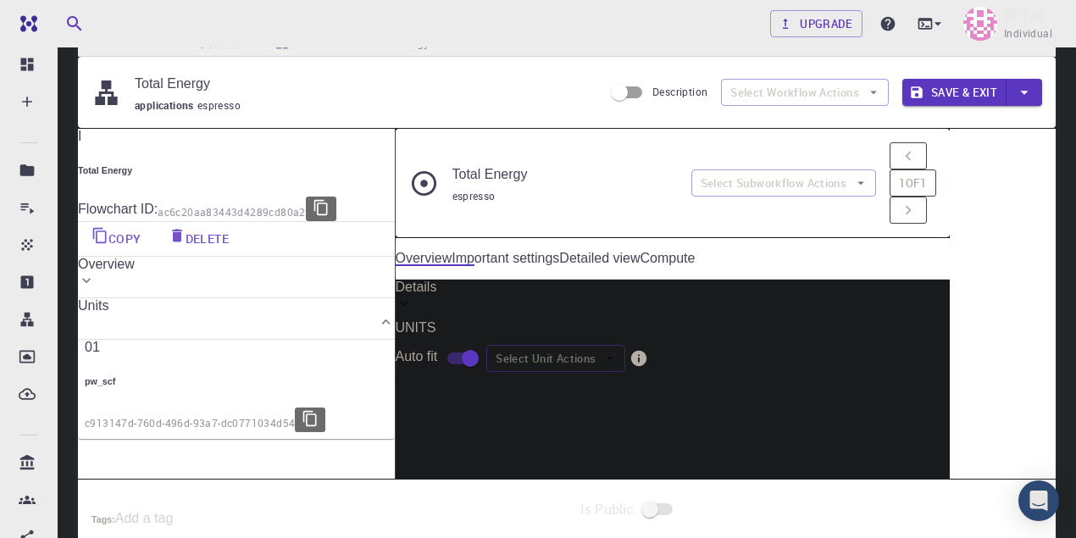
scroll to position [56, 0]
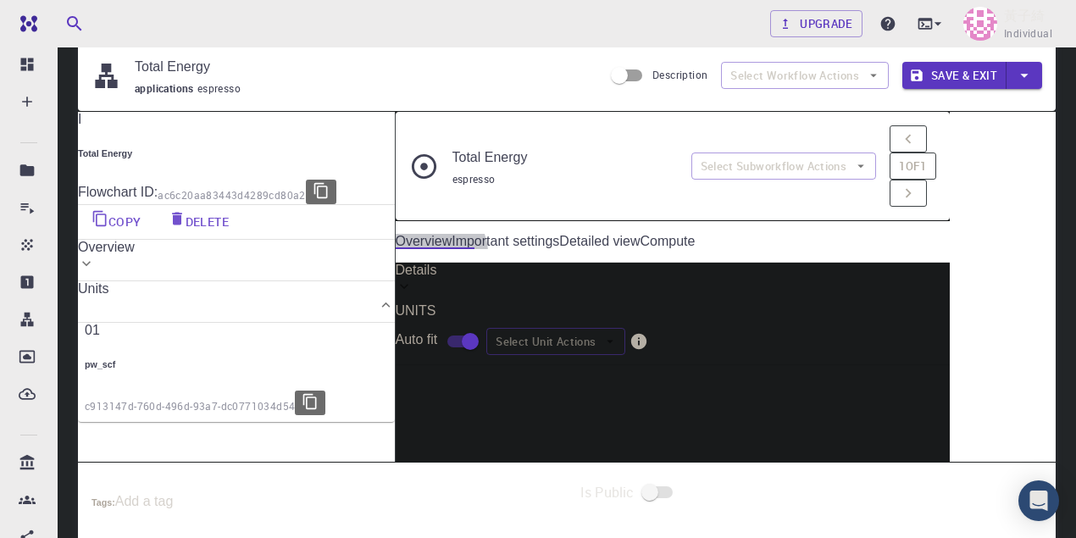
click at [695, 234] on link "Compute" at bounding box center [667, 241] width 55 height 15
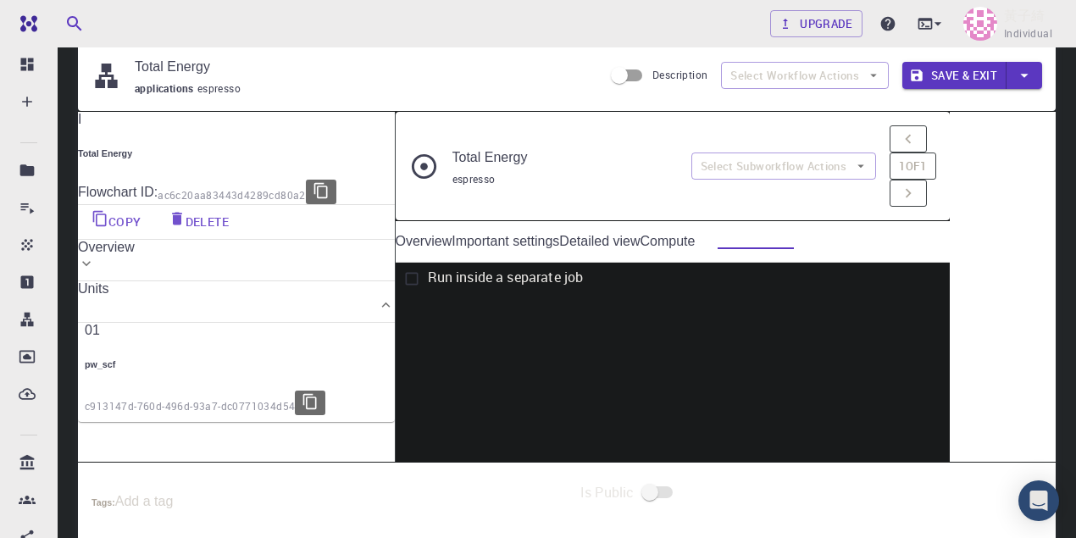
scroll to position [169, 0]
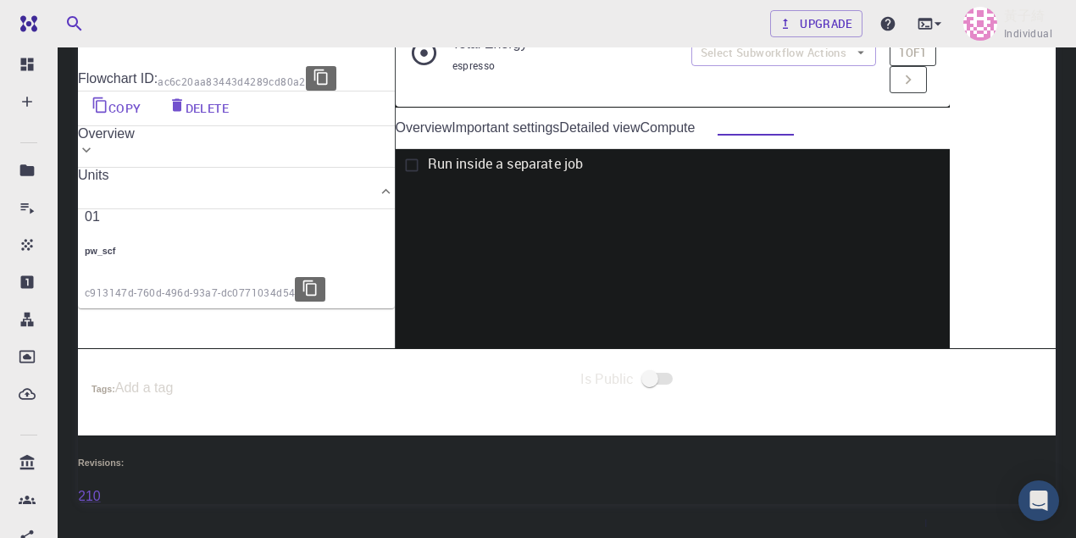
click at [428, 150] on input "Run inside a separate job" at bounding box center [412, 165] width 32 height 32
checkbox input "true"
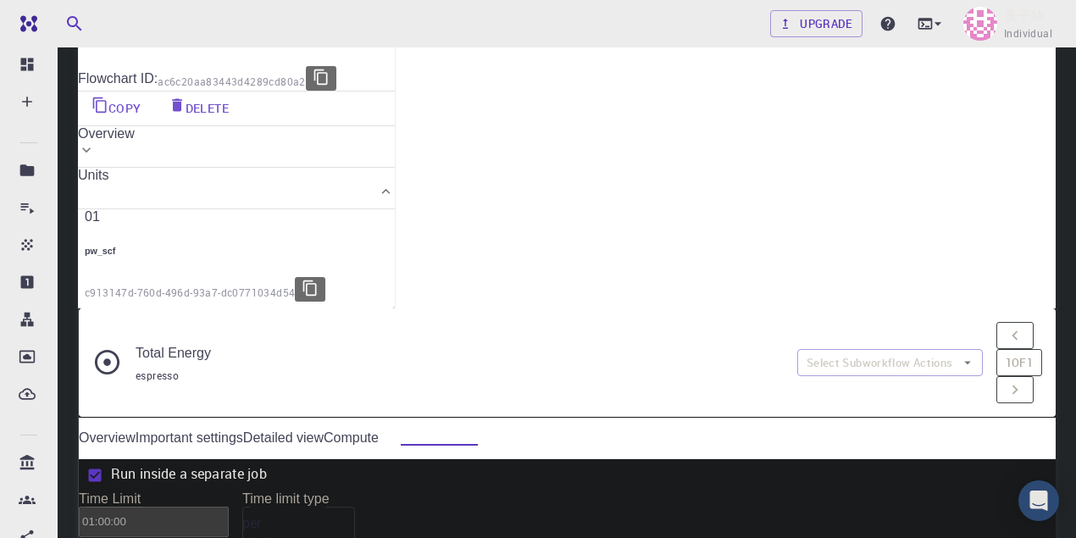
scroll to position [225, 0]
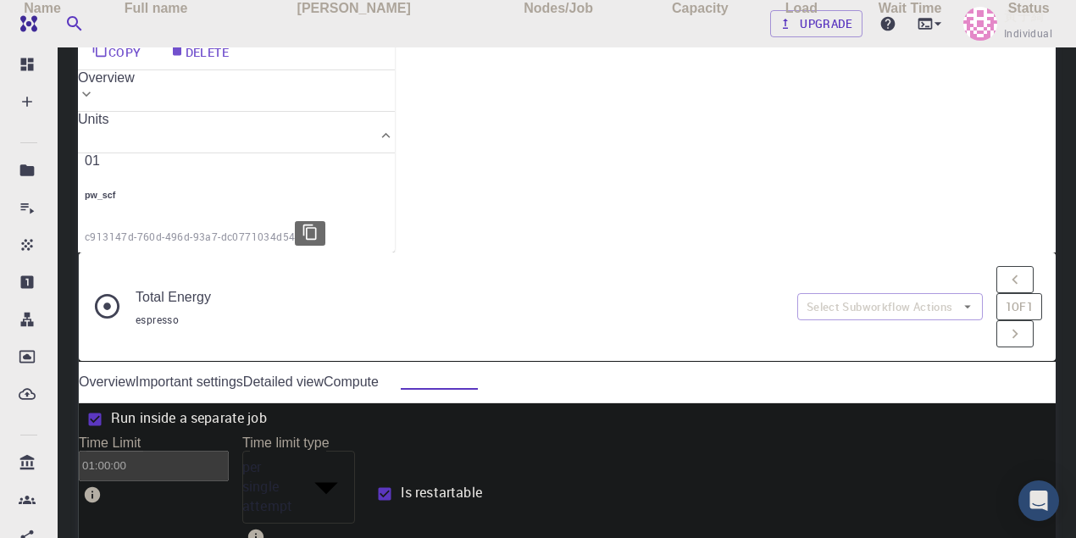
click at [717, 237] on div at bounding box center [538, 269] width 1076 height 538
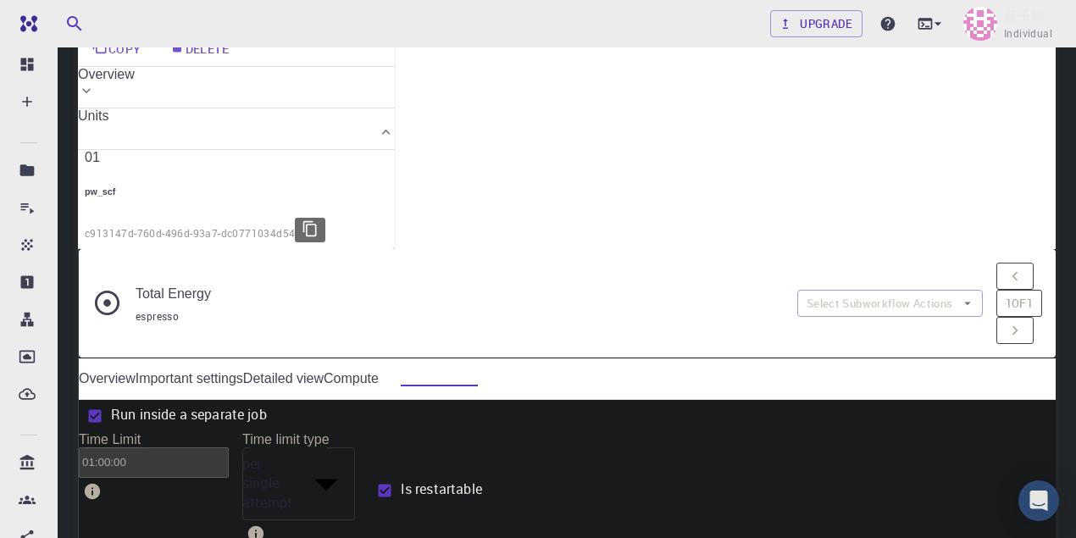
scroll to position [146, 0]
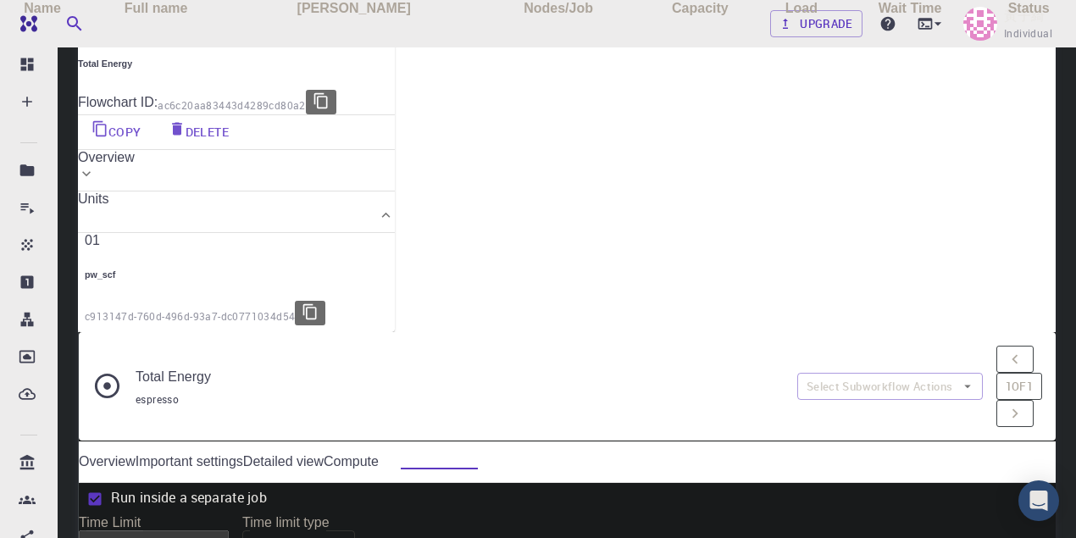
click at [632, 379] on div at bounding box center [538, 269] width 1076 height 538
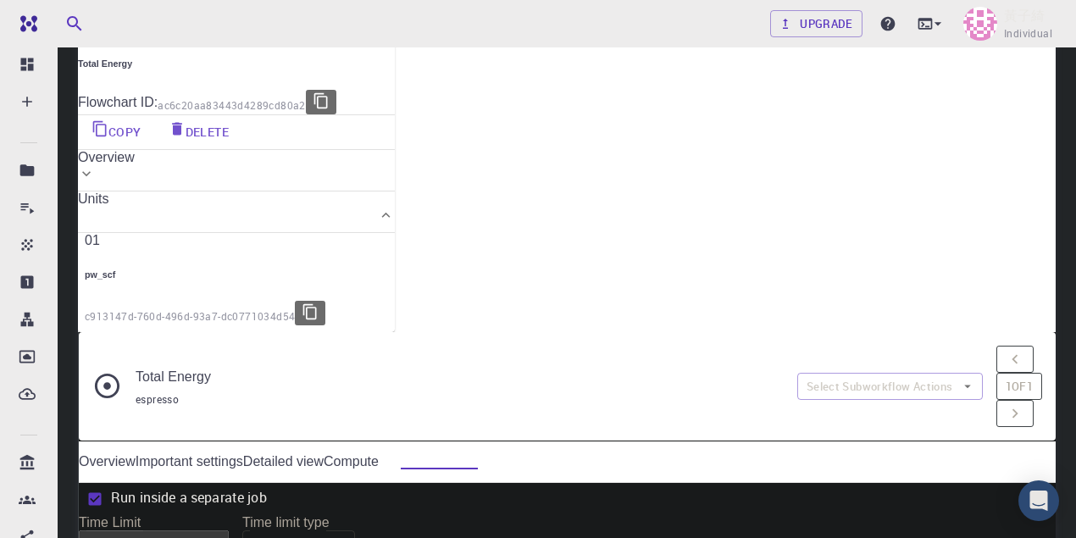
type input "1"
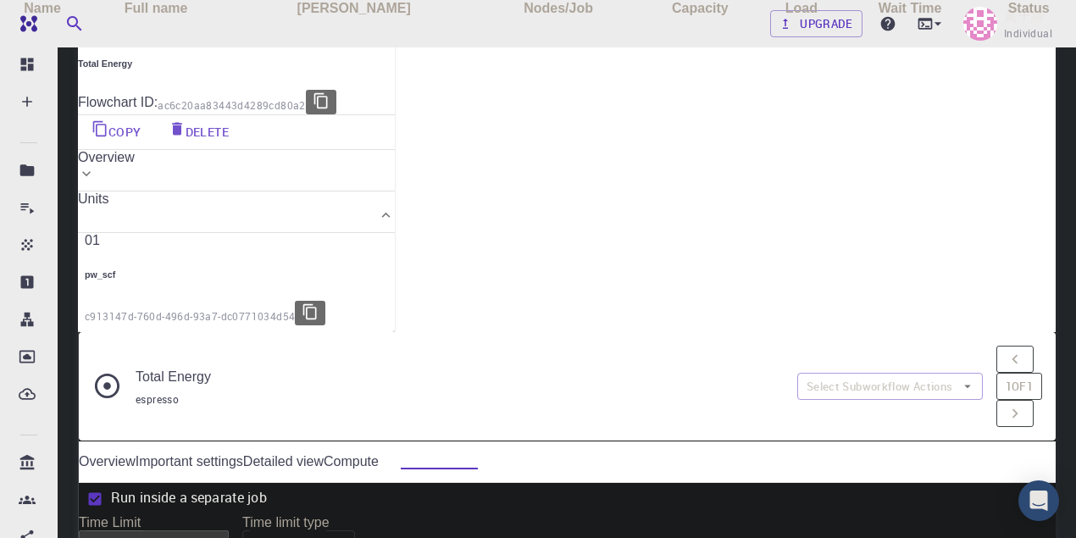
click at [227, 17] on th "Full name" at bounding box center [156, 8] width 142 height 17
click at [85, 17] on th "Name" at bounding box center [42, 8] width 85 height 17
drag, startPoint x: 622, startPoint y: 381, endPoint x: 573, endPoint y: 384, distance: 49.2
click at [573, 384] on div at bounding box center [538, 269] width 1076 height 538
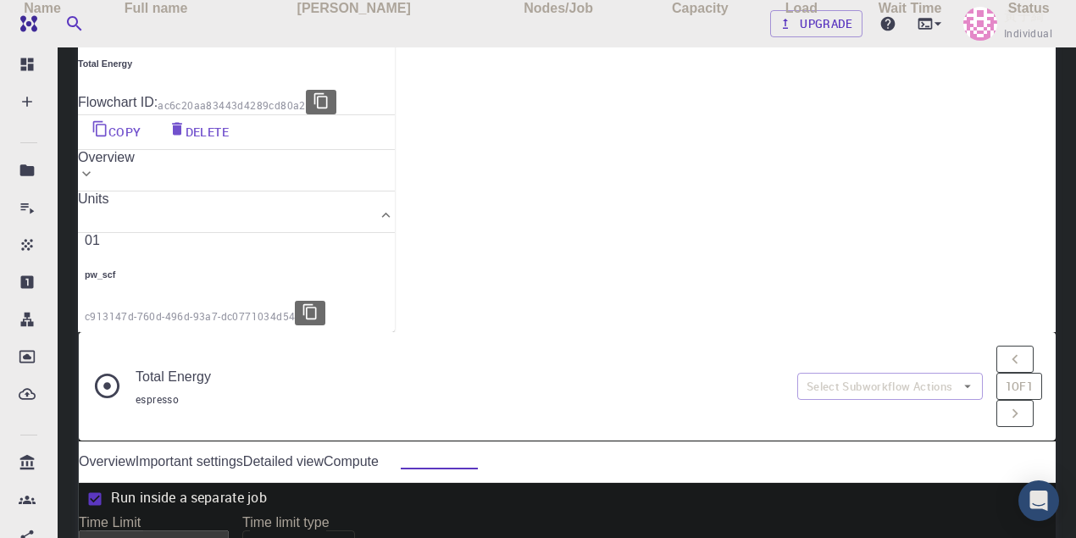
click at [624, 388] on div at bounding box center [538, 269] width 1076 height 538
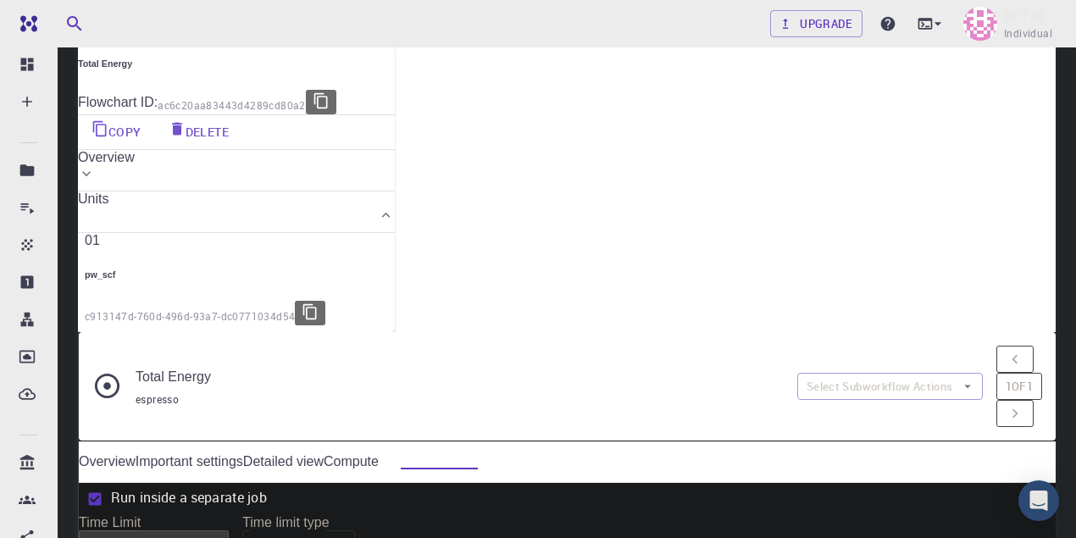
type input "ㄈ"
type input "zich0304"
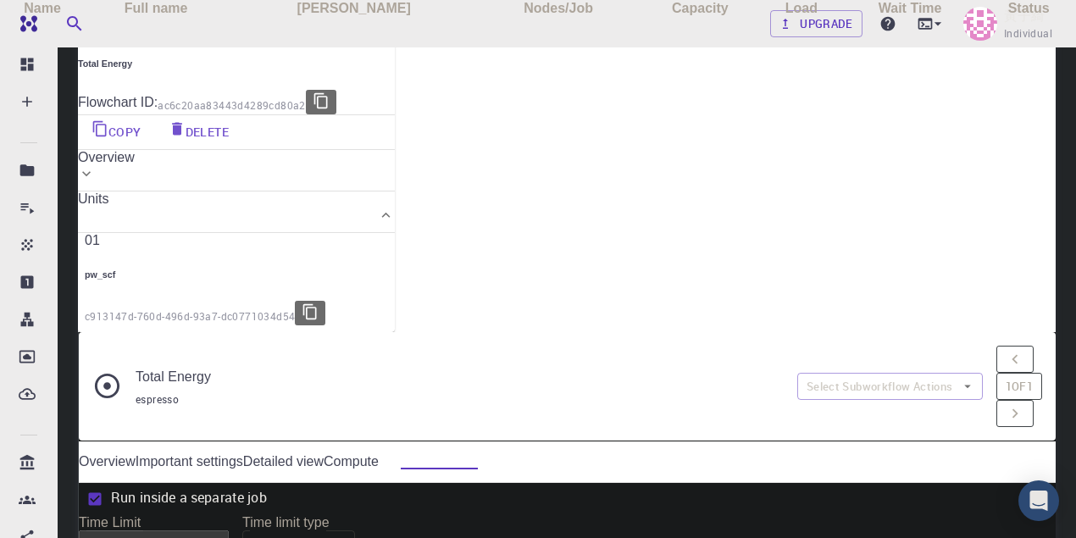
click at [678, 381] on div at bounding box center [538, 269] width 1076 height 538
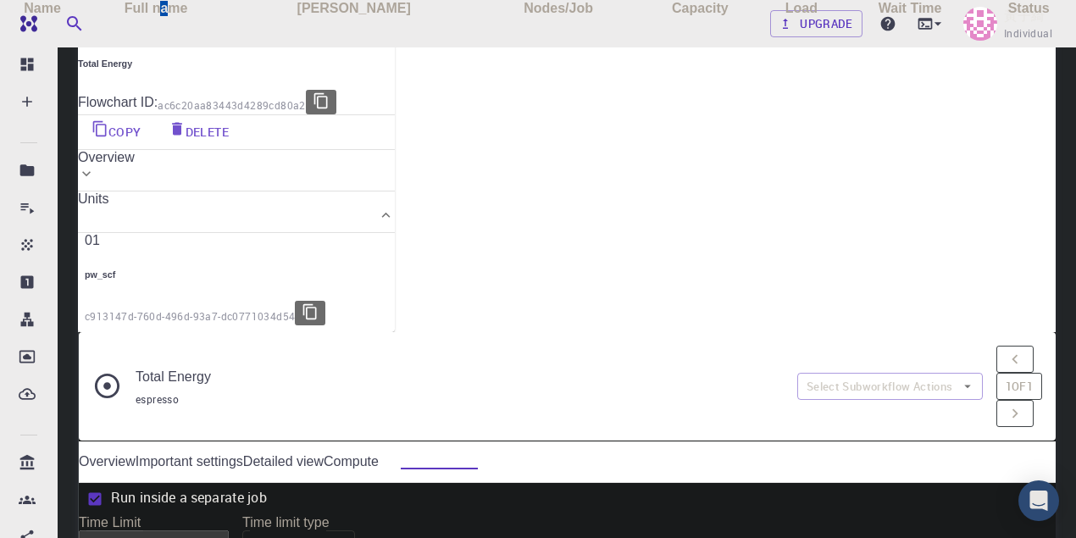
click at [227, 17] on th "Full name" at bounding box center [156, 8] width 142 height 17
click at [722, 313] on div at bounding box center [538, 269] width 1076 height 538
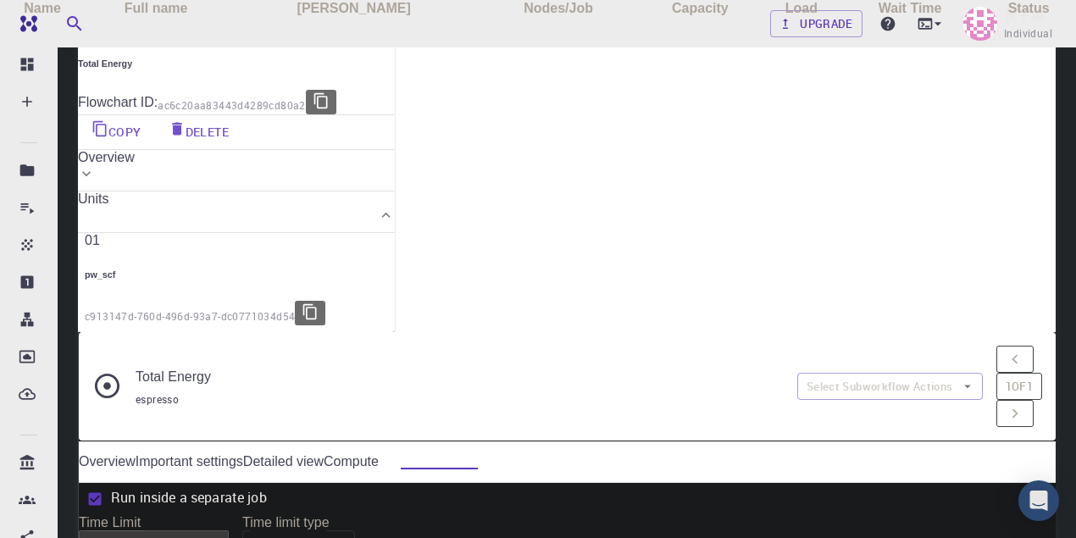
click at [686, 322] on div at bounding box center [538, 269] width 1076 height 538
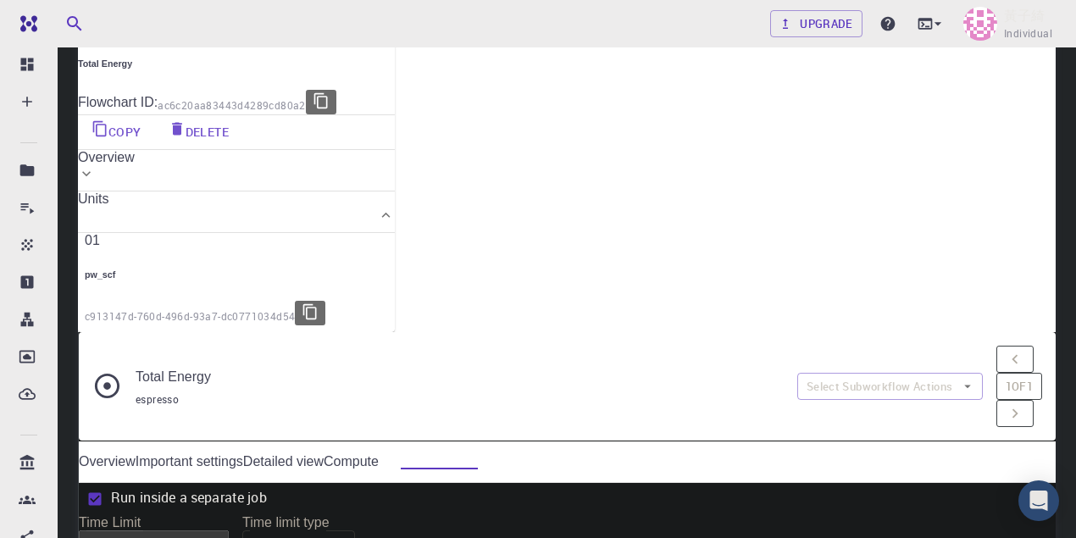
scroll to position [315, 0]
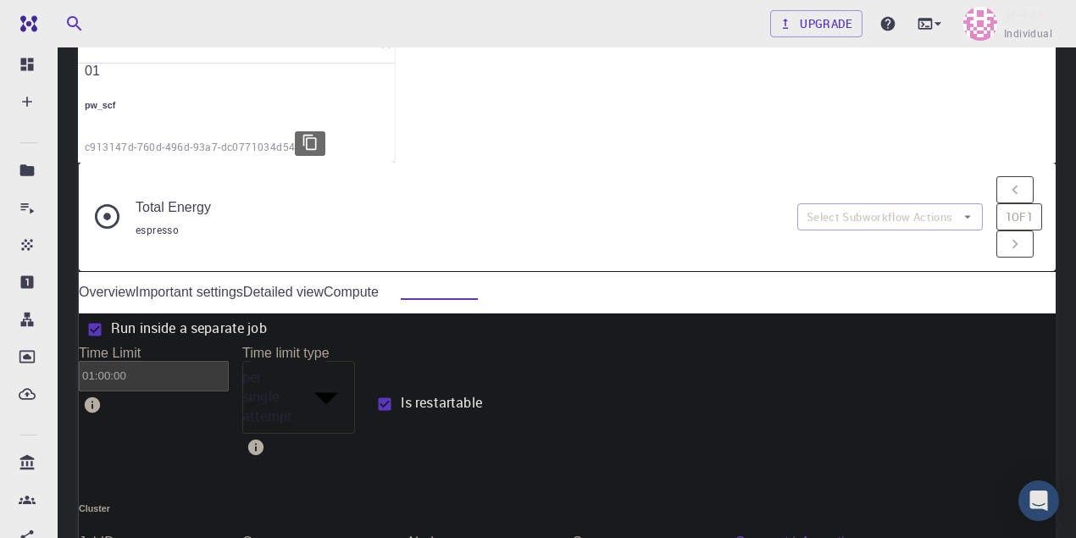
click at [581, 279] on div at bounding box center [538, 269] width 1076 height 538
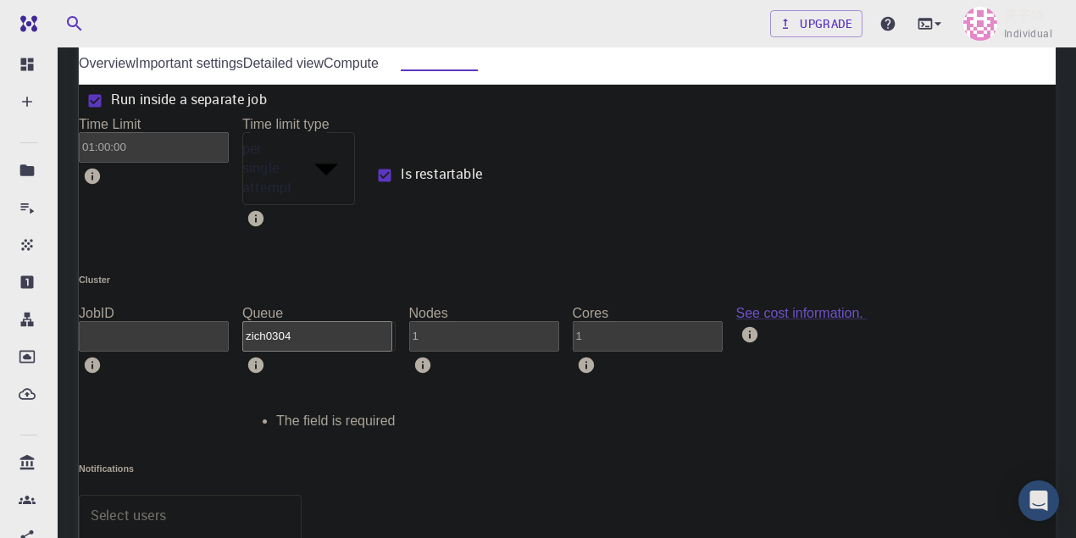
scroll to position [598, 0]
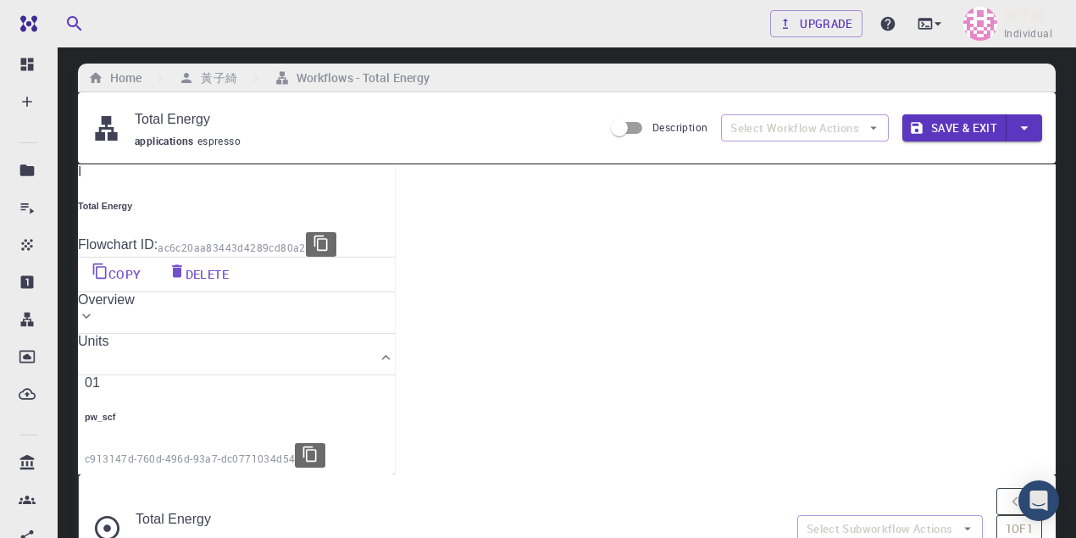
scroll to position [0, 0]
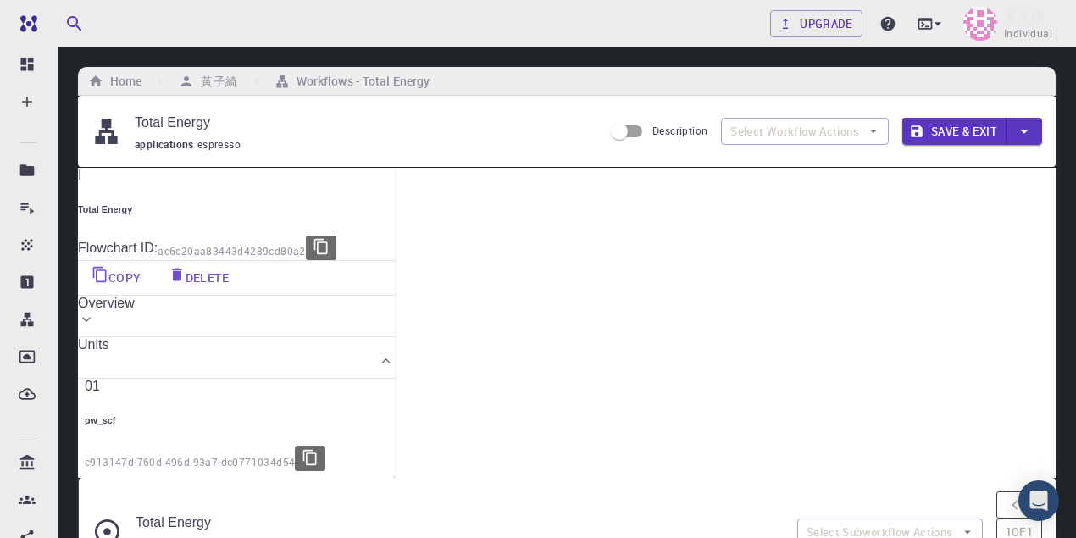
checkbox input "true"
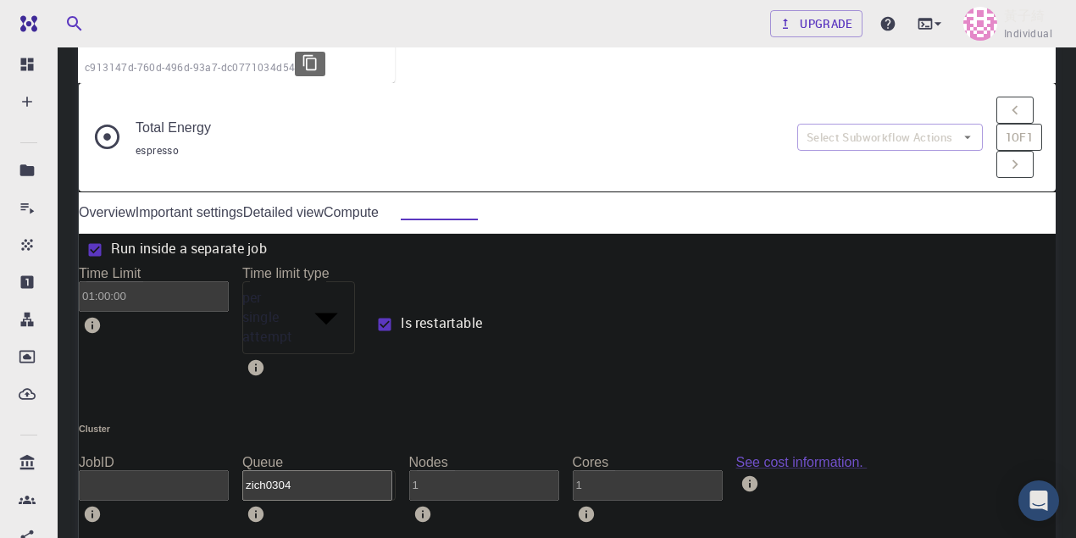
scroll to position [621, 0]
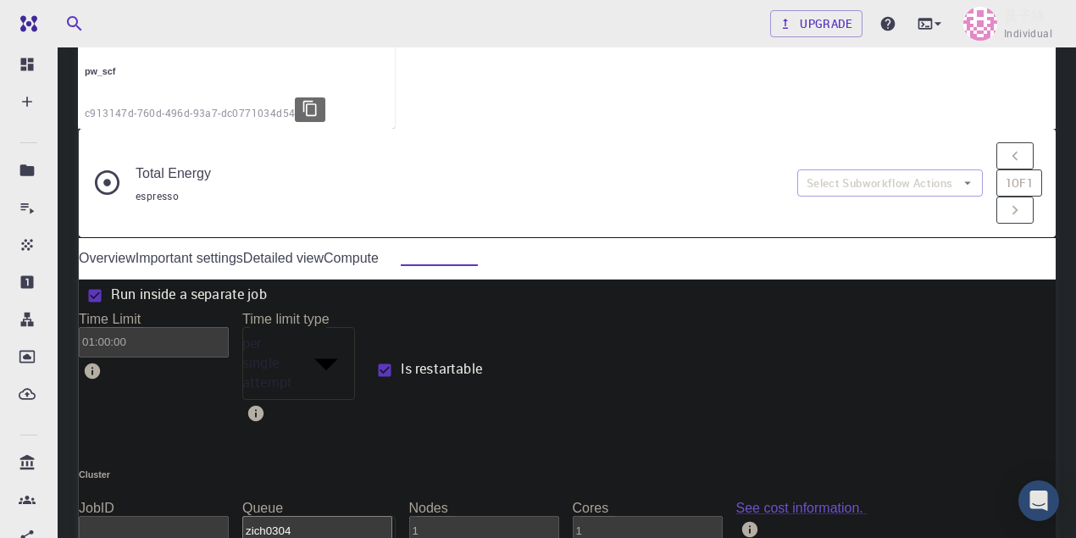
scroll to position [451, 0]
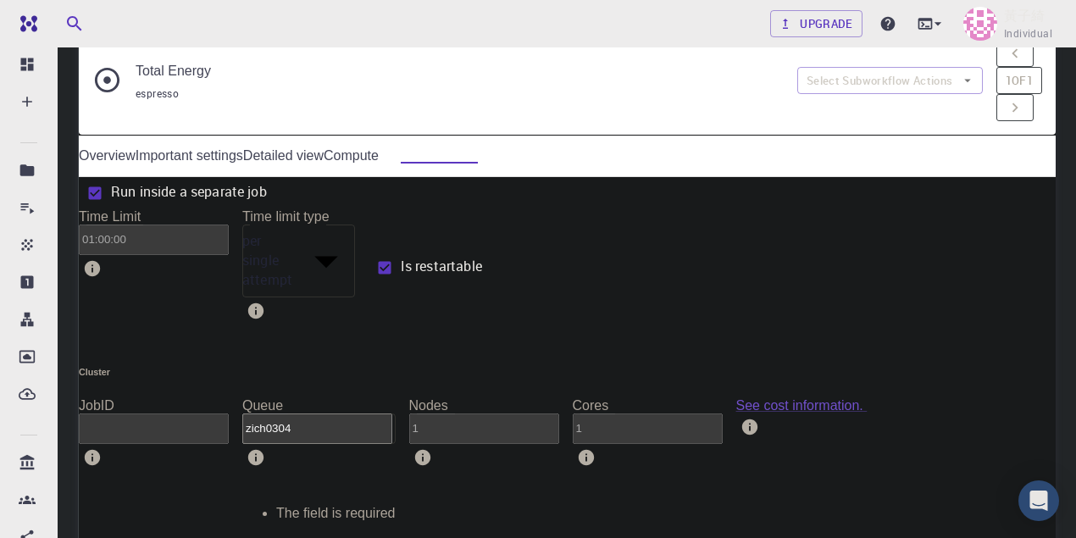
click at [596, 322] on body "Free Dashboard Create New Job New Material Create Material Upload File Import f…" at bounding box center [538, 371] width 1076 height 1644
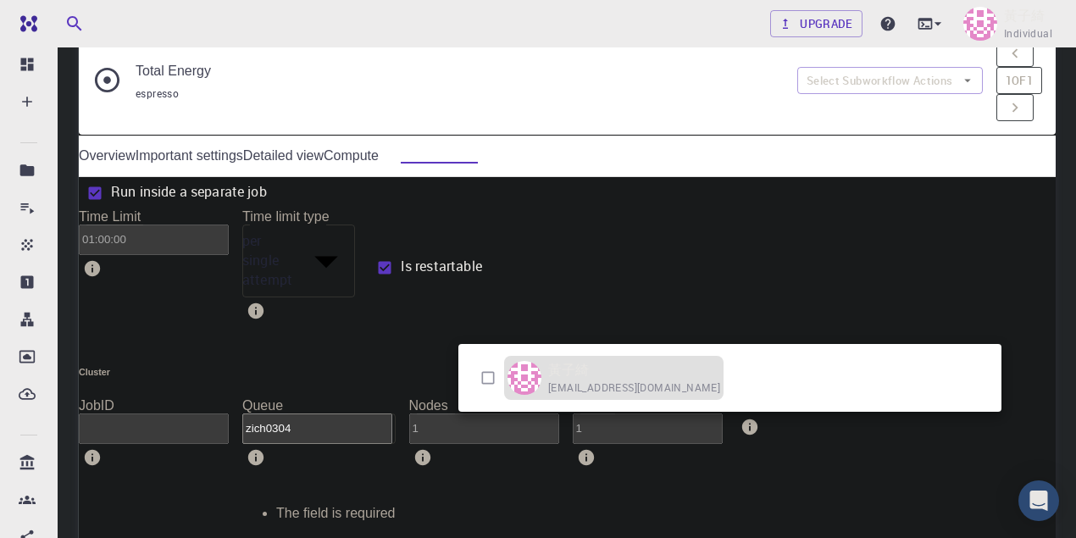
click at [591, 376] on div "黃子綺 [EMAIL_ADDRESS][DOMAIN_NAME]" at bounding box center [634, 377] width 172 height 37
type input "[object Object]"
checkbox input "true"
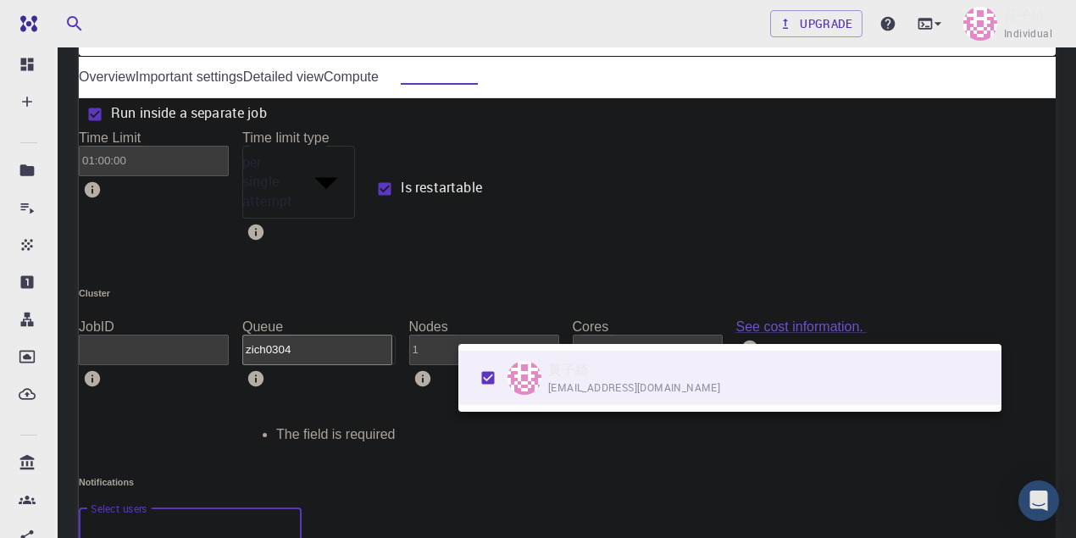
scroll to position [654, 0]
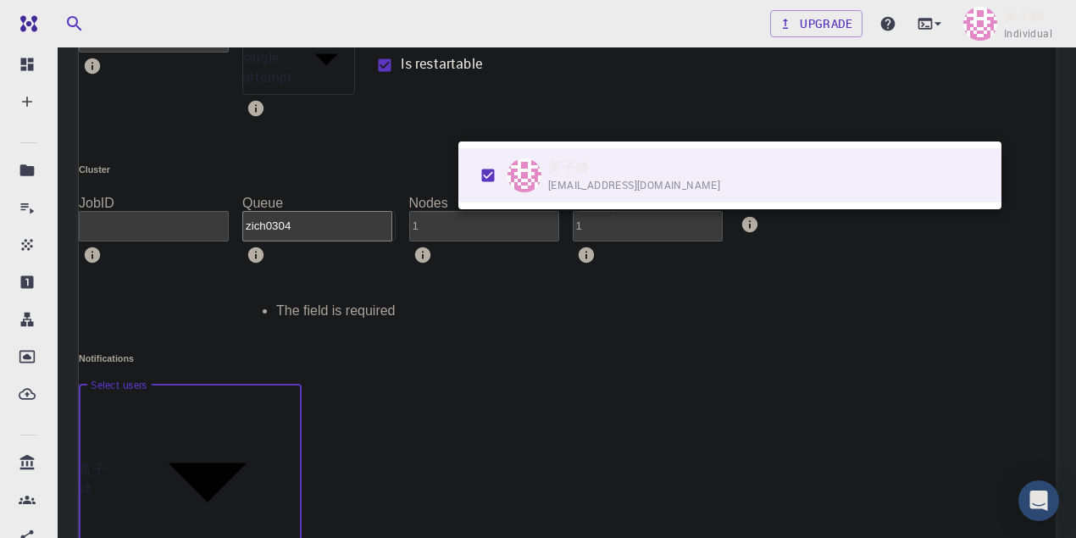
click at [573, 255] on div at bounding box center [538, 269] width 1076 height 538
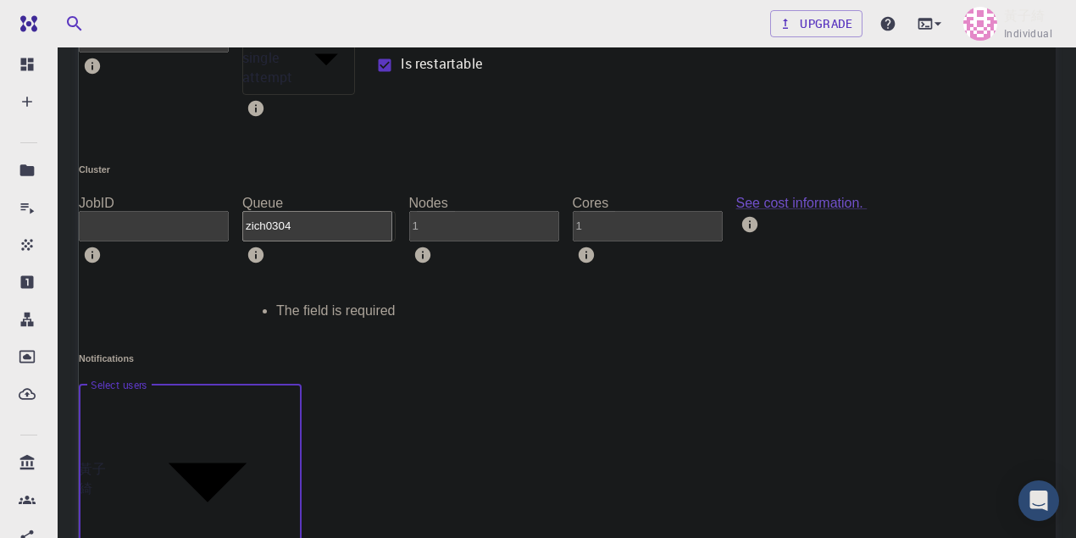
scroll to position [598, 0]
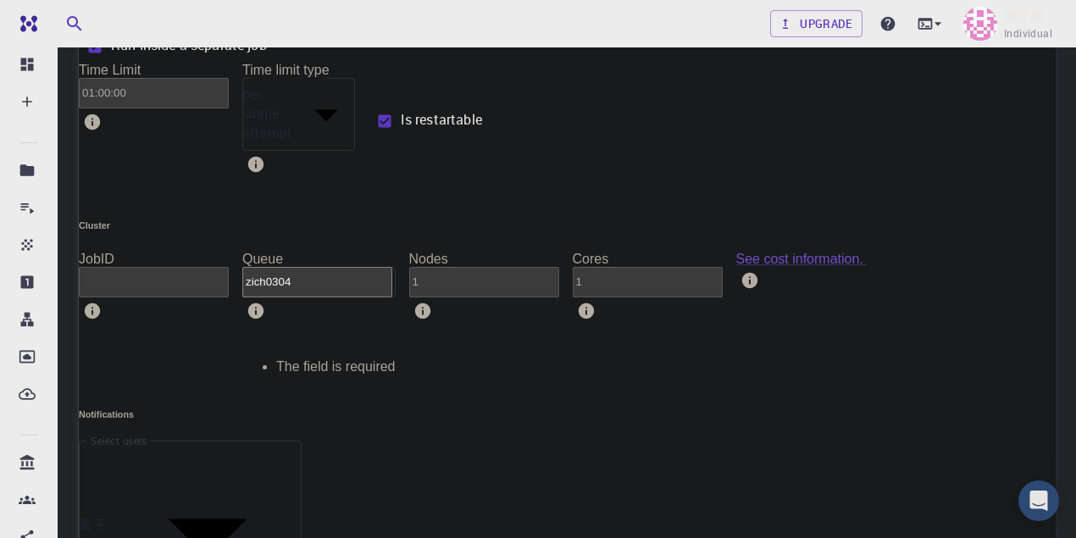
click at [610, 170] on body "Free Dashboard Create New Job New Material Create Material Upload File Import f…" at bounding box center [538, 224] width 1076 height 1644
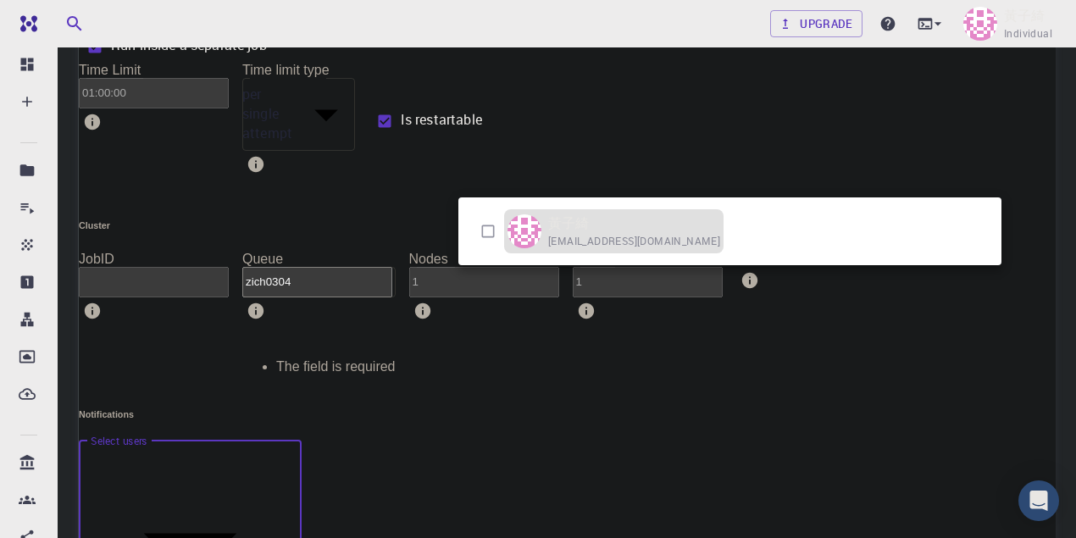
click at [566, 239] on span "[EMAIL_ADDRESS][DOMAIN_NAME]" at bounding box center [634, 241] width 172 height 17
type input "[object Object]"
checkbox input "true"
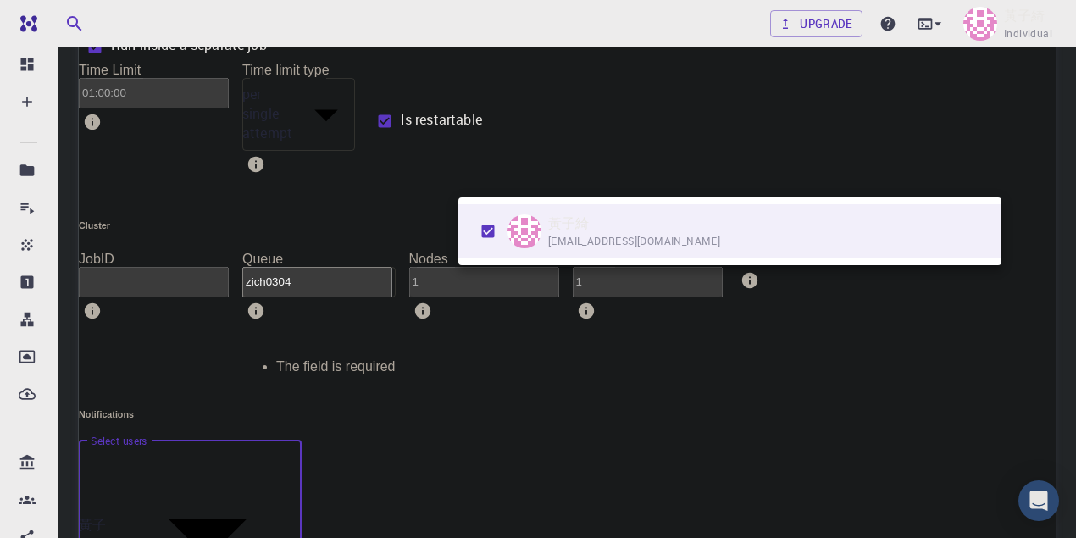
click at [524, 308] on div at bounding box center [538, 269] width 1076 height 538
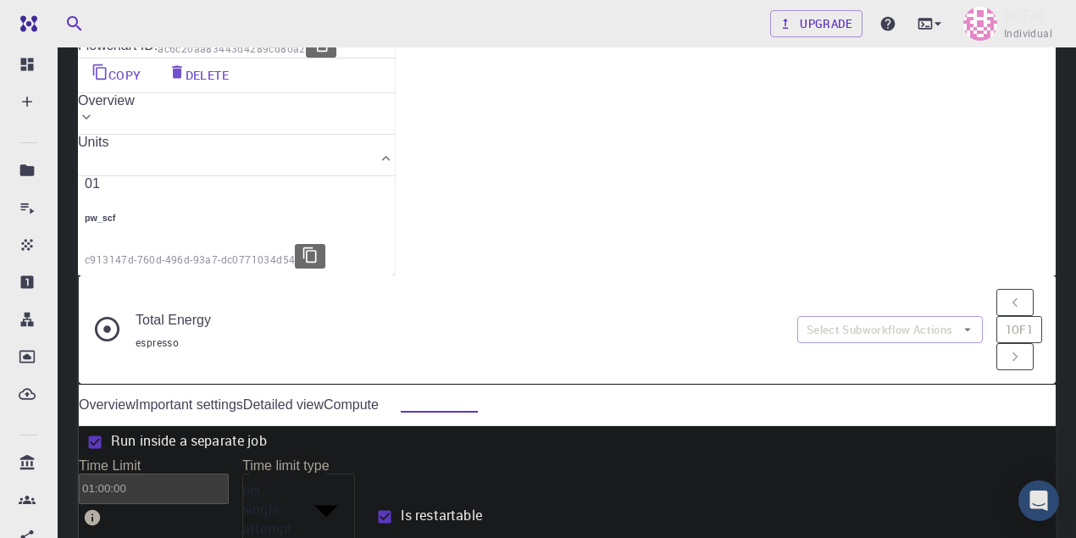
scroll to position [90, 0]
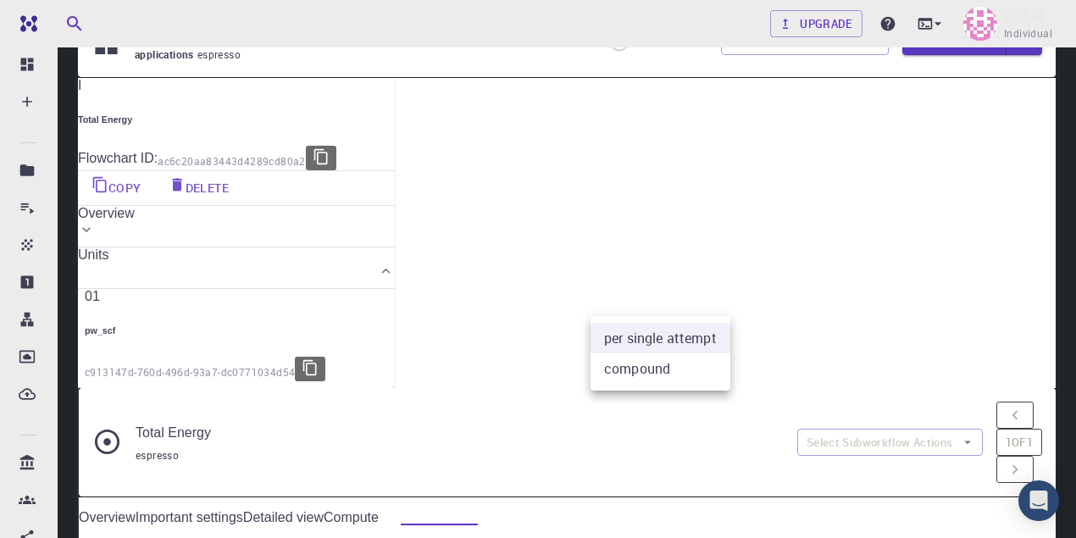
click at [667, 364] on li "compound" at bounding box center [660, 368] width 140 height 30
type input "1"
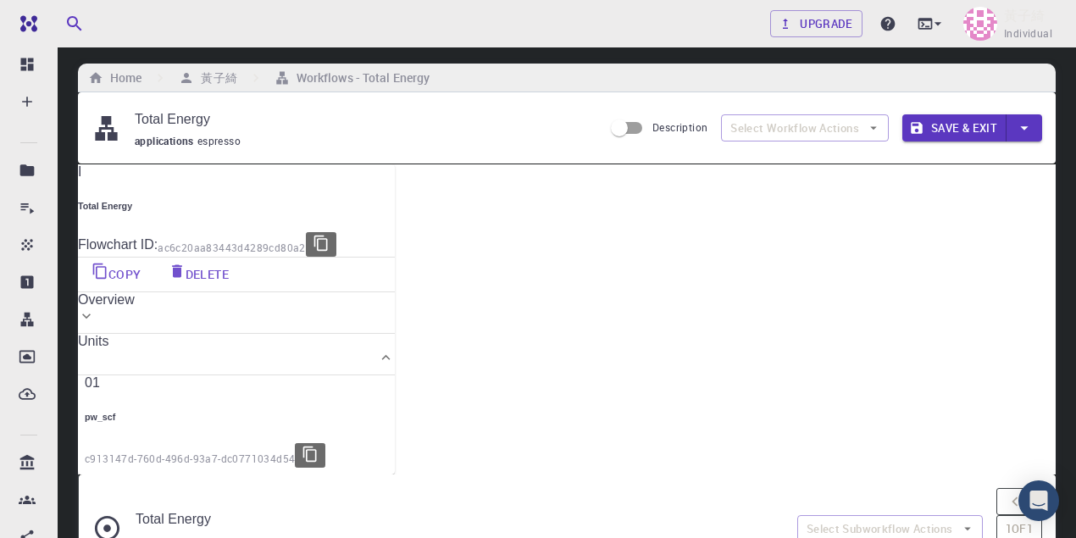
scroll to position [0, 0]
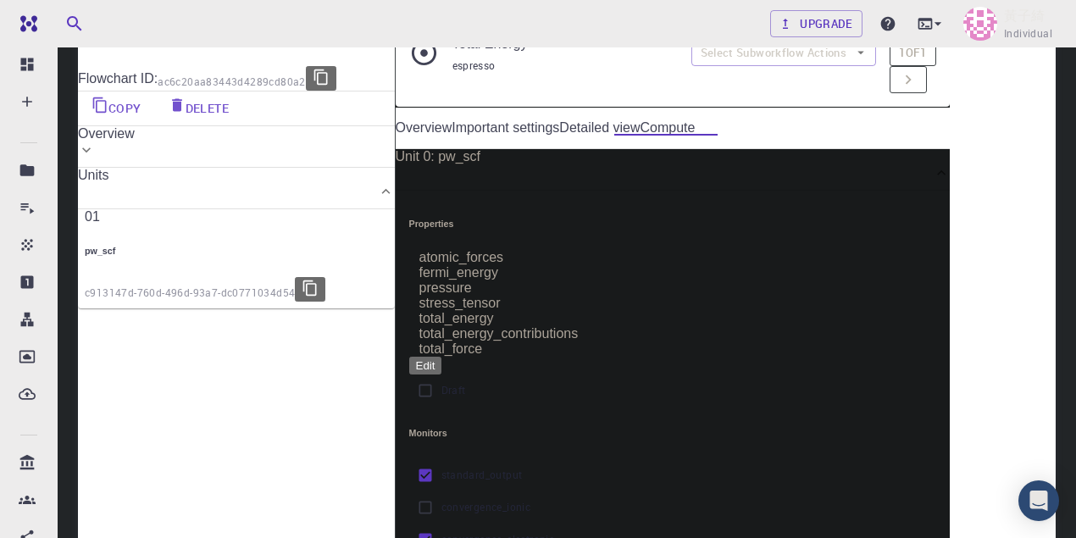
scroll to position [113, 0]
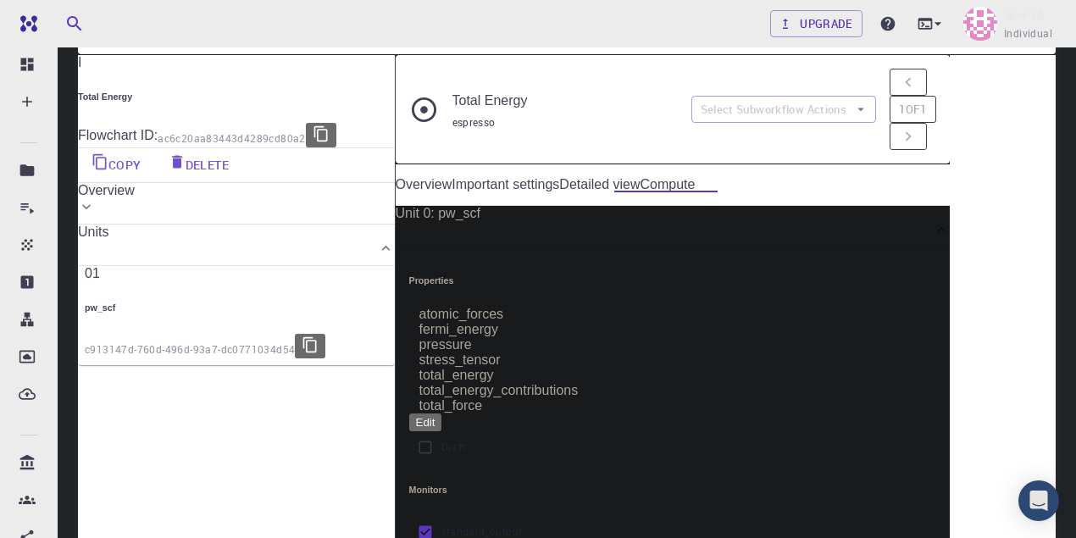
click at [559, 177] on link "Important settings" at bounding box center [505, 184] width 108 height 15
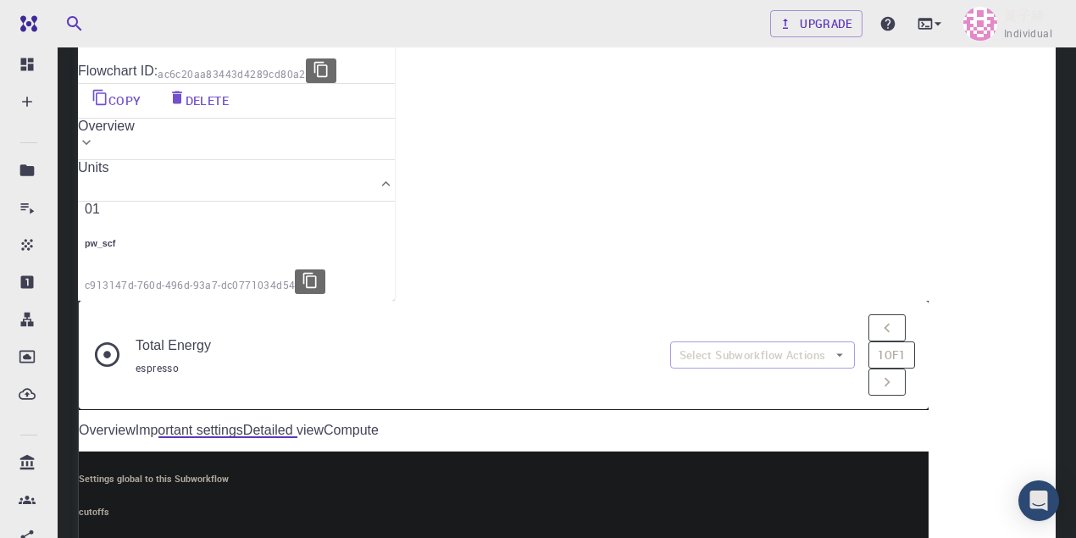
scroll to position [169, 0]
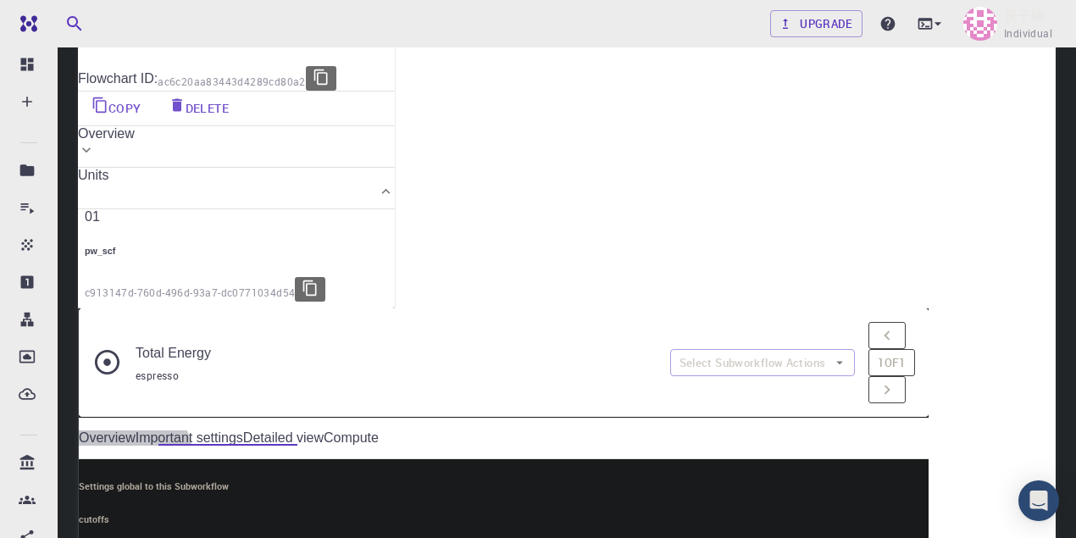
click at [136, 430] on link "Overview" at bounding box center [107, 437] width 57 height 15
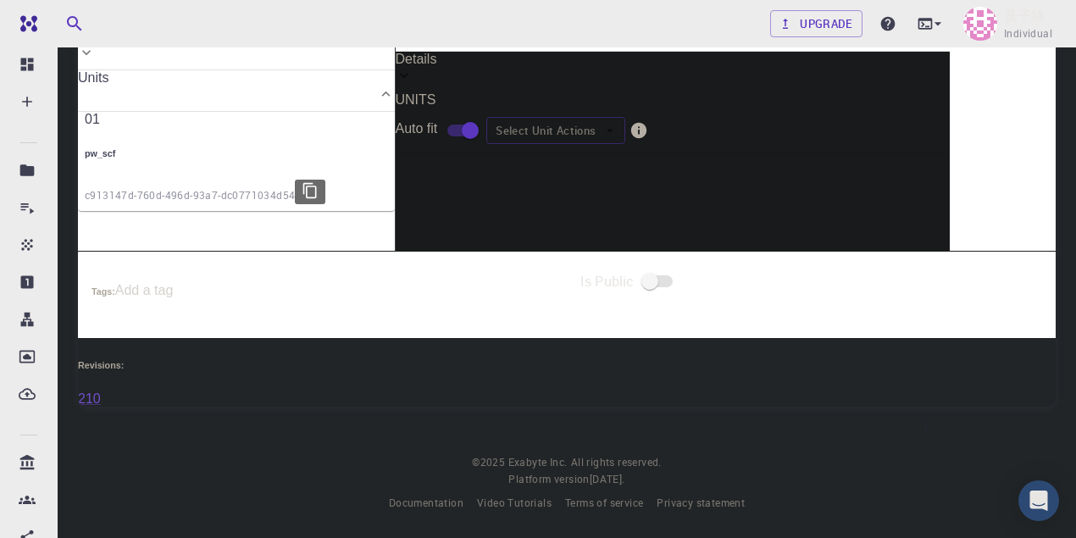
scroll to position [339, 0]
click at [602, 332] on div "01" at bounding box center [732, 341] width 417 height 19
click at [615, 453] on button "Edit" at bounding box center [569, 475] width 91 height 44
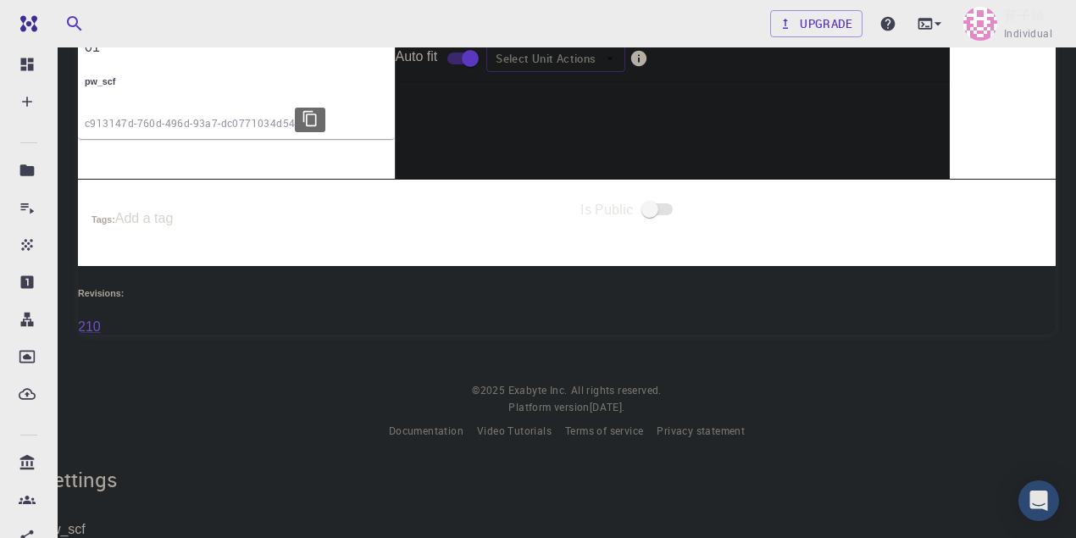
scroll to position [621, 0]
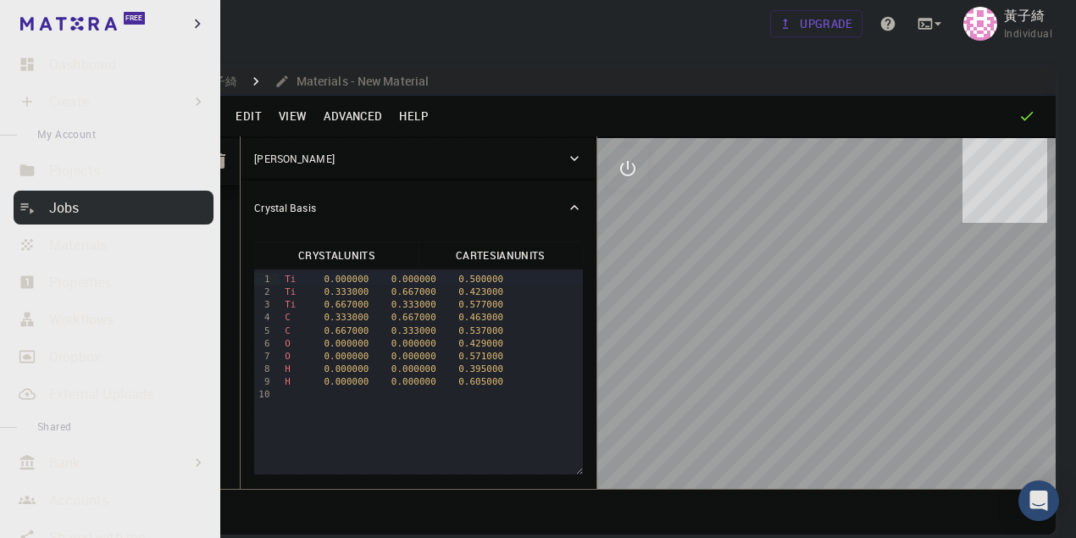
click at [76, 206] on p "Jobs" at bounding box center [64, 207] width 30 height 20
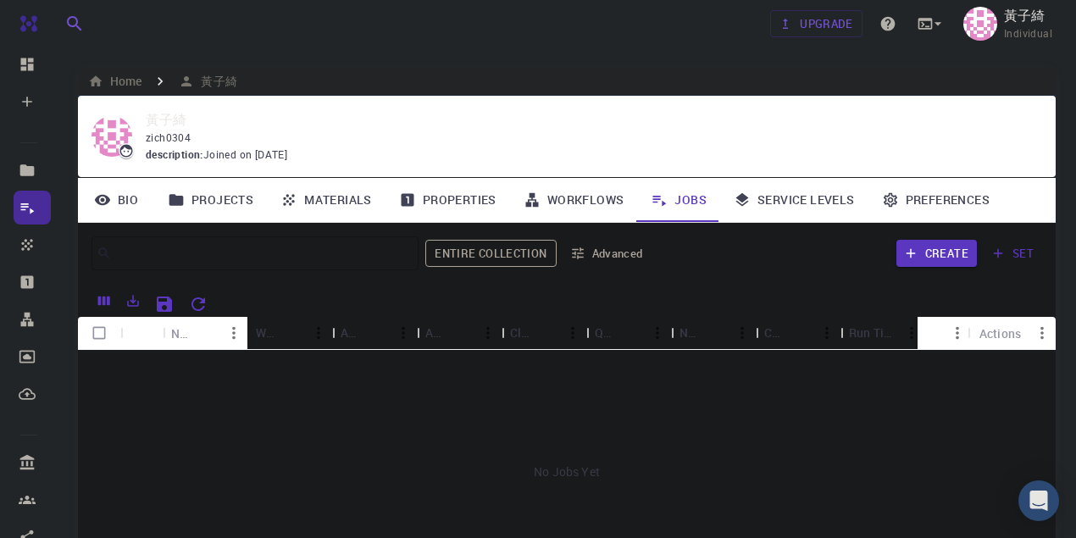
click at [576, 197] on link "Workflows" at bounding box center [574, 200] width 128 height 44
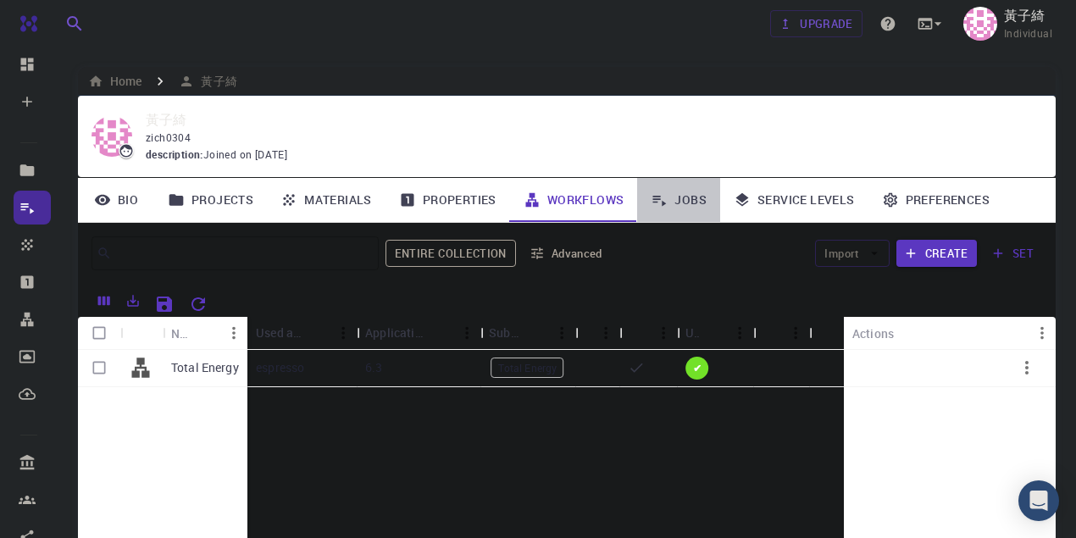
click at [693, 202] on link "Jobs" at bounding box center [678, 200] width 83 height 44
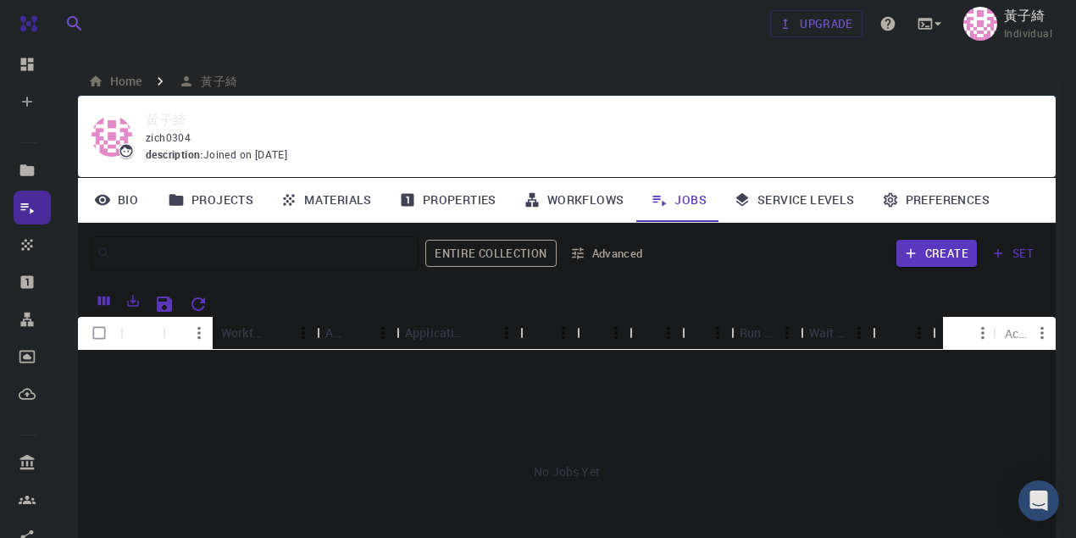
click at [581, 204] on link "Workflows" at bounding box center [574, 200] width 128 height 44
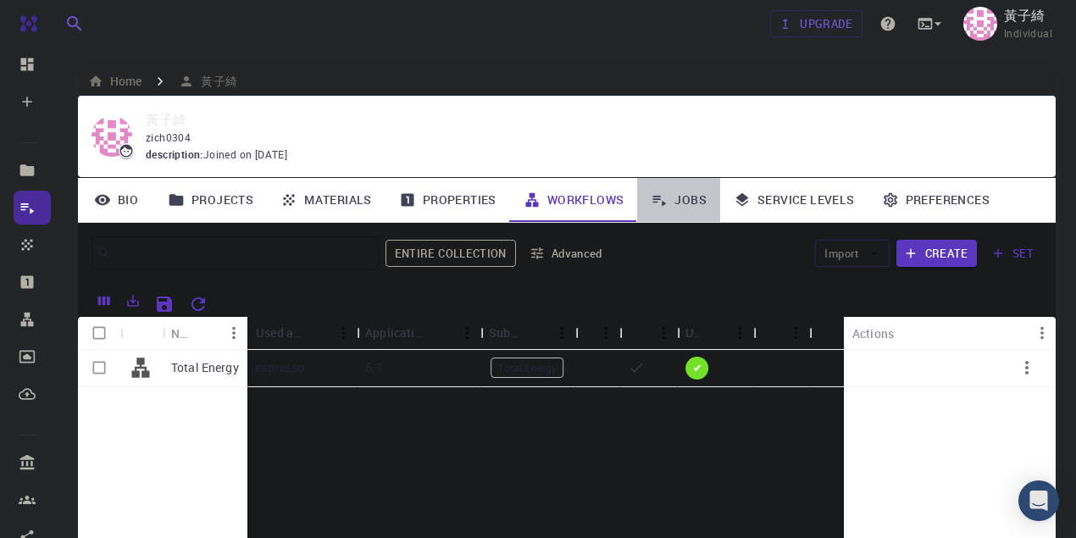
click at [675, 206] on link "Jobs" at bounding box center [678, 200] width 83 height 44
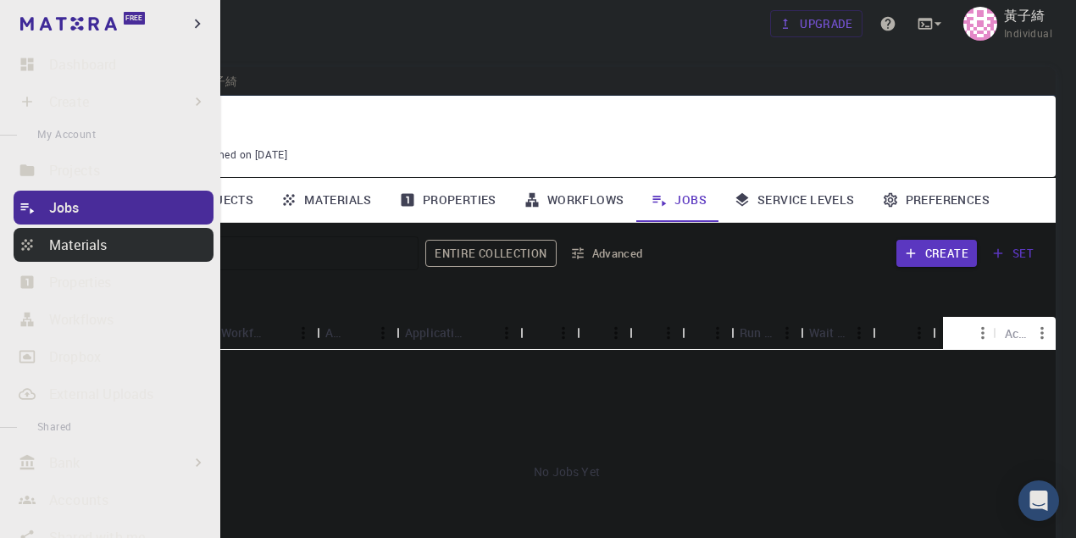
click at [73, 241] on p "Materials" at bounding box center [78, 245] width 58 height 20
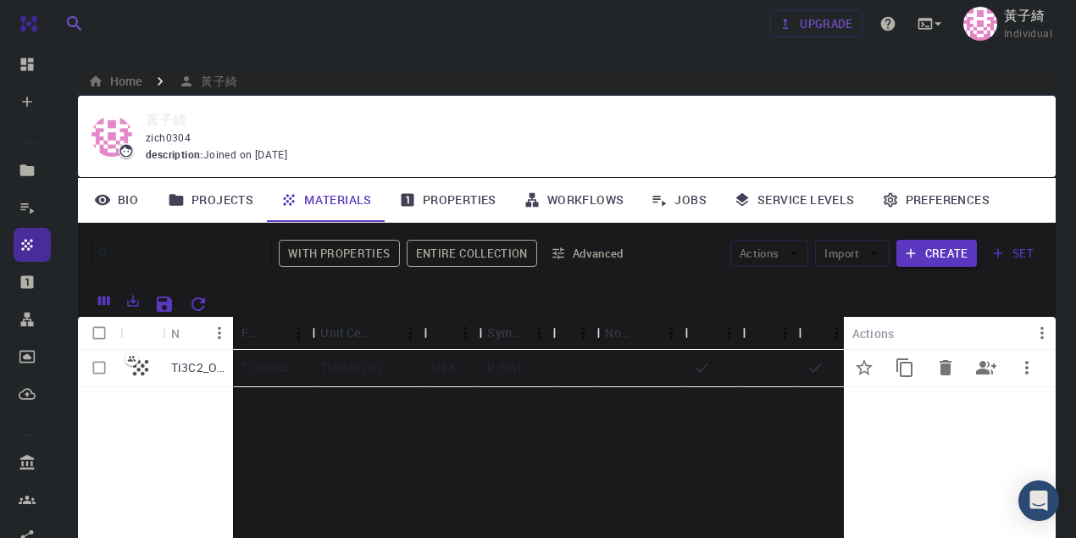
click at [190, 364] on p "Ti3C2_OH" at bounding box center [197, 367] width 53 height 17
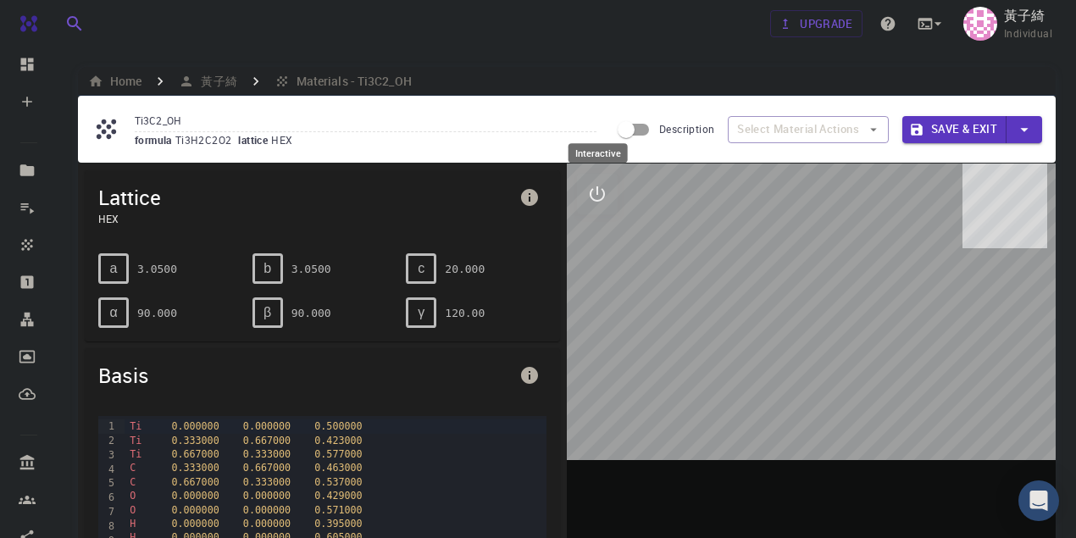
click at [600, 195] on icon "interactive" at bounding box center [597, 194] width 20 height 20
click at [605, 268] on icon "parameters" at bounding box center [597, 275] width 20 height 20
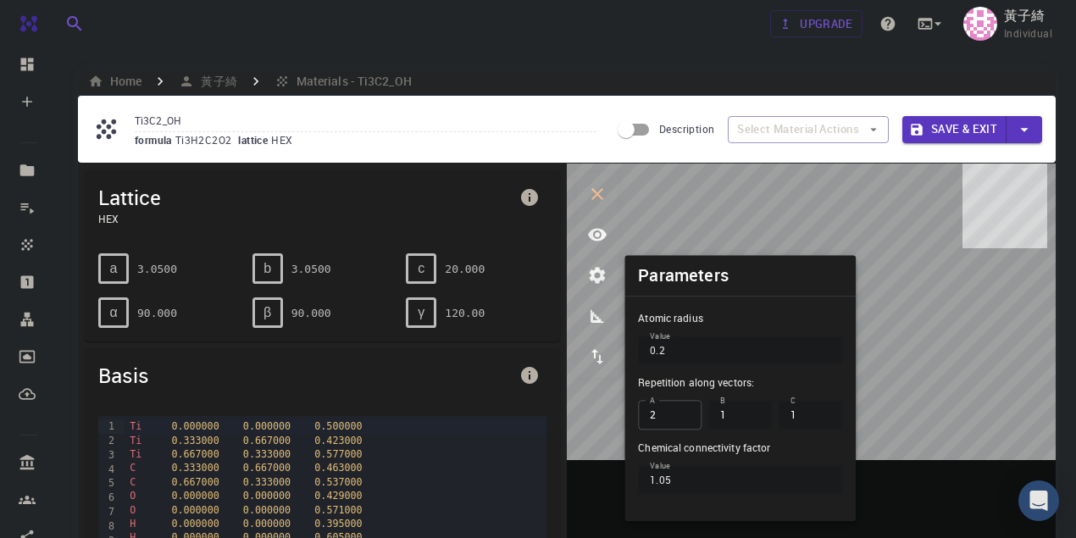
click at [684, 412] on input "2" at bounding box center [670, 415] width 64 height 29
click at [684, 412] on input "3" at bounding box center [670, 415] width 64 height 29
click at [684, 412] on input "4" at bounding box center [670, 415] width 64 height 29
click at [684, 412] on input "5" at bounding box center [670, 415] width 64 height 29
click at [684, 412] on input "6" at bounding box center [670, 415] width 64 height 29
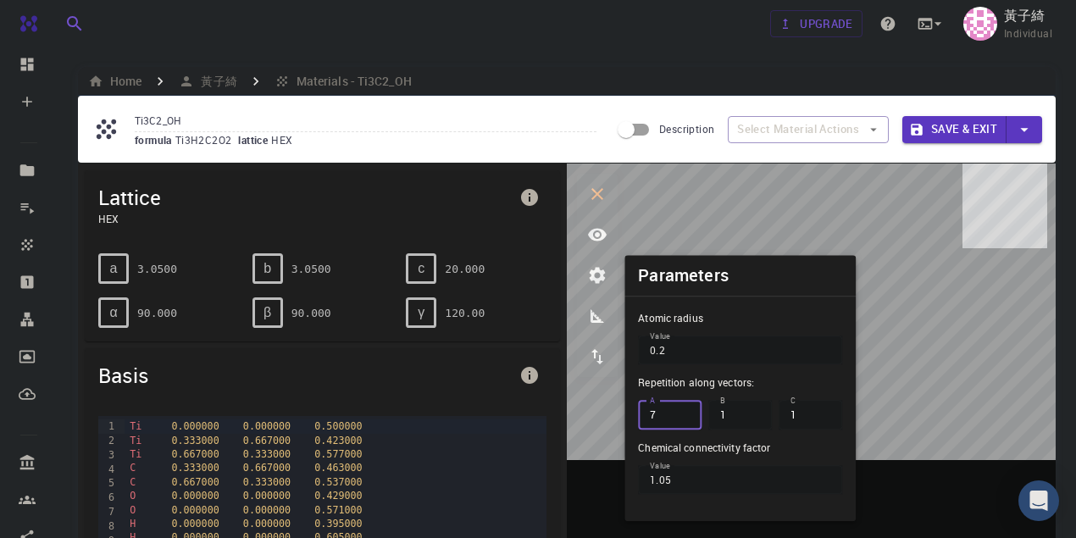
click at [684, 412] on input "7" at bounding box center [670, 415] width 64 height 29
click at [684, 412] on input "8" at bounding box center [670, 415] width 64 height 29
click at [684, 412] on input "9" at bounding box center [670, 415] width 64 height 29
type input "10"
click at [684, 412] on input "10" at bounding box center [670, 415] width 64 height 29
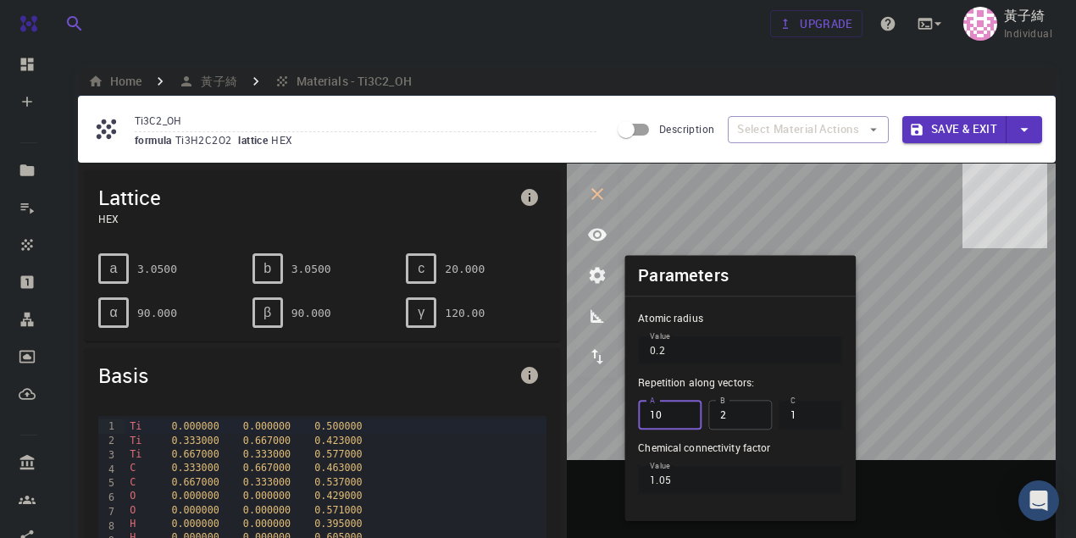
click at [754, 413] on input "2" at bounding box center [740, 415] width 64 height 29
click at [754, 413] on input "3" at bounding box center [740, 415] width 64 height 29
click at [754, 413] on input "4" at bounding box center [740, 415] width 64 height 29
click at [754, 413] on input "5" at bounding box center [740, 415] width 64 height 29
click at [754, 413] on input "6" at bounding box center [740, 415] width 64 height 29
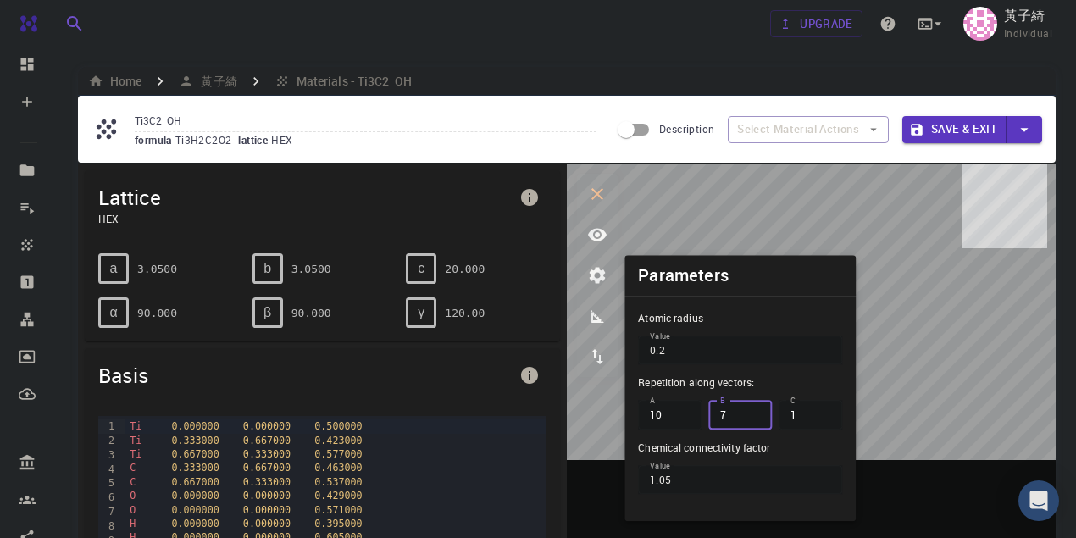
click at [754, 413] on input "7" at bounding box center [740, 415] width 64 height 29
click at [754, 413] on input "8" at bounding box center [740, 415] width 64 height 29
click at [754, 413] on input "9" at bounding box center [740, 415] width 64 height 29
type input "10"
click at [754, 413] on input "10" at bounding box center [740, 415] width 64 height 29
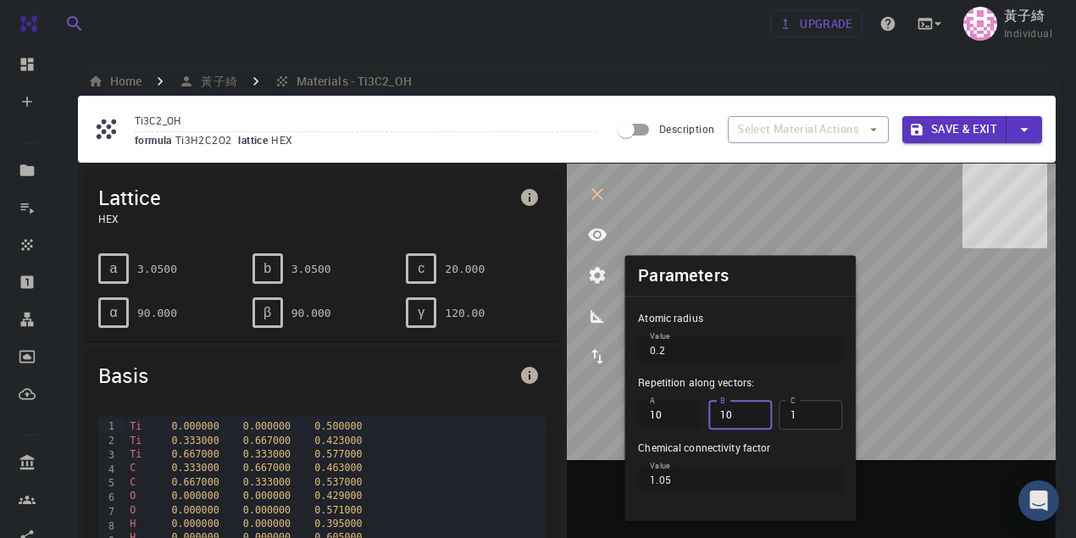
click at [825, 412] on input "2" at bounding box center [810, 415] width 64 height 29
click at [825, 412] on input "3" at bounding box center [810, 415] width 64 height 29
click at [825, 412] on input "4" at bounding box center [810, 415] width 64 height 29
click at [825, 412] on input "5" at bounding box center [810, 415] width 64 height 29
click at [825, 412] on input "6" at bounding box center [810, 415] width 64 height 29
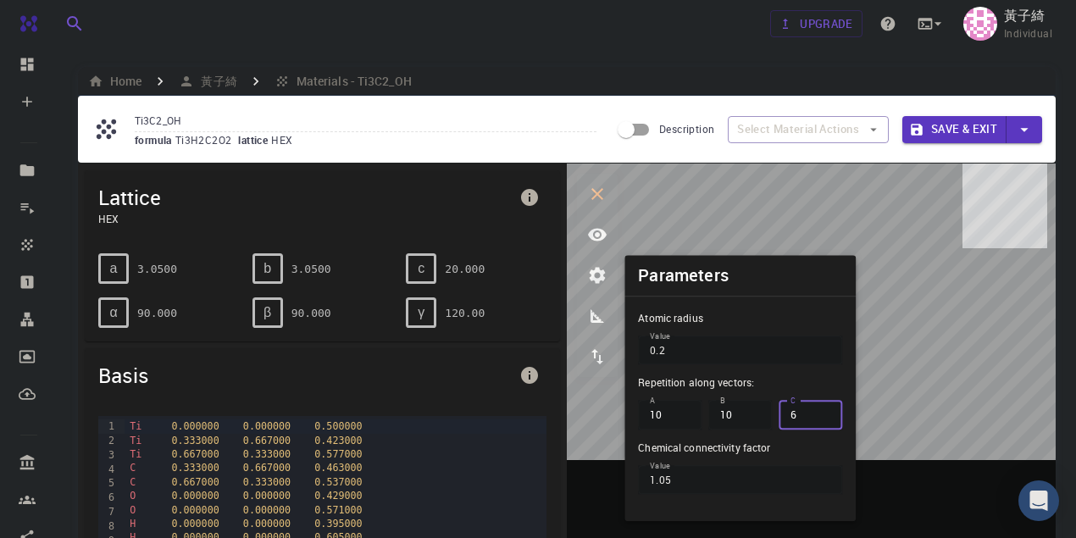
click at [825, 412] on input "7" at bounding box center [810, 415] width 64 height 29
click at [825, 412] on input "8" at bounding box center [810, 415] width 64 height 29
click at [825, 412] on input "9" at bounding box center [810, 415] width 64 height 29
type input "10"
click at [825, 412] on input "10" at bounding box center [810, 415] width 64 height 29
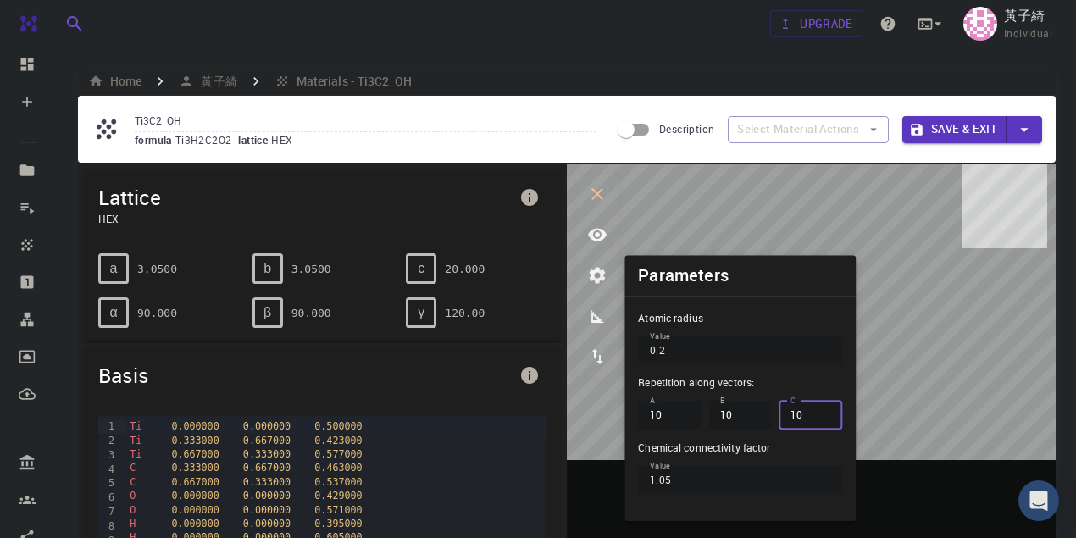
click at [825, 412] on input "10" at bounding box center [810, 415] width 64 height 29
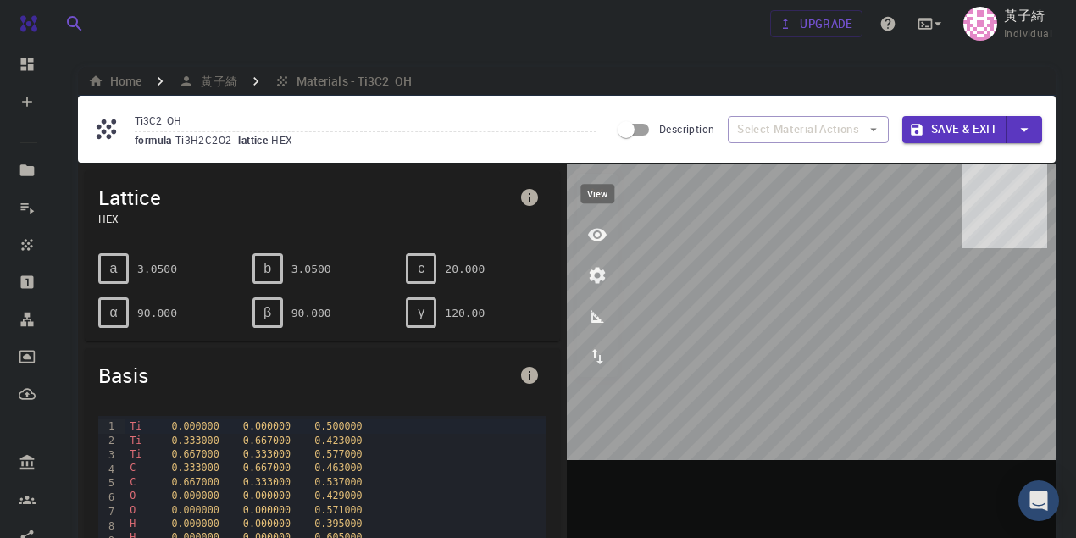
click at [600, 229] on icon "view" at bounding box center [597, 234] width 20 height 20
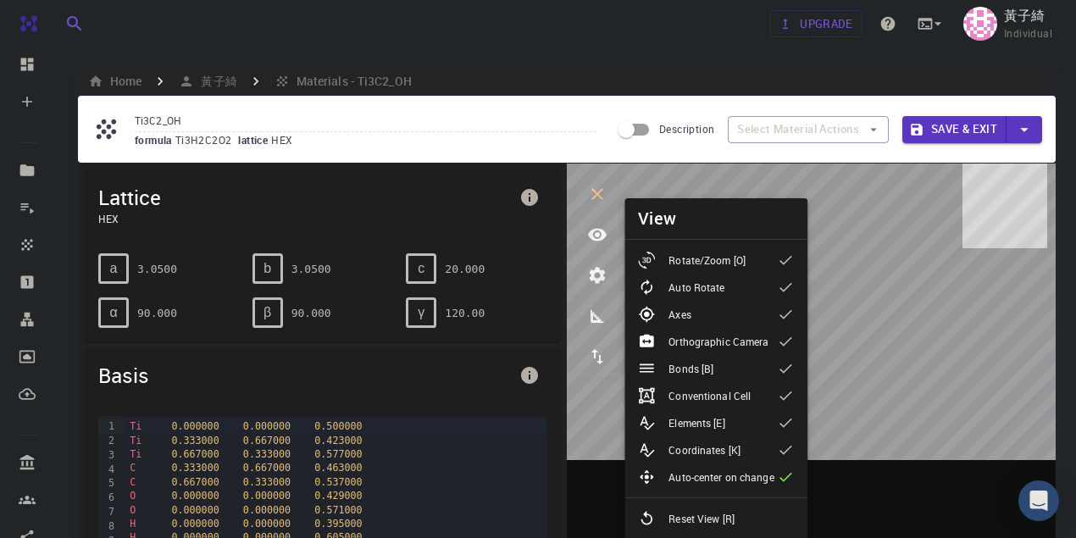
click at [588, 231] on icon "view" at bounding box center [597, 234] width 20 height 20
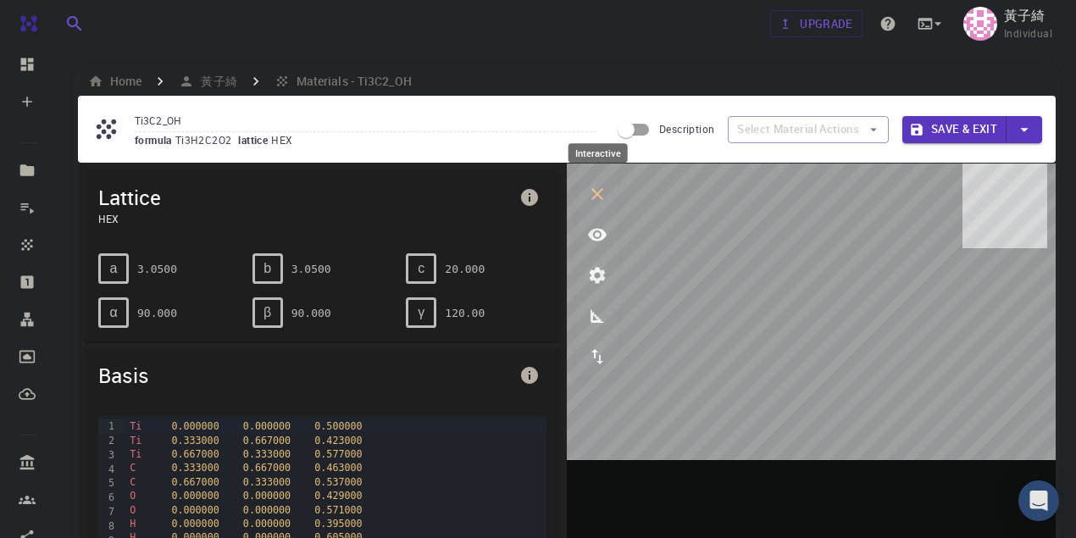
click at [605, 188] on icon "interactive" at bounding box center [597, 194] width 20 height 20
click at [601, 197] on icon "interactive" at bounding box center [596, 193] width 15 height 15
click at [595, 191] on icon "interactive" at bounding box center [597, 194] width 20 height 20
drag, startPoint x: 681, startPoint y: 303, endPoint x: 768, endPoint y: 303, distance: 87.2
click at [768, 303] on div at bounding box center [811, 426] width 489 height 527
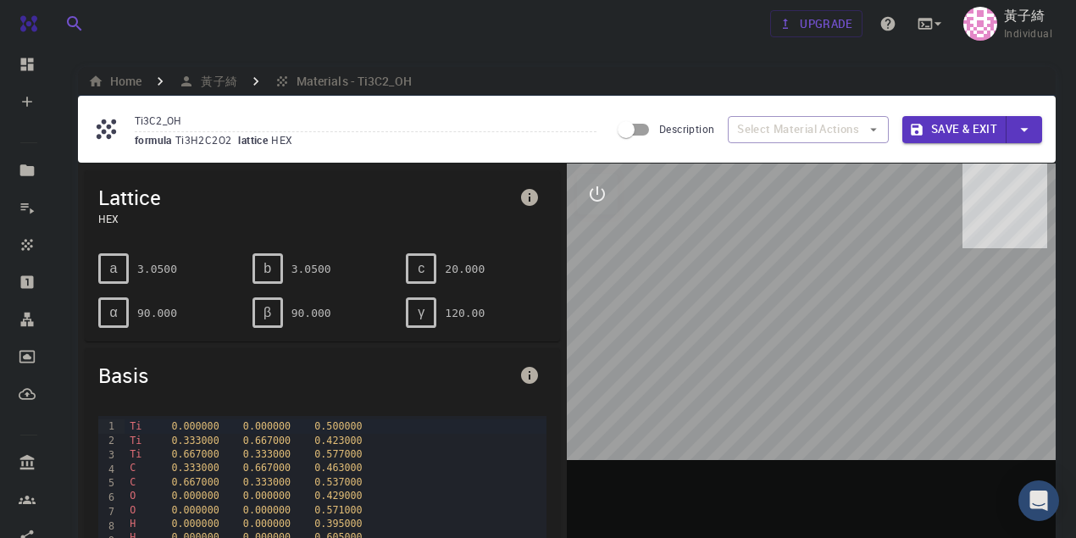
drag, startPoint x: 828, startPoint y: 324, endPoint x: 778, endPoint y: 318, distance: 50.4
click at [778, 318] on div at bounding box center [811, 426] width 489 height 527
drag, startPoint x: 771, startPoint y: 312, endPoint x: 778, endPoint y: 269, distance: 43.0
click at [778, 269] on div at bounding box center [811, 426] width 489 height 527
click at [963, 130] on button "Save & Exit" at bounding box center [954, 129] width 104 height 27
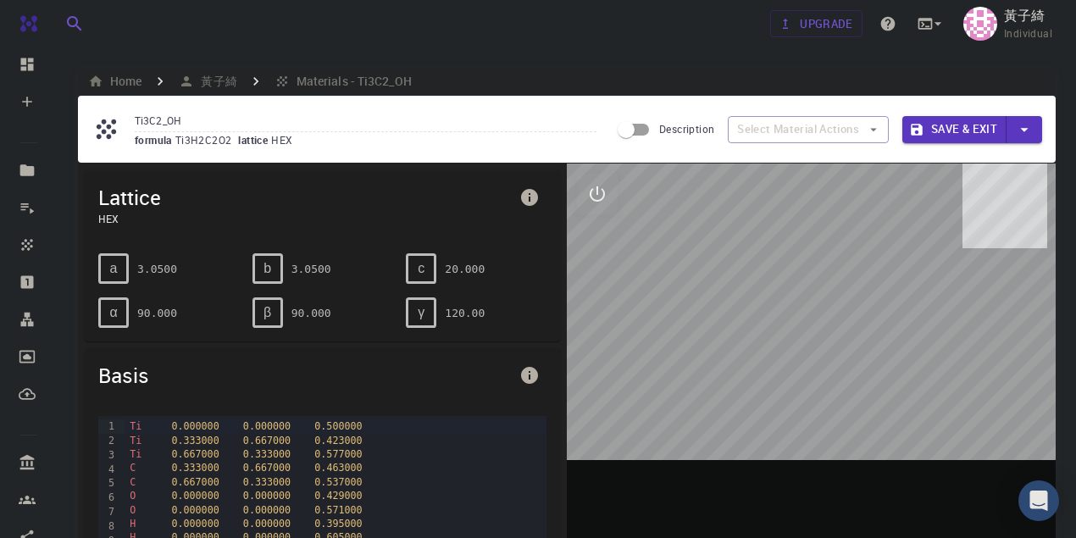
click at [1037, 128] on button "button" at bounding box center [1024, 129] width 36 height 27
click at [1026, 128] on div at bounding box center [538, 269] width 1076 height 538
click at [976, 134] on button "Save & Exit" at bounding box center [954, 129] width 104 height 27
click at [593, 196] on icon "interactive" at bounding box center [597, 194] width 20 height 20
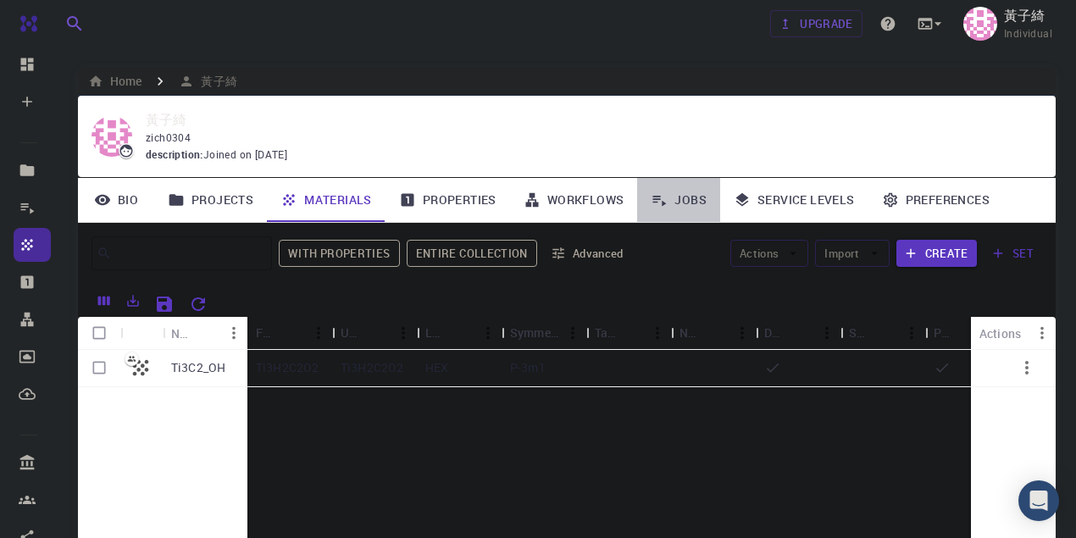
click at [674, 196] on link "Jobs" at bounding box center [678, 200] width 83 height 44
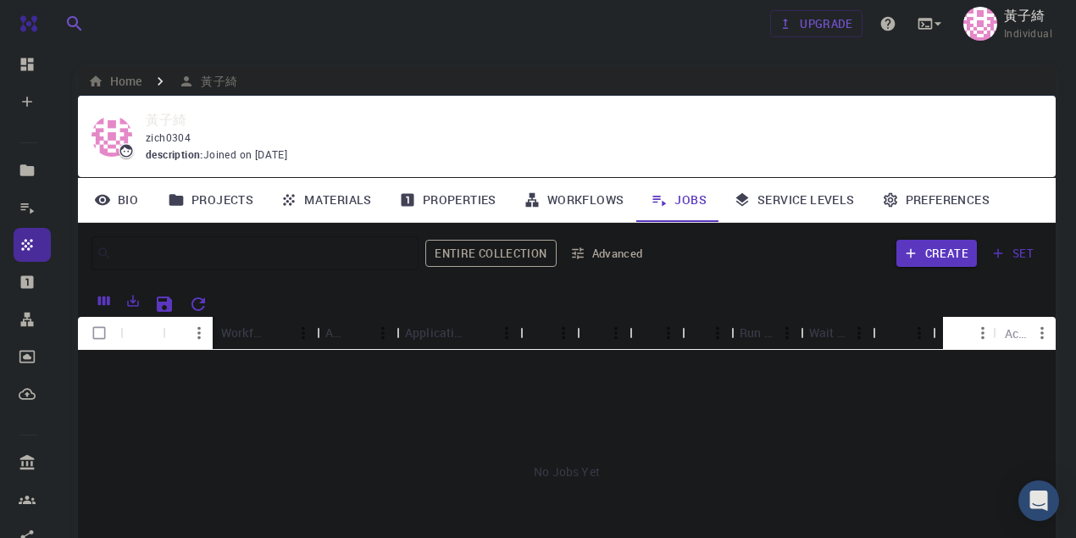
click at [593, 205] on link "Workflows" at bounding box center [574, 200] width 128 height 44
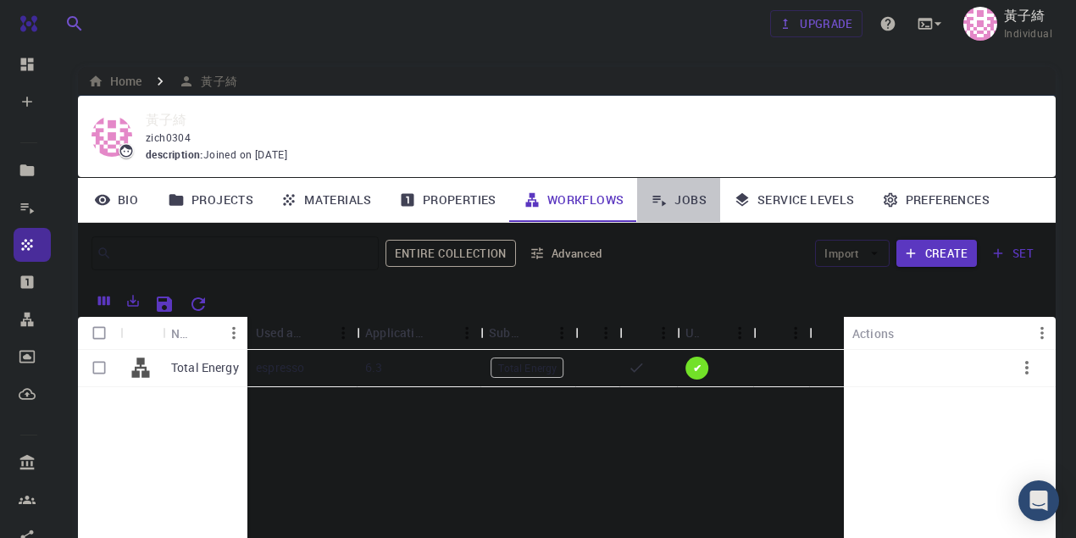
click at [664, 200] on icon at bounding box center [658, 199] width 17 height 17
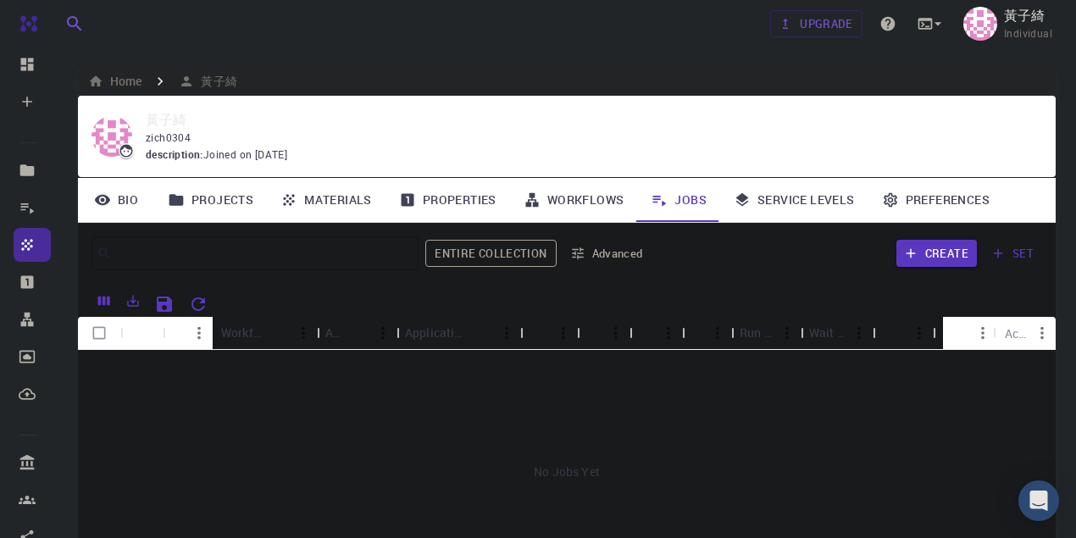
click at [603, 193] on link "Workflows" at bounding box center [574, 200] width 128 height 44
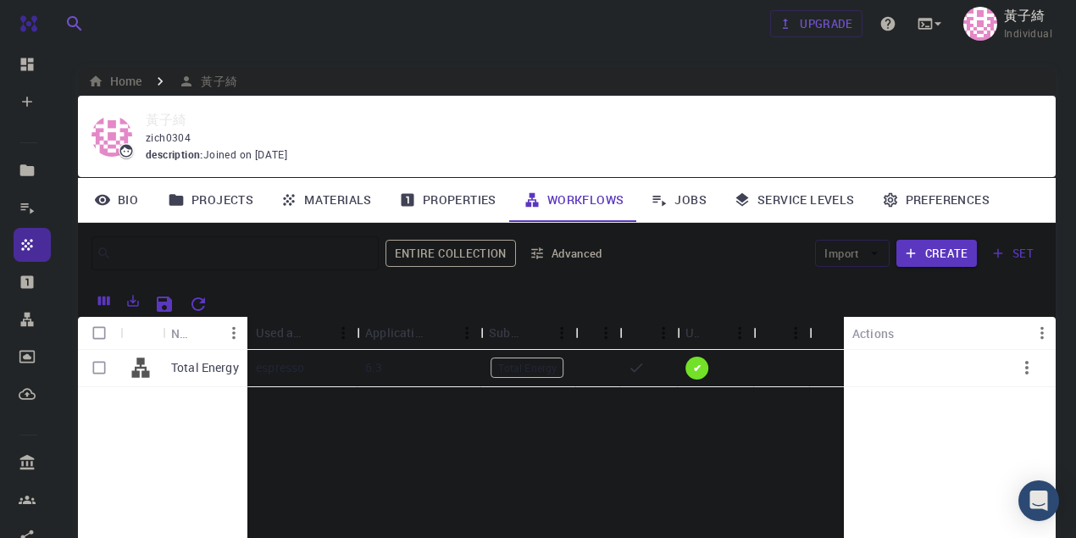
click at [667, 201] on link "Jobs" at bounding box center [678, 200] width 83 height 44
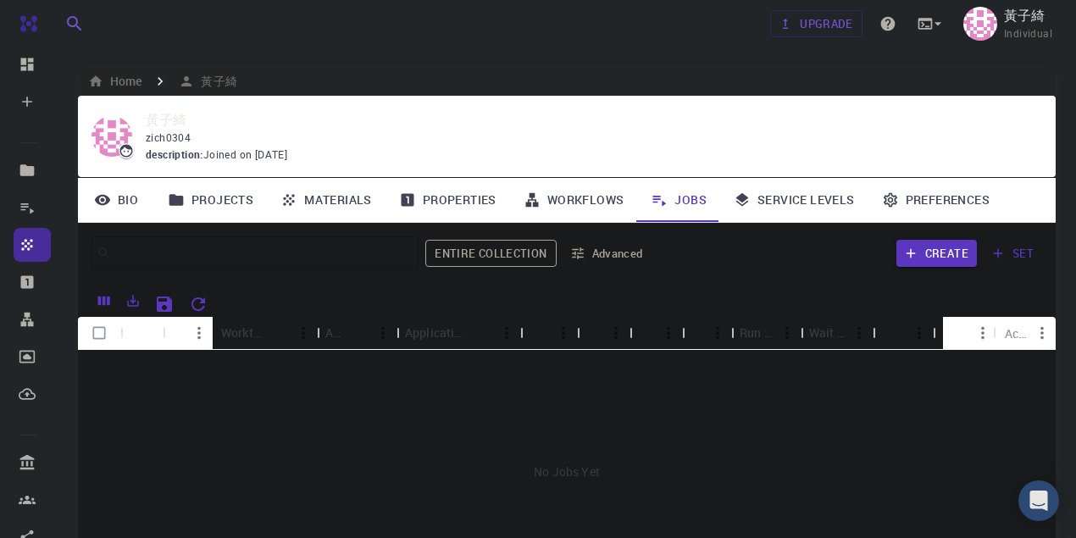
click at [378, 204] on link "Materials" at bounding box center [326, 200] width 119 height 44
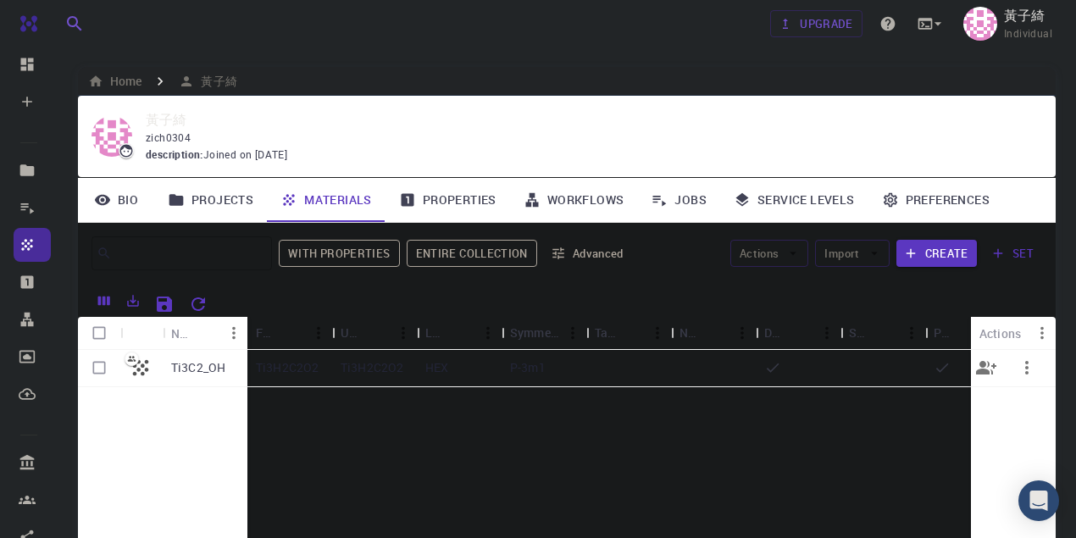
click at [191, 368] on p "Ti3C2_OH" at bounding box center [198, 367] width 54 height 17
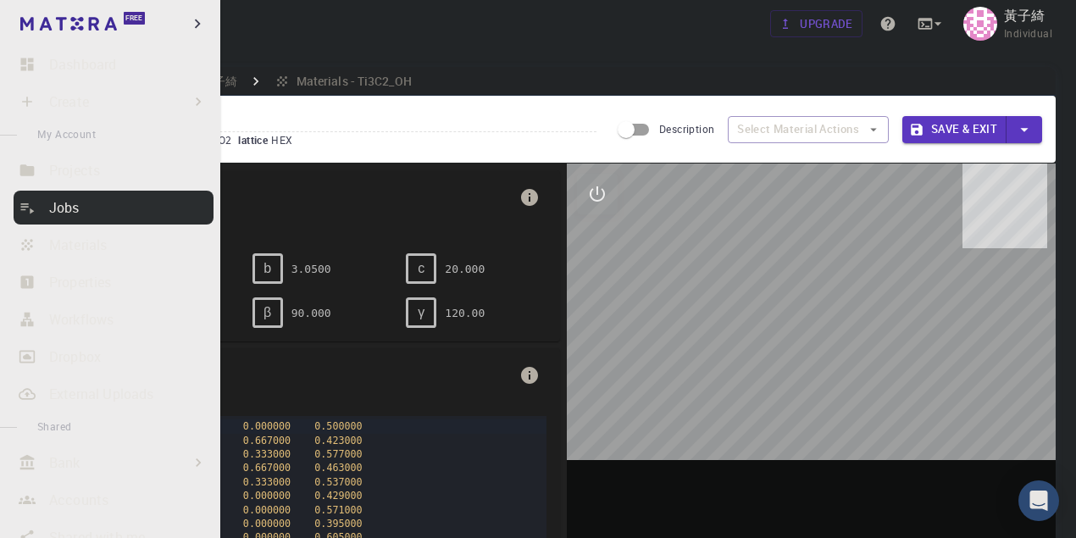
click at [66, 203] on p "Jobs" at bounding box center [64, 207] width 30 height 20
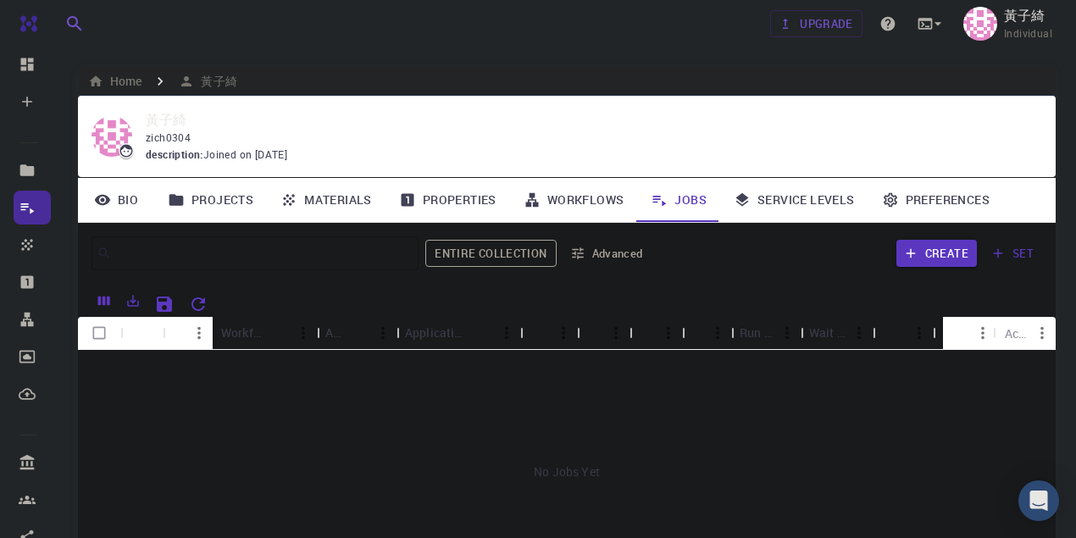
click at [596, 200] on link "Workflows" at bounding box center [574, 200] width 128 height 44
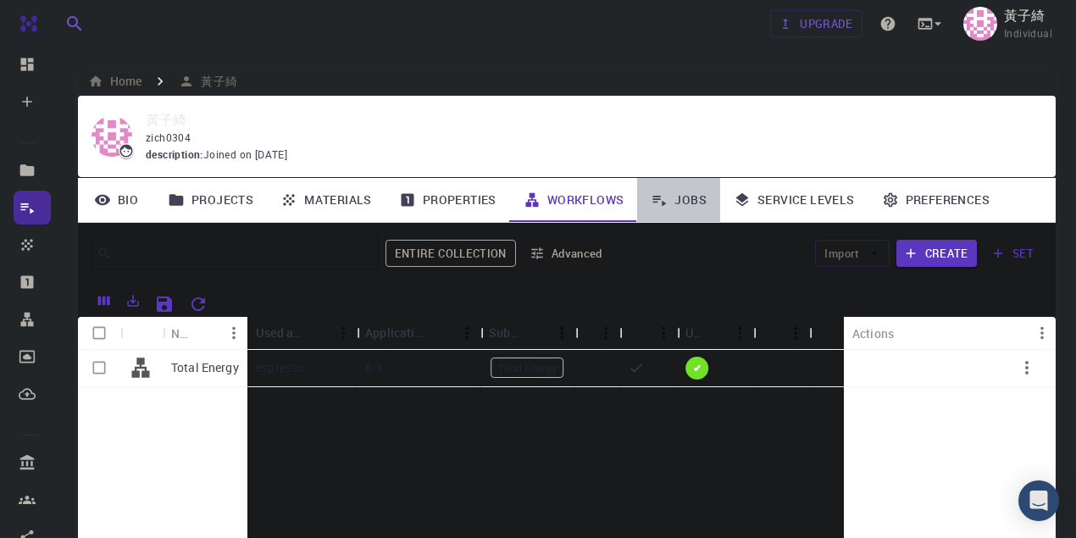
click at [672, 197] on link "Jobs" at bounding box center [678, 200] width 83 height 44
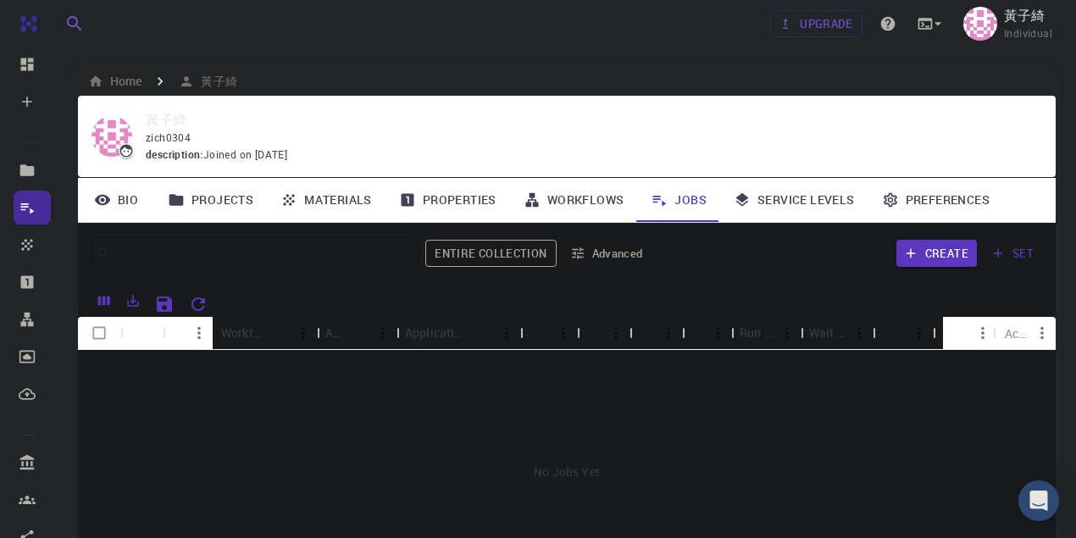
click at [615, 254] on button "Advanced" at bounding box center [607, 253] width 88 height 27
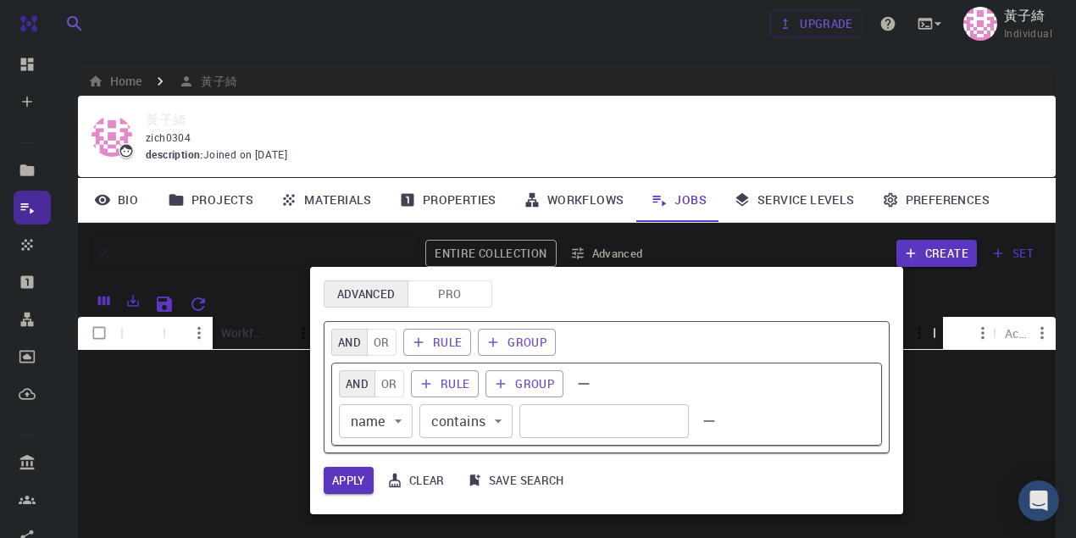
click at [526, 247] on div at bounding box center [538, 269] width 1076 height 538
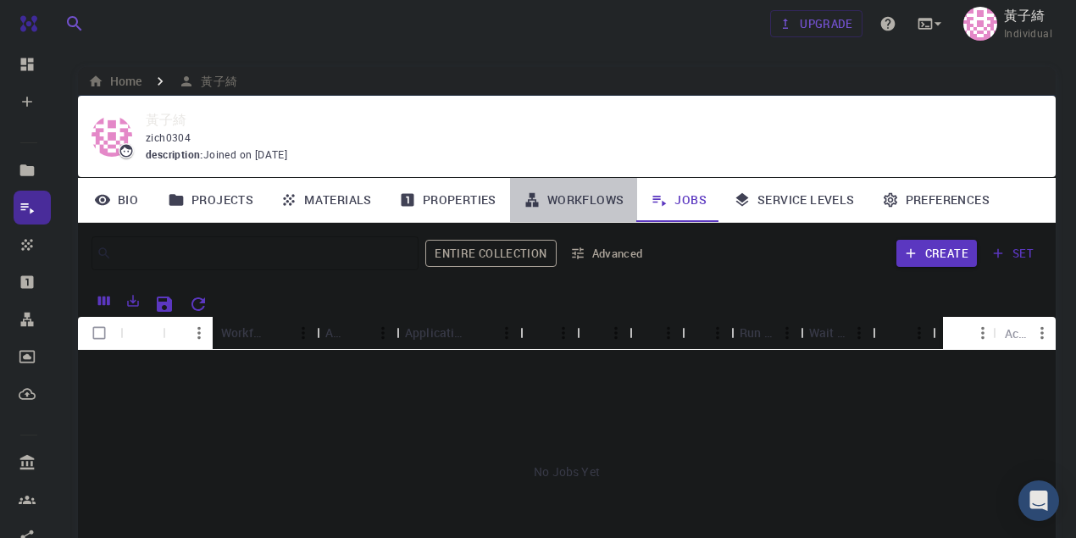
click at [595, 206] on link "Workflows" at bounding box center [574, 200] width 128 height 44
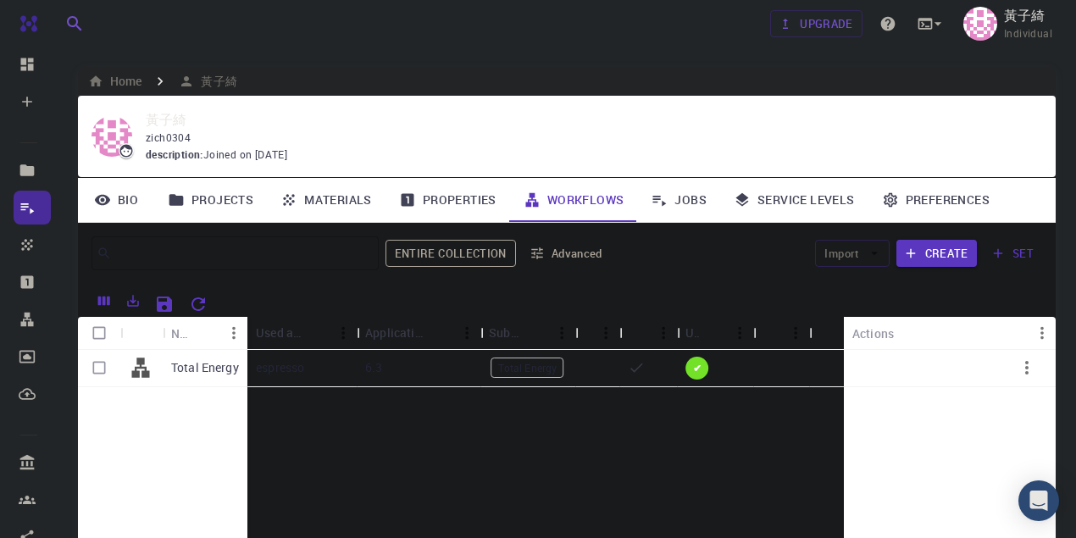
click at [675, 191] on link "Jobs" at bounding box center [678, 200] width 83 height 44
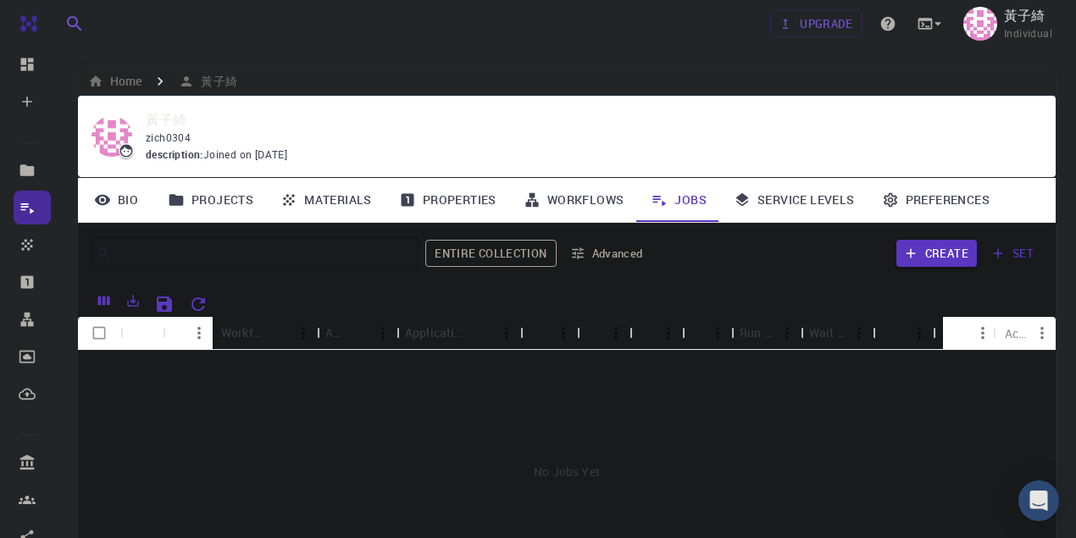
click at [589, 186] on link "Workflows" at bounding box center [574, 200] width 128 height 44
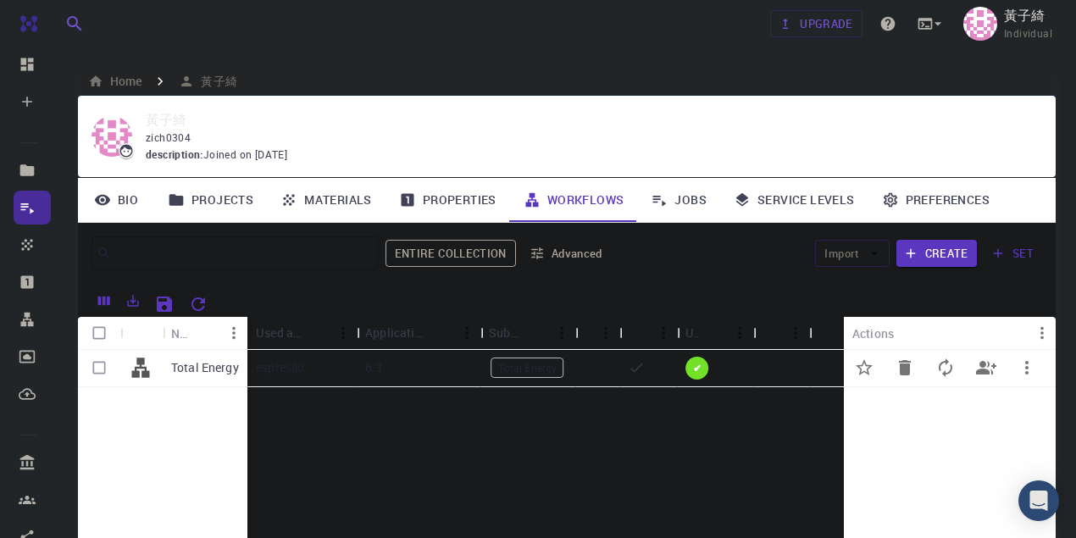
click at [1030, 359] on icon "button" at bounding box center [1026, 367] width 20 height 20
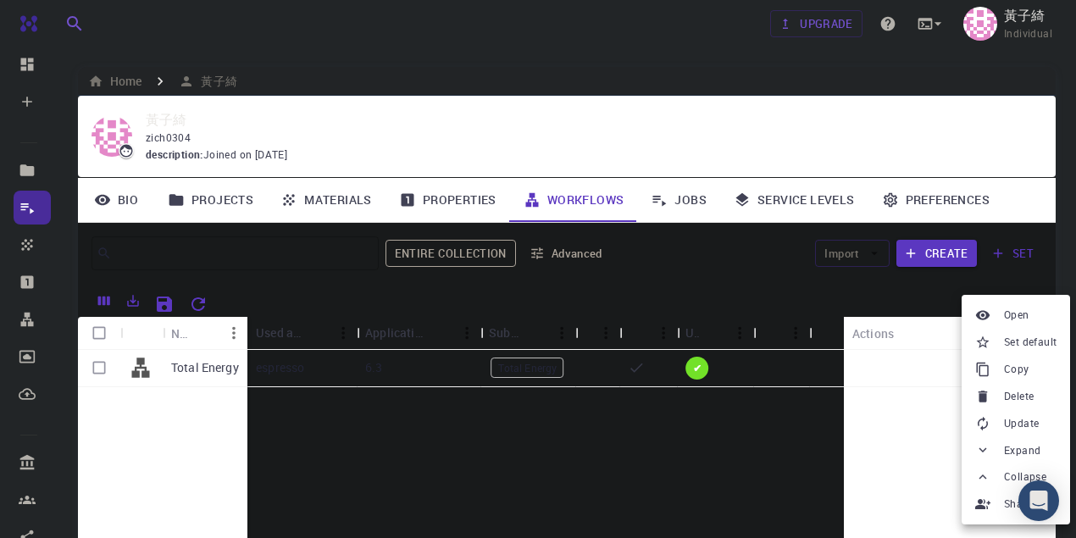
click at [813, 457] on div at bounding box center [538, 269] width 1076 height 538
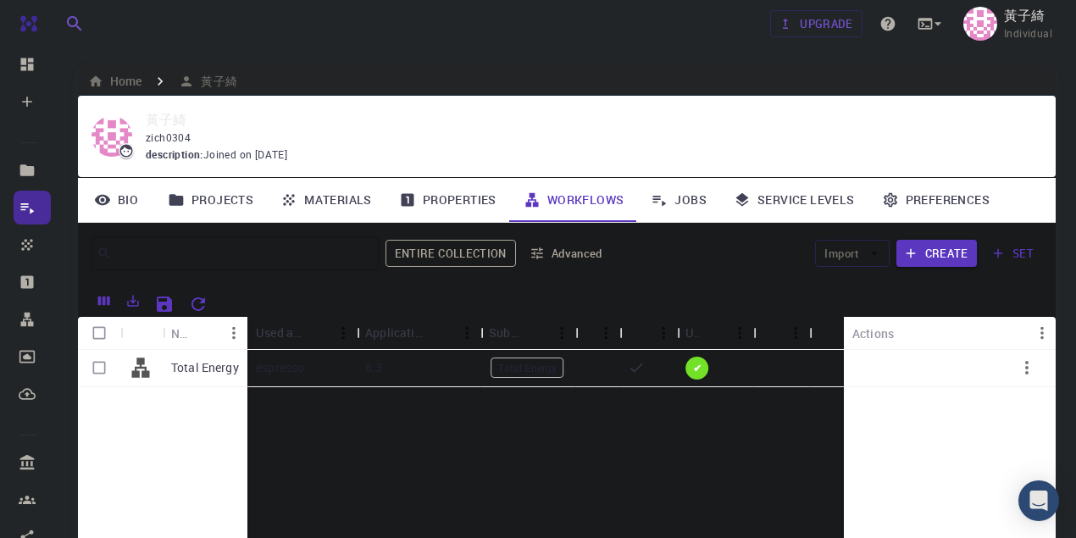
click at [690, 200] on link "Jobs" at bounding box center [678, 200] width 83 height 44
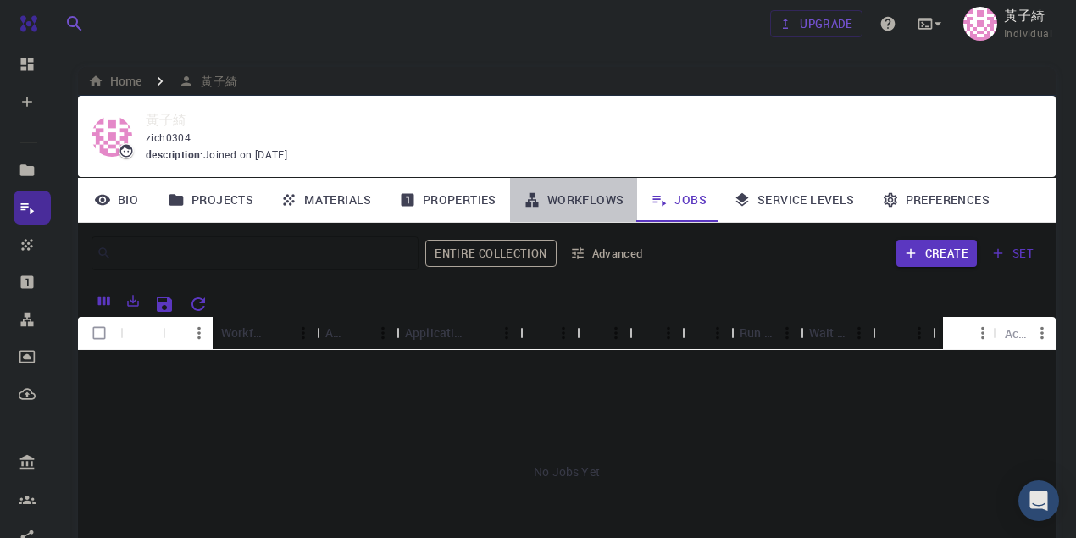
click at [587, 207] on link "Workflows" at bounding box center [574, 200] width 128 height 44
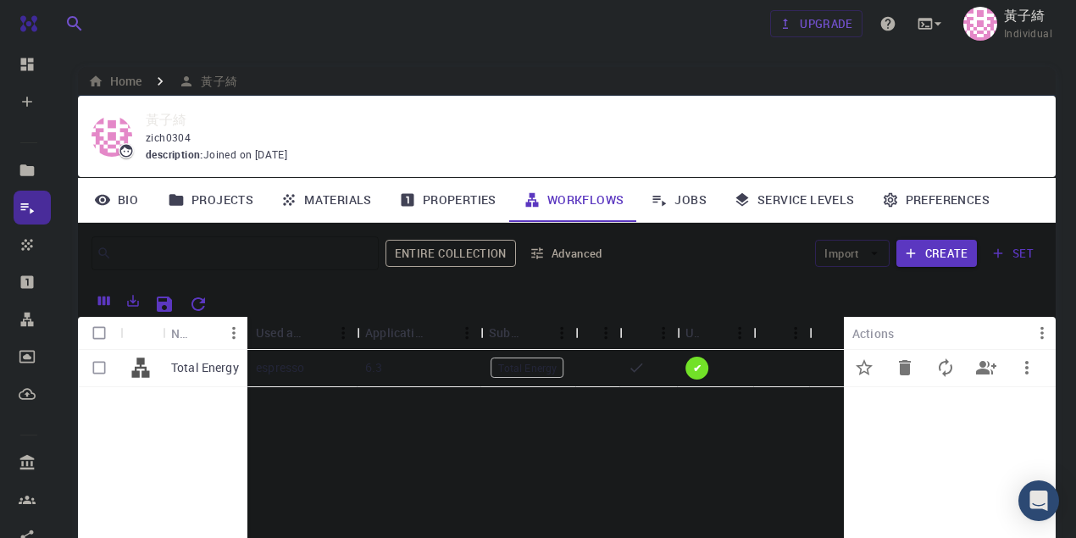
click at [252, 368] on div "espresso" at bounding box center [301, 368] width 109 height 37
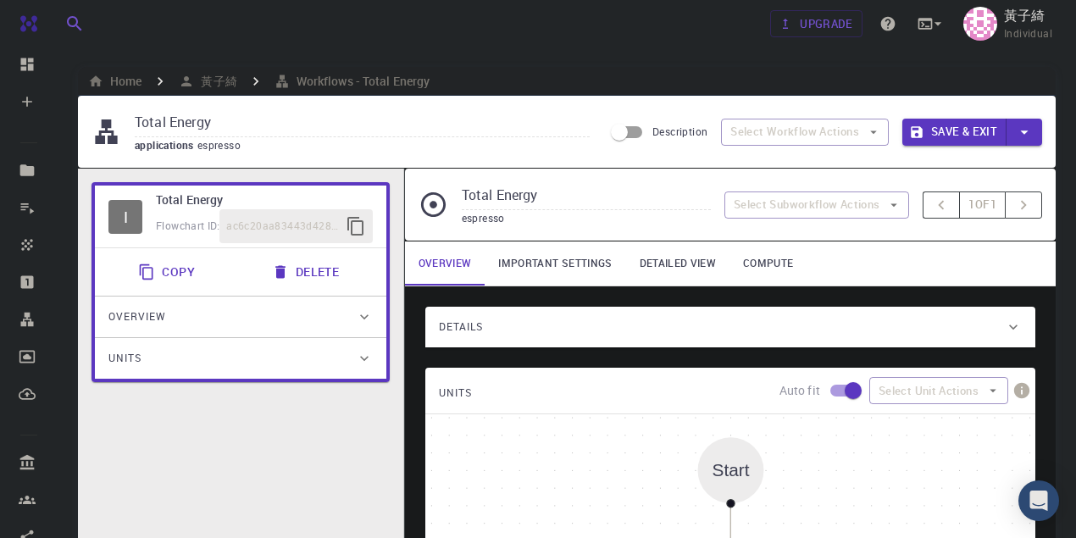
click at [329, 310] on div "Overview" at bounding box center [231, 316] width 247 height 27
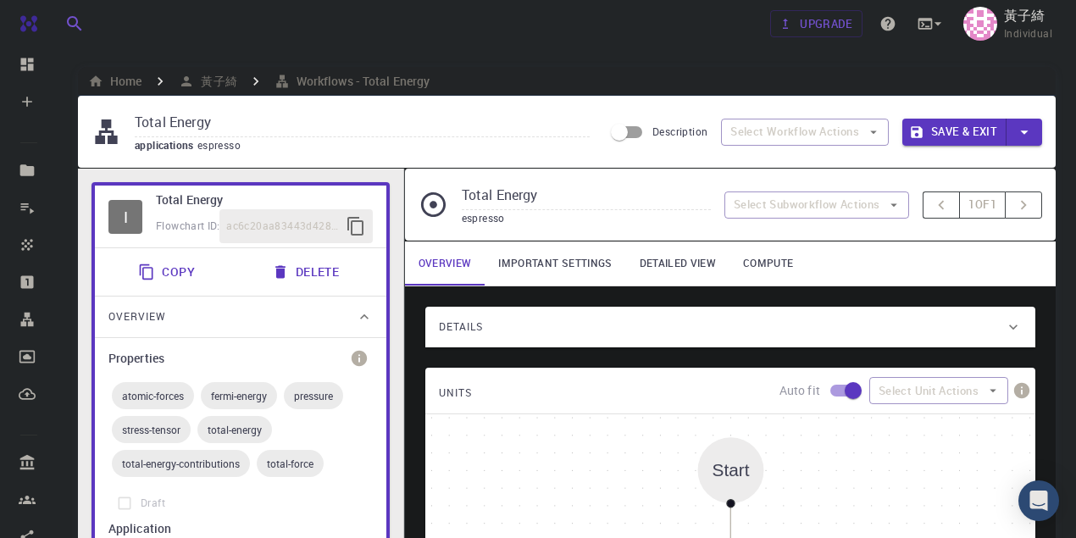
click at [329, 310] on div "Overview" at bounding box center [231, 316] width 247 height 27
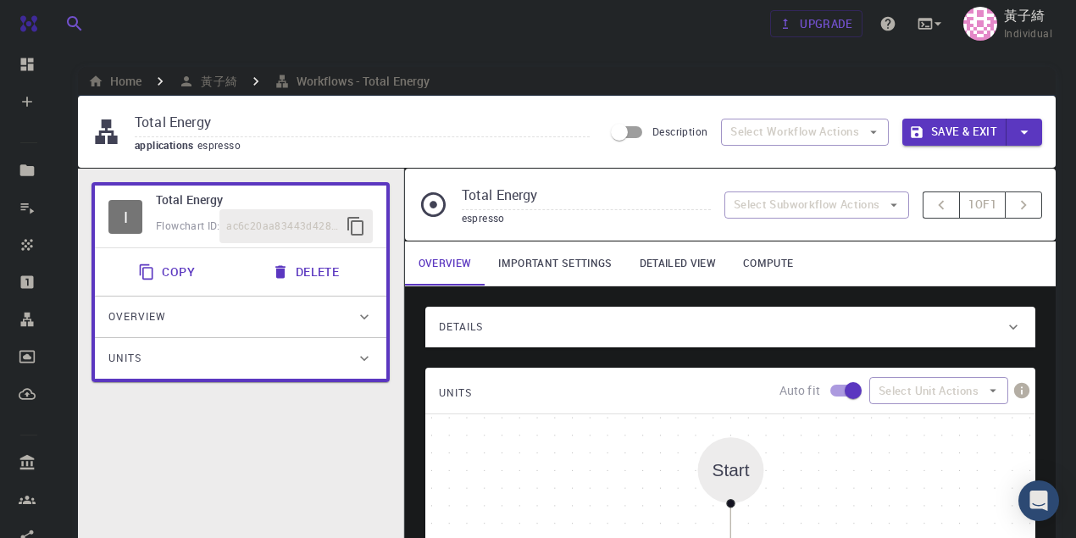
click at [334, 358] on div "Units" at bounding box center [231, 358] width 247 height 27
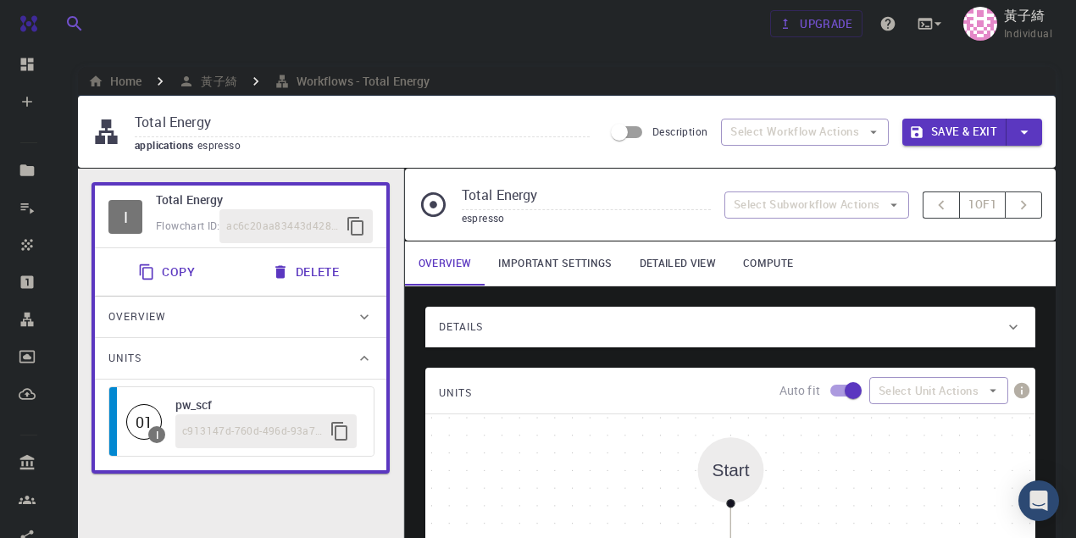
click at [159, 415] on div "01" at bounding box center [144, 422] width 36 height 36
click at [230, 427] on span "c913147d-760d-496d-93a7-dc0771034d54" at bounding box center [252, 431] width 141 height 17
click at [298, 149] on div "applications espresso" at bounding box center [362, 145] width 455 height 17
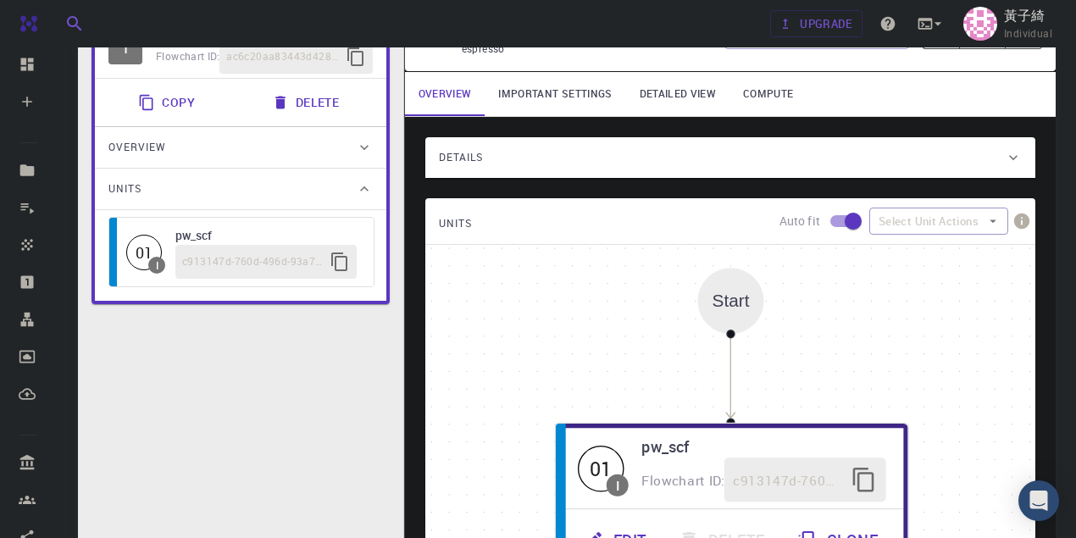
scroll to position [56, 0]
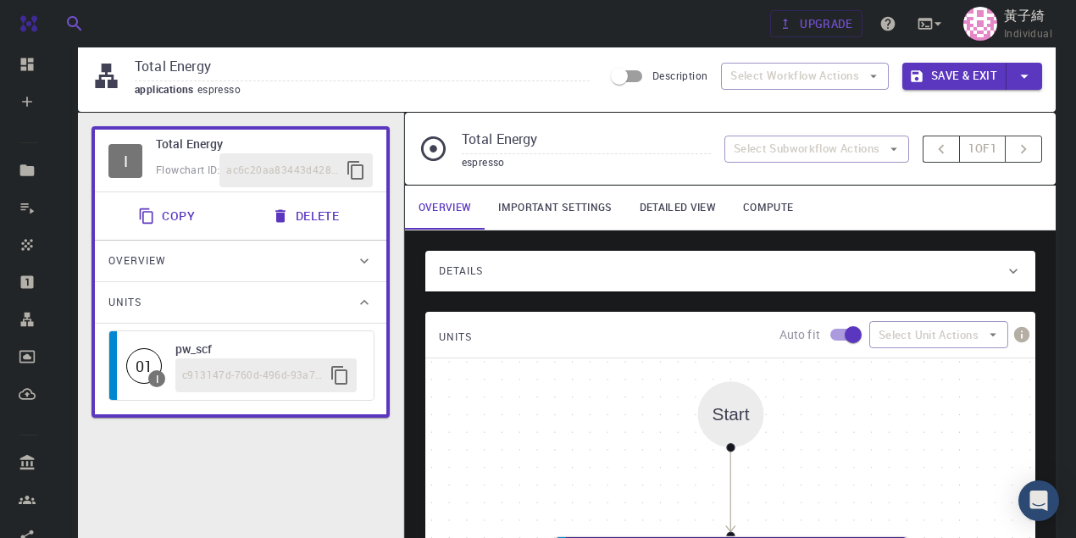
click at [470, 269] on span "Details" at bounding box center [461, 270] width 44 height 27
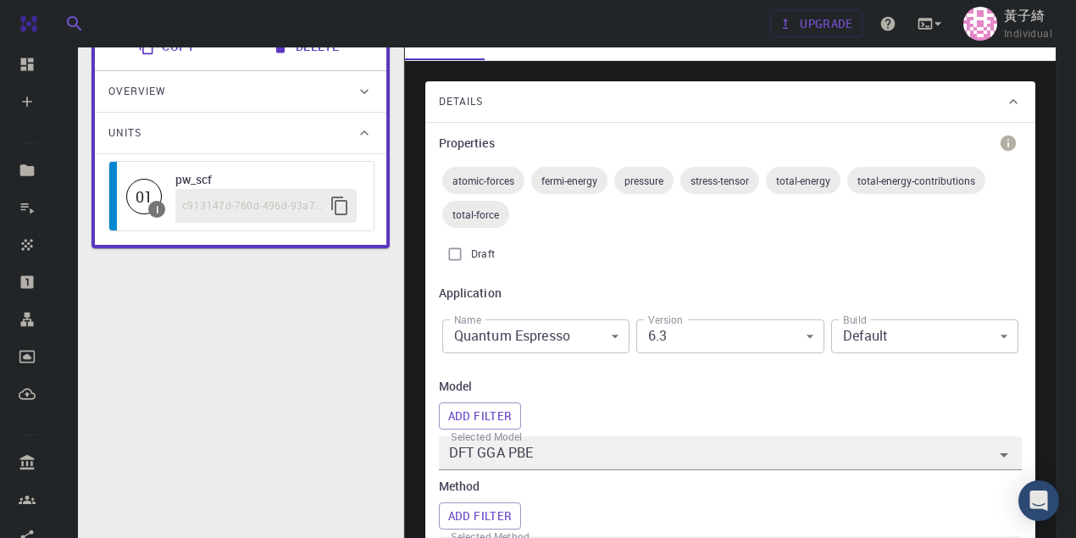
scroll to position [113, 0]
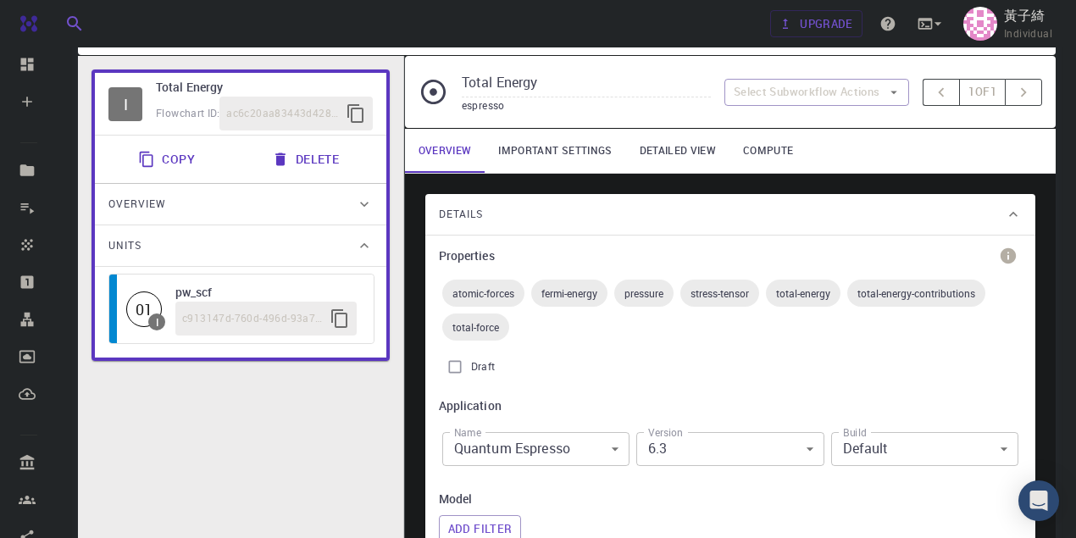
click at [559, 155] on link "Important settings" at bounding box center [554, 151] width 141 height 44
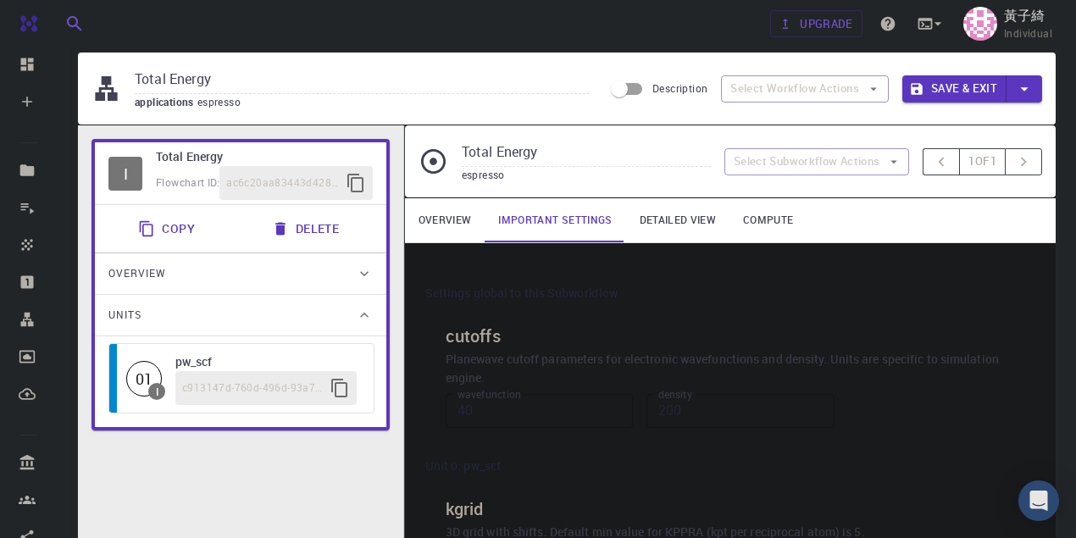
scroll to position [0, 0]
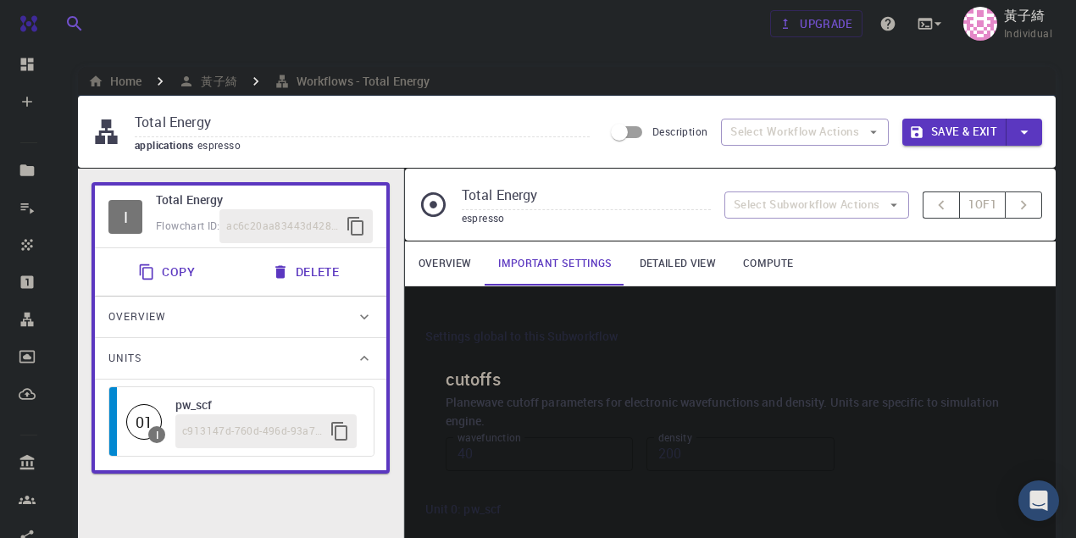
click at [662, 268] on link "Detailed view" at bounding box center [677, 263] width 103 height 44
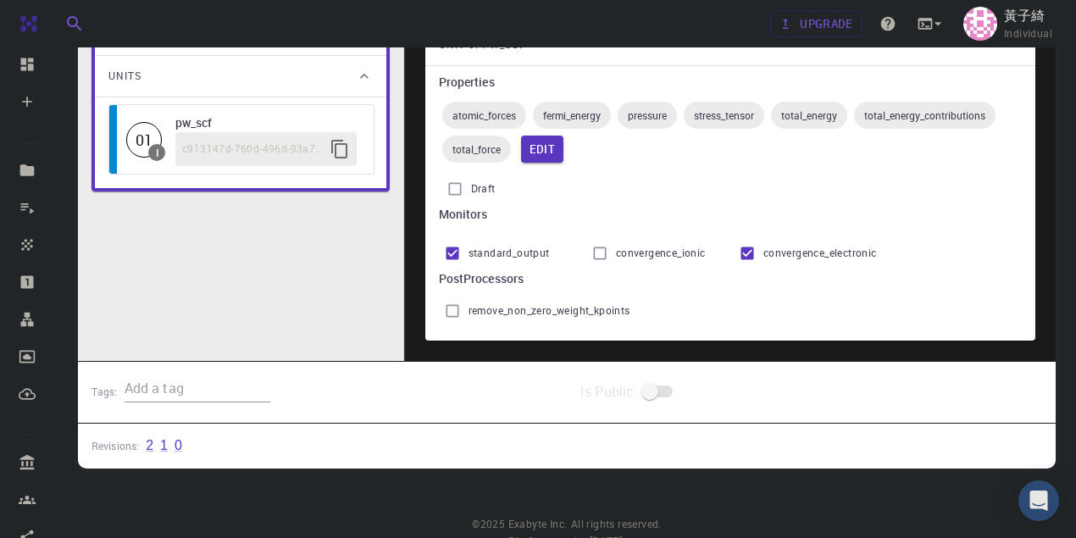
scroll to position [113, 0]
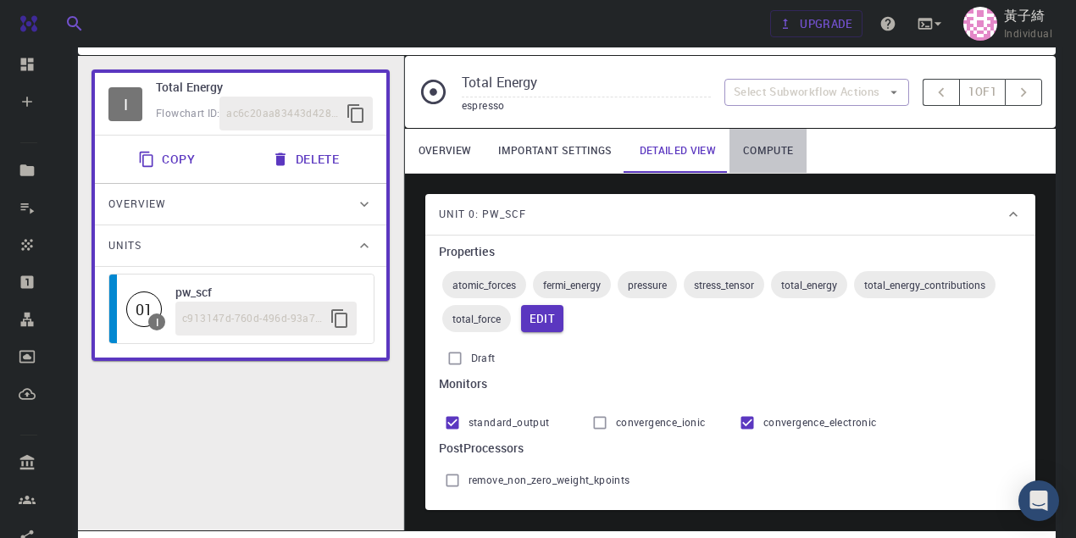
click at [763, 158] on link "Compute" at bounding box center [767, 151] width 77 height 44
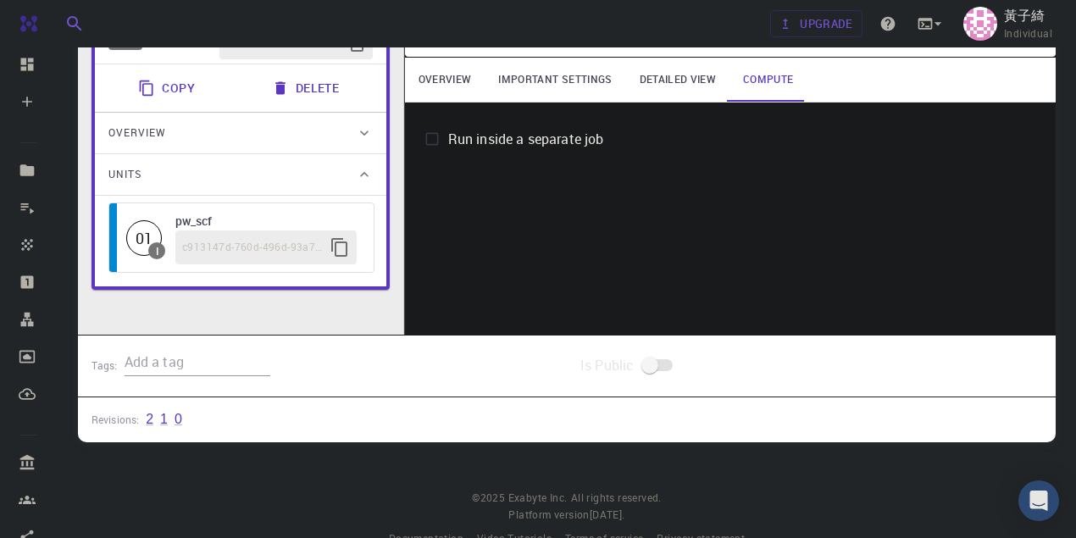
scroll to position [164, 0]
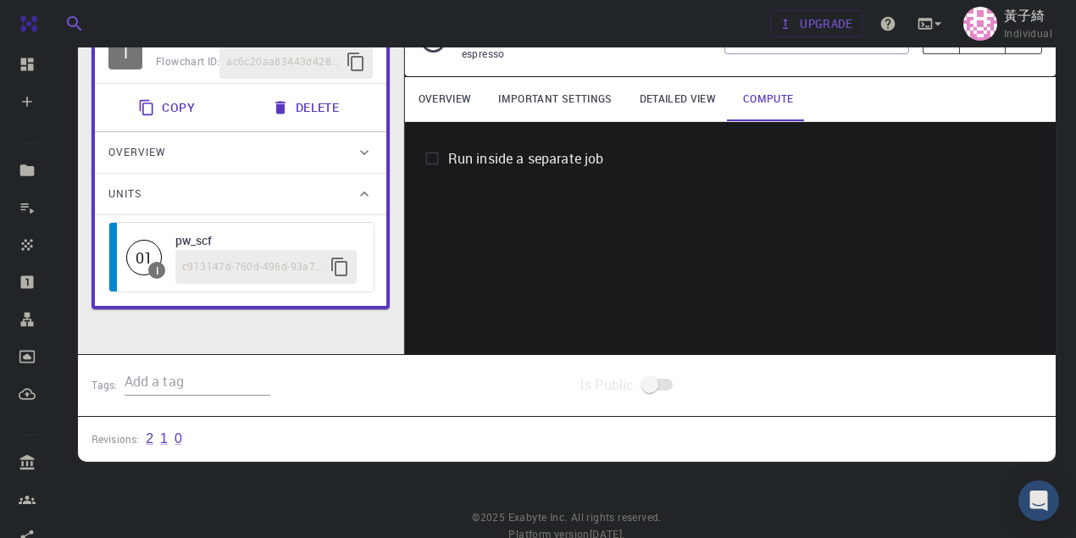
click at [545, 159] on span "Run inside a separate job" at bounding box center [526, 158] width 156 height 20
click at [448, 159] on input "Run inside a separate job" at bounding box center [432, 158] width 32 height 32
checkbox input "true"
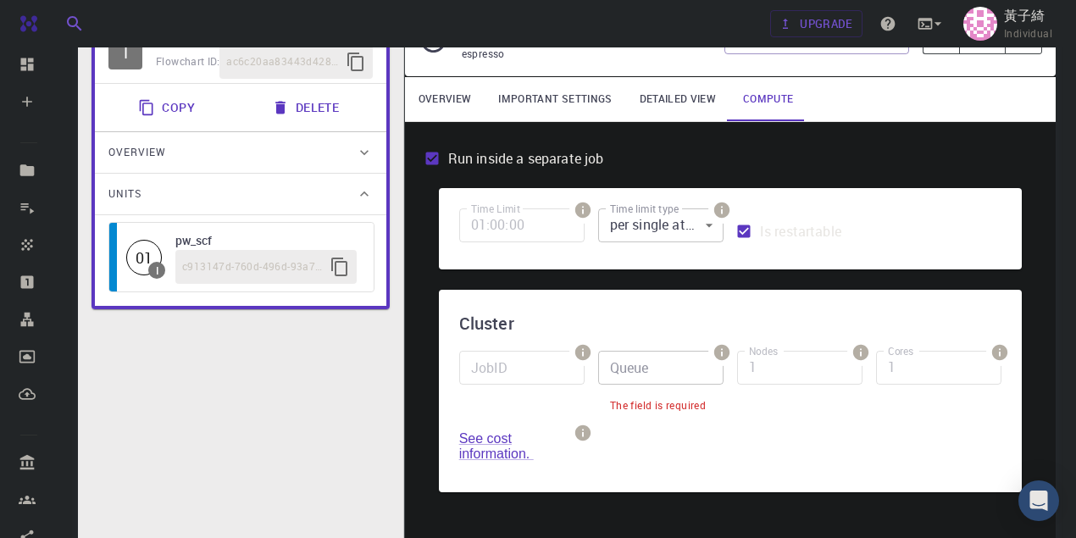
scroll to position [334, 0]
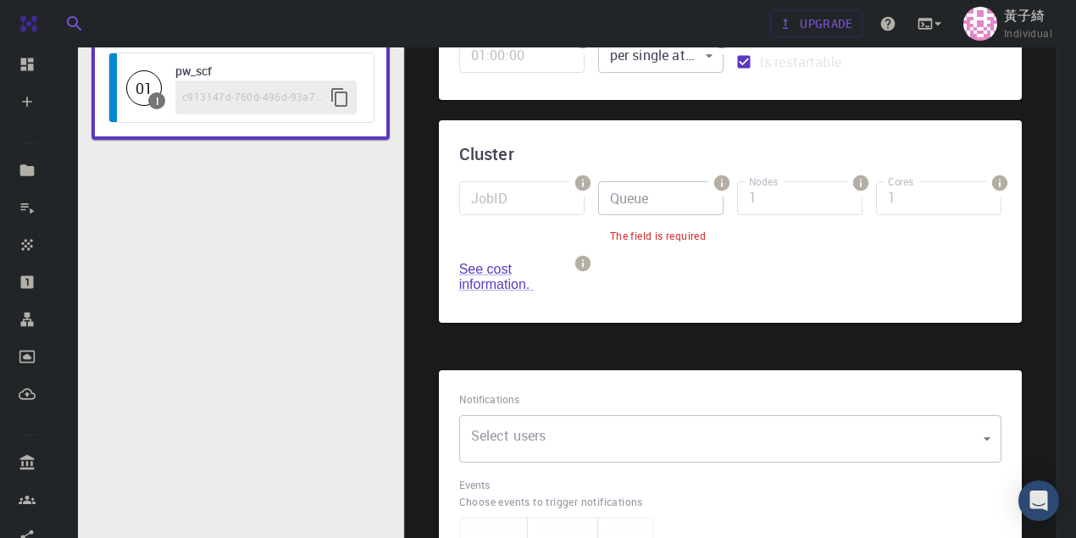
click at [656, 200] on input "Queue" at bounding box center [660, 198] width 125 height 34
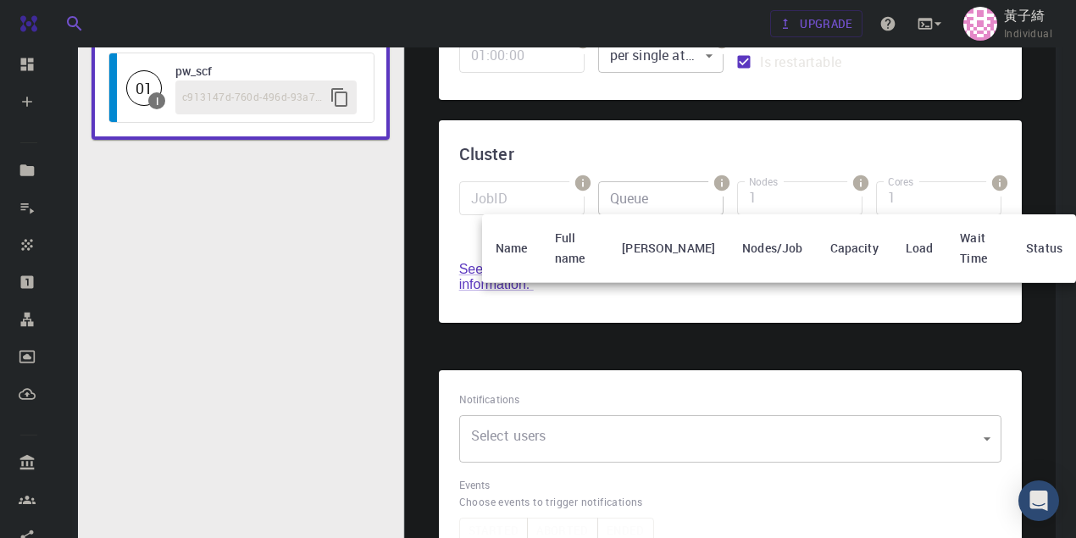
click at [634, 200] on div at bounding box center [538, 269] width 1076 height 538
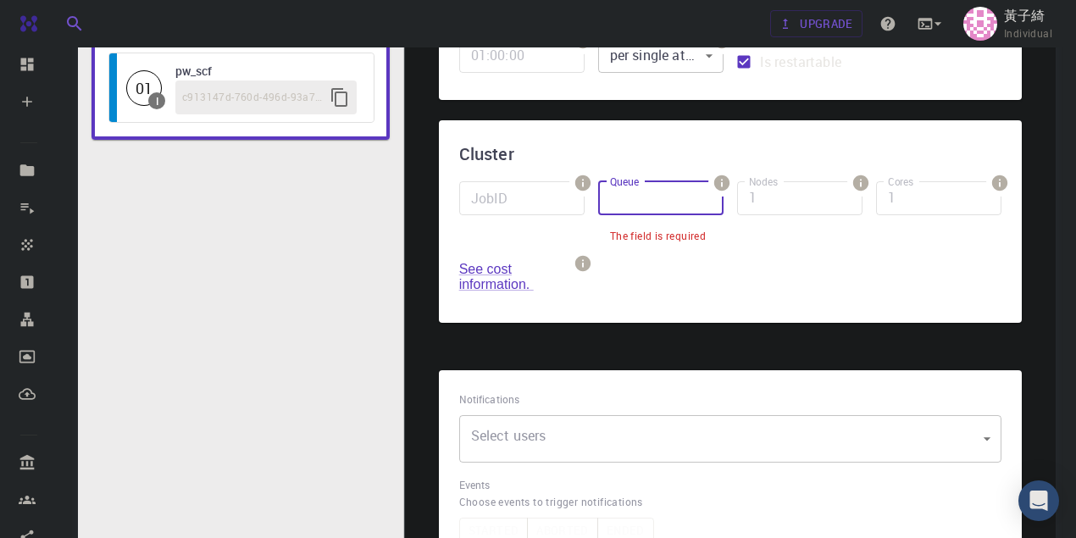
type input "t"
drag, startPoint x: 644, startPoint y: 206, endPoint x: 601, endPoint y: 205, distance: 42.4
click at [601, 205] on input "Ti" at bounding box center [660, 198] width 125 height 34
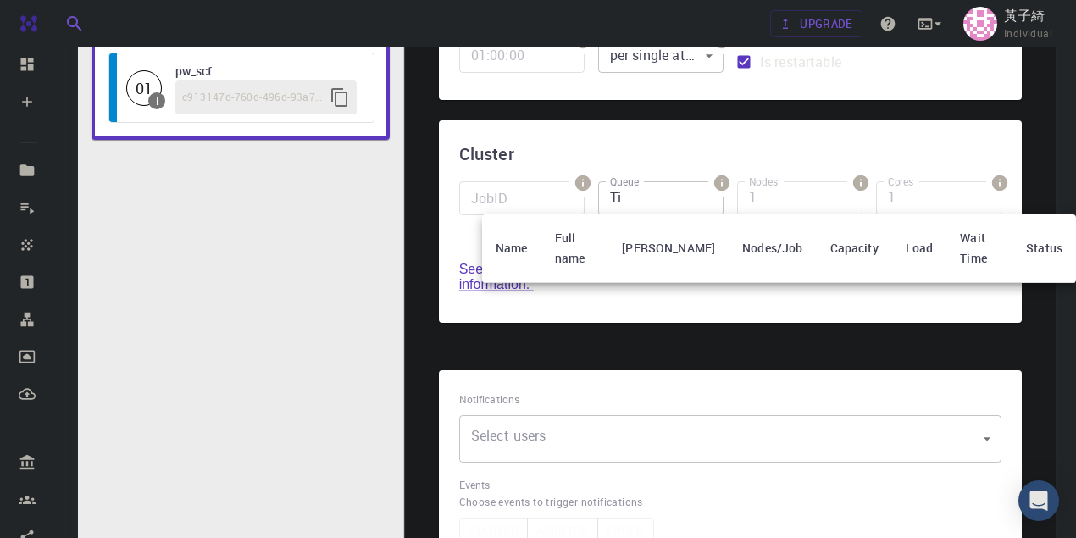
click at [627, 205] on div at bounding box center [538, 269] width 1076 height 538
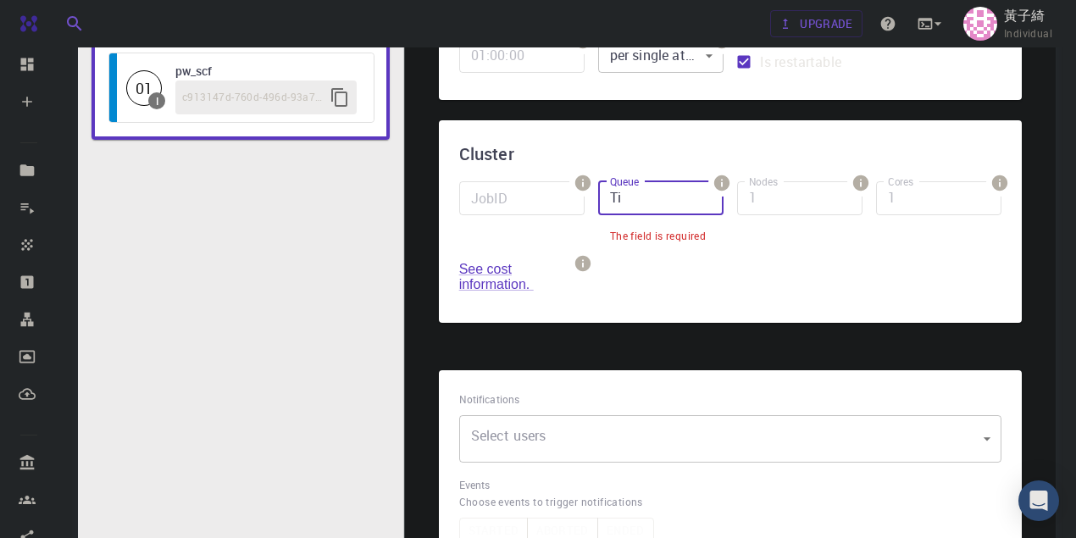
paste input "3C2(OH)2"
type input "Ti3C2(OH)2"
click at [644, 282] on div "JobID JobID Queue Ti3C2(OH)2 Queue The field is required Nodes 1 Nodes Cores 1 …" at bounding box center [723, 235] width 556 height 135
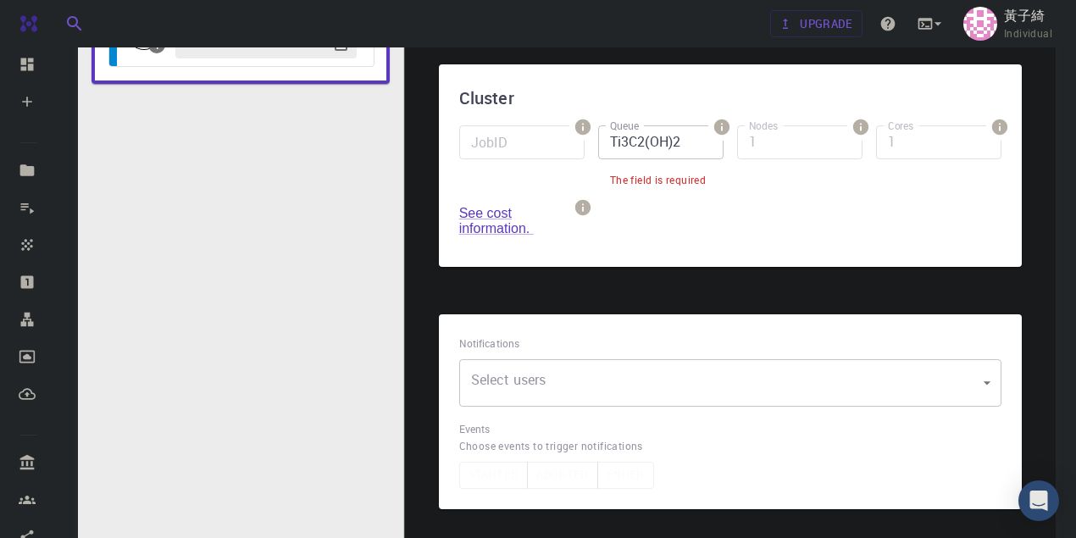
click at [589, 393] on body "Free Dashboard Create New Job New Material Create Material Upload File Import f…" at bounding box center [538, 206] width 1076 height 1192
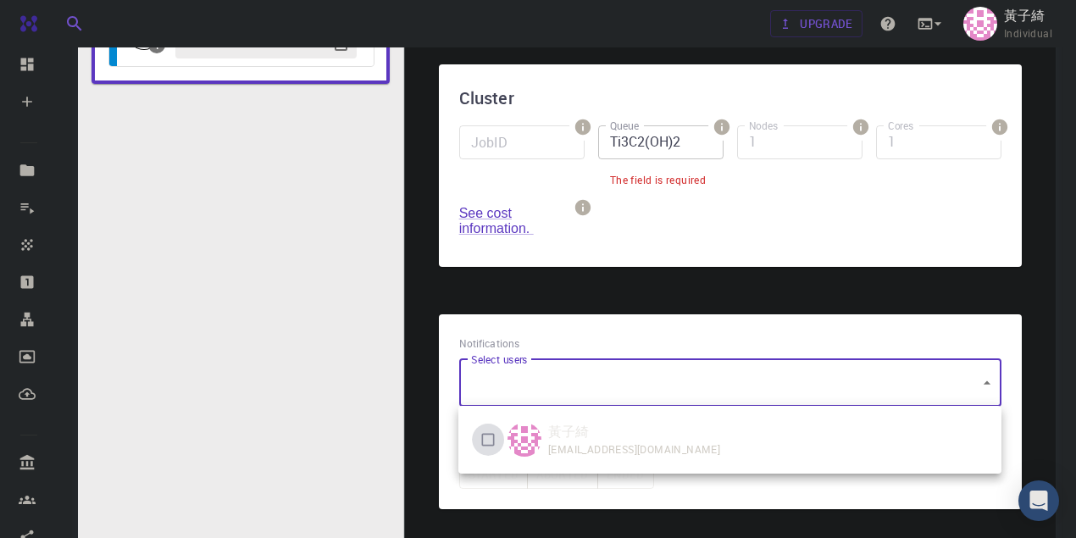
click at [495, 439] on input "checkbox" at bounding box center [488, 439] width 32 height 32
checkbox input "true"
type input "[object Object]"
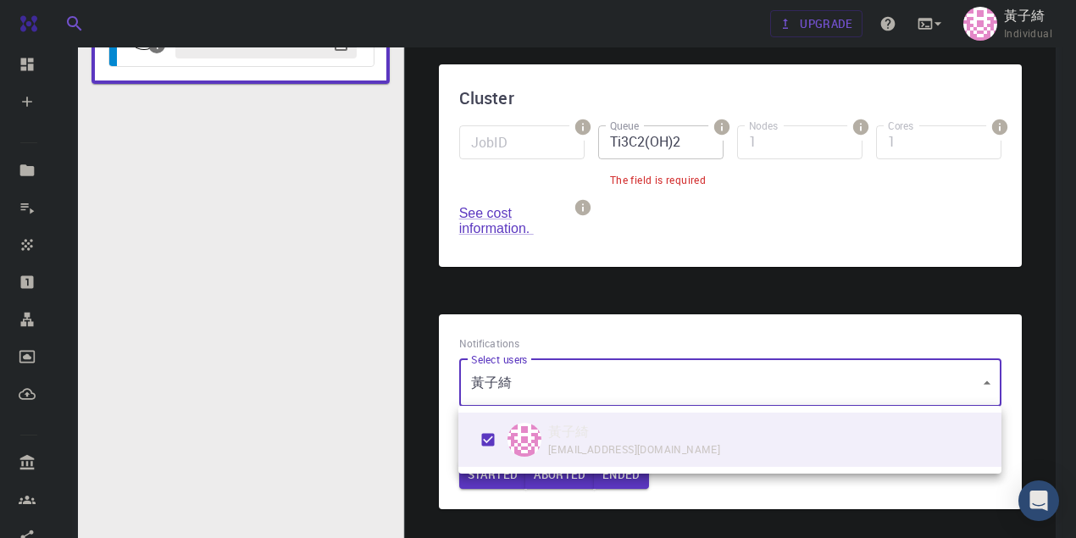
click at [770, 247] on div at bounding box center [538, 269] width 1076 height 538
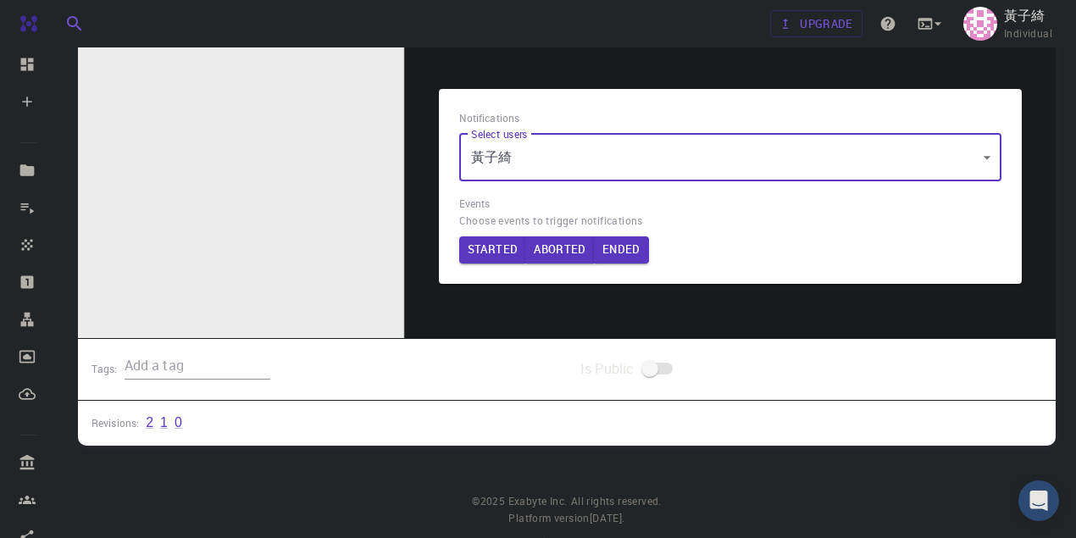
scroll to position [616, 0]
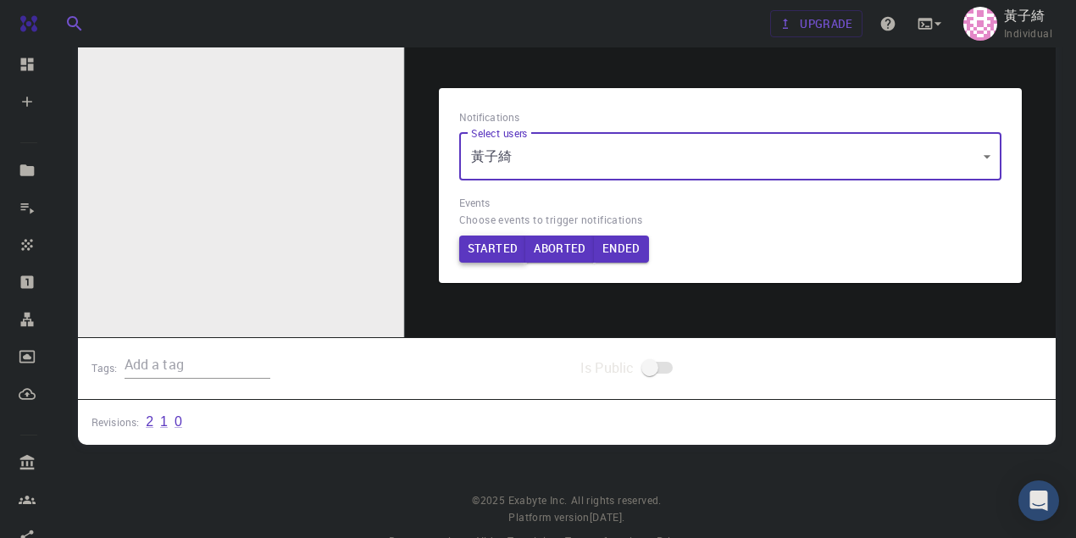
click at [488, 246] on button "Started" at bounding box center [493, 248] width 68 height 27
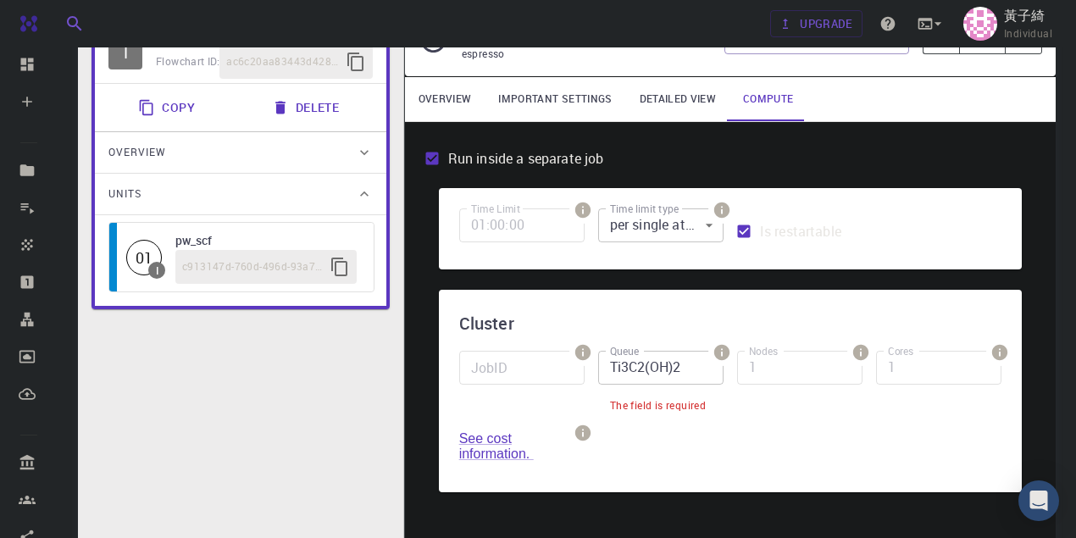
scroll to position [559, 0]
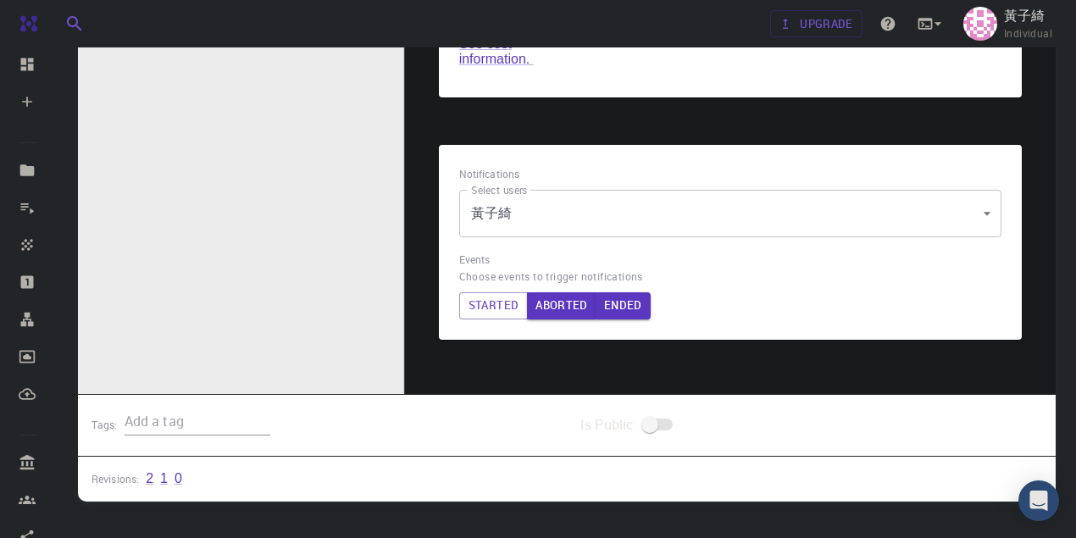
click at [207, 423] on input "text" at bounding box center [197, 421] width 146 height 27
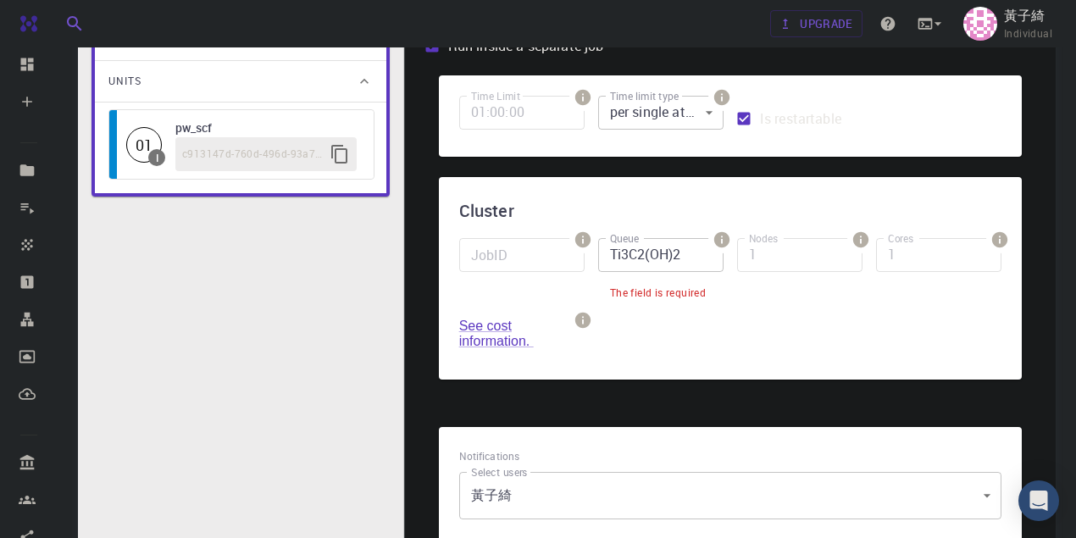
scroll to position [0, 0]
